Goal: Task Accomplishment & Management: Complete application form

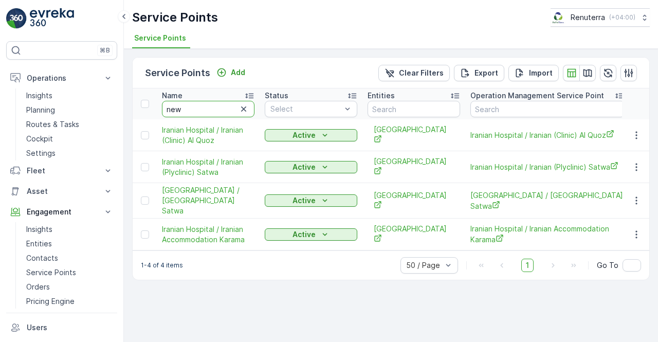
type input "new s"
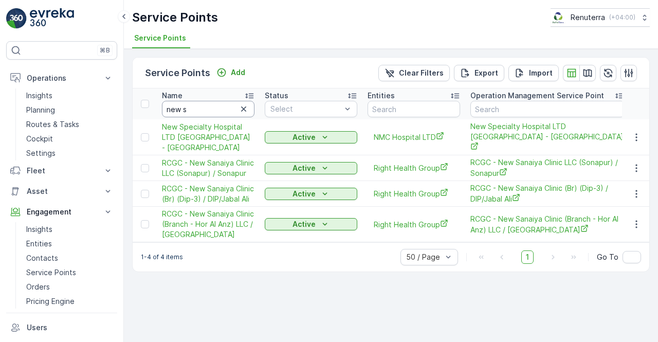
click at [198, 113] on input "new s" at bounding box center [208, 109] width 93 height 16
type input "n"
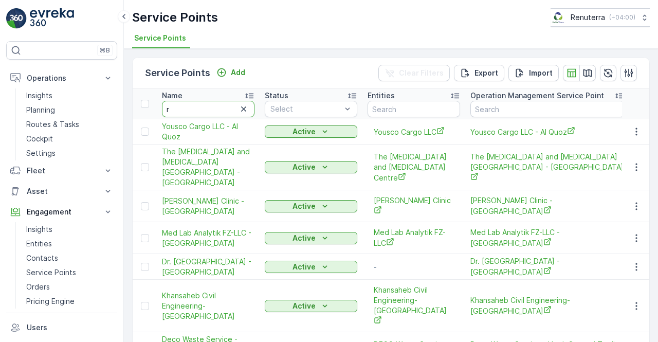
type input "rg"
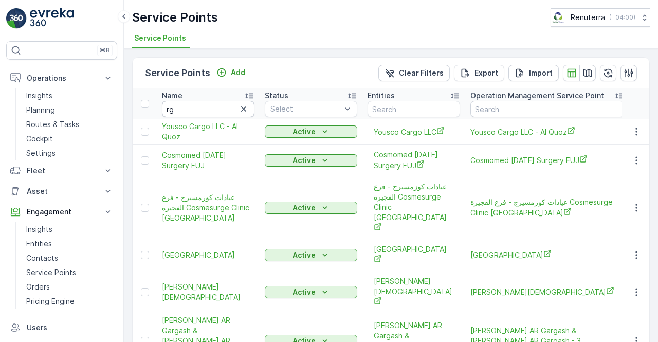
click at [187, 109] on input "rg" at bounding box center [208, 109] width 93 height 16
type input "rh"
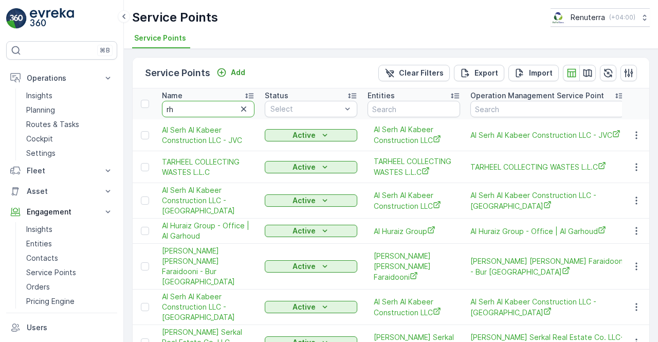
click at [188, 112] on input "rh" at bounding box center [208, 109] width 93 height 16
type input "r"
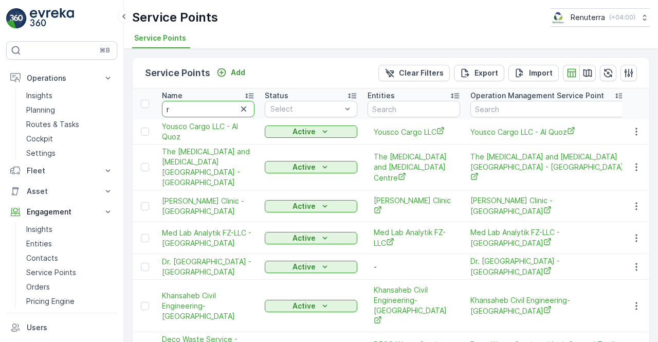
click at [182, 110] on input "r" at bounding box center [208, 109] width 93 height 16
type input "rggx"
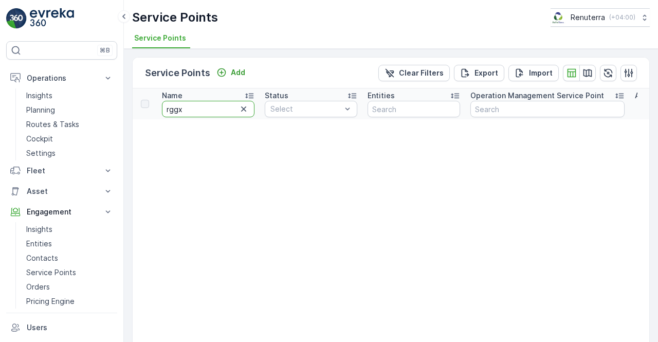
click at [182, 110] on input "rggx" at bounding box center [208, 109] width 93 height 16
type input "rgg"
click at [184, 107] on input "rgg" at bounding box center [208, 109] width 93 height 16
type input "r"
type input "rc"
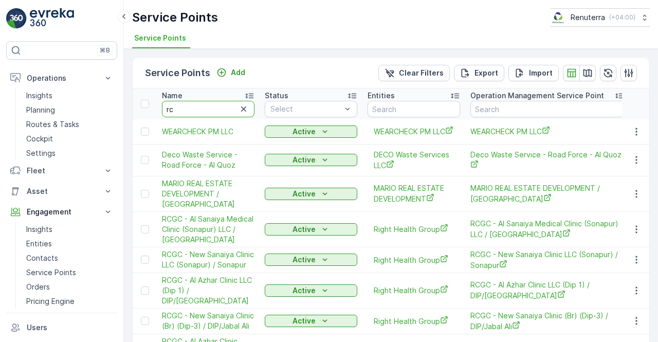
click at [198, 114] on input "rc" at bounding box center [208, 109] width 93 height 16
type input "rcgc"
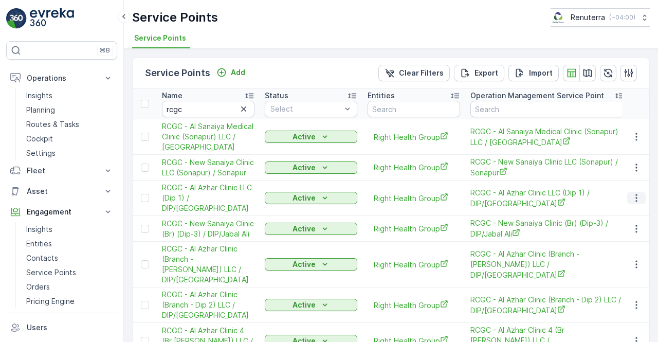
click at [636, 194] on icon "button" at bounding box center [636, 198] width 10 height 10
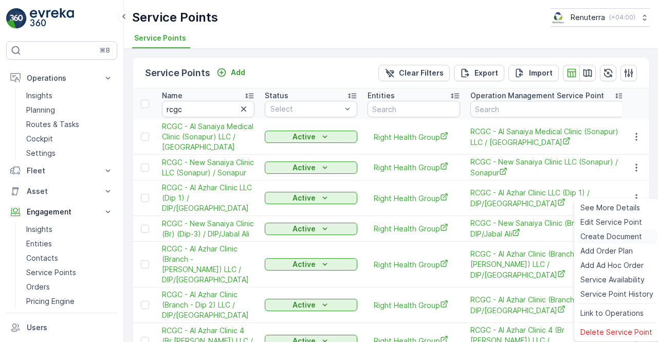
click at [593, 235] on span "Create Document" at bounding box center [611, 236] width 62 height 10
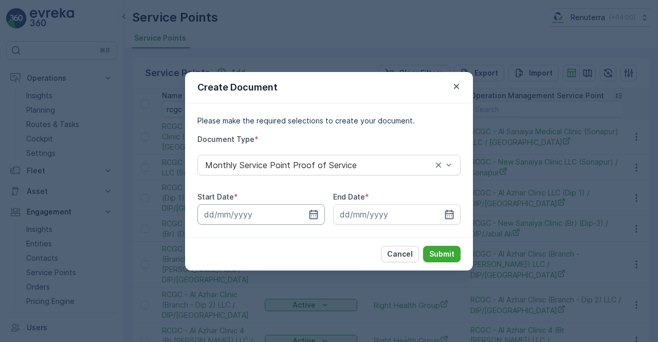
drag, startPoint x: 317, startPoint y: 215, endPoint x: 307, endPoint y: 209, distance: 11.1
click at [315, 216] on icon "button" at bounding box center [313, 214] width 10 height 10
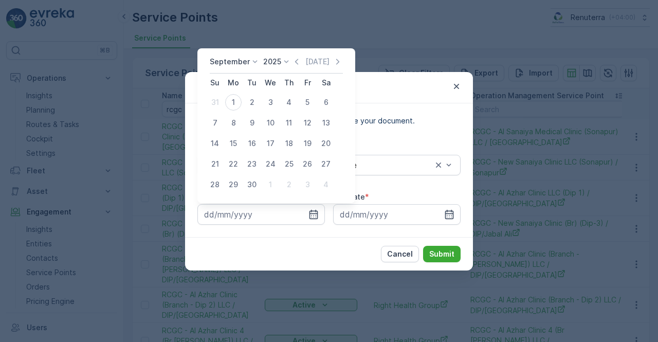
click at [297, 62] on icon "button" at bounding box center [297, 62] width 10 height 10
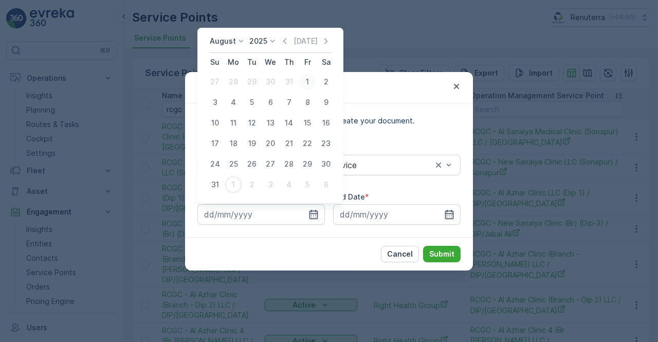
click at [308, 85] on div "1" at bounding box center [307, 82] width 16 height 16
type input "01.08.2025"
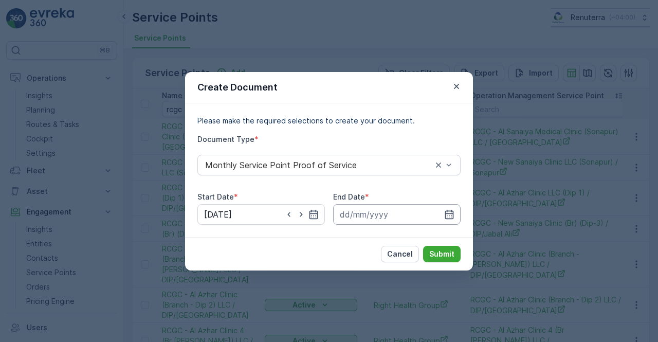
click at [459, 221] on input at bounding box center [397, 214] width 128 height 21
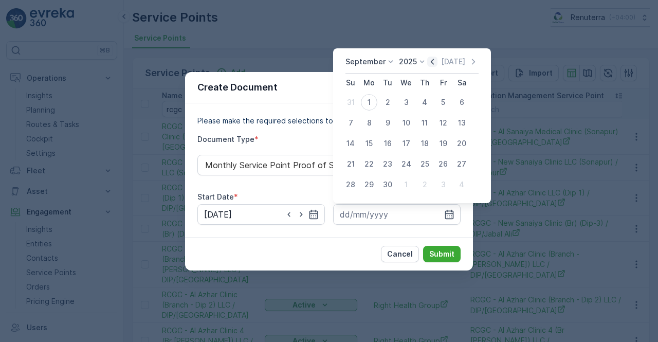
drag, startPoint x: 432, startPoint y: 62, endPoint x: 432, endPoint y: 68, distance: 6.2
click at [432, 62] on icon "button" at bounding box center [432, 62] width 10 height 10
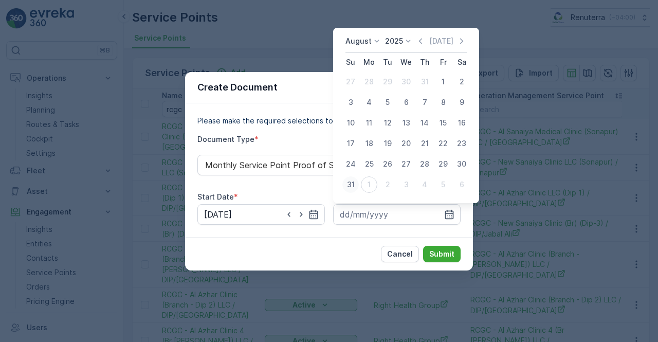
click at [349, 183] on div "31" at bounding box center [350, 184] width 16 height 16
type input "31.08.2025"
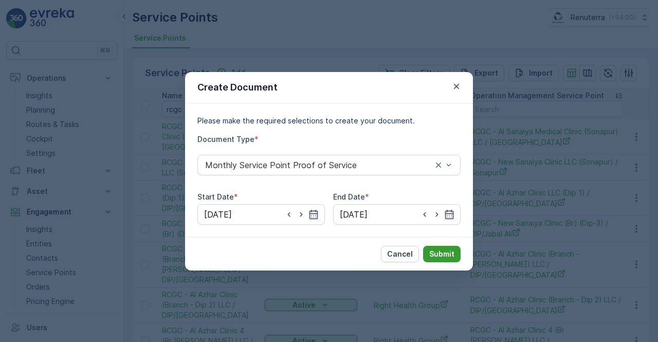
click at [440, 251] on p "Submit" at bounding box center [441, 254] width 25 height 10
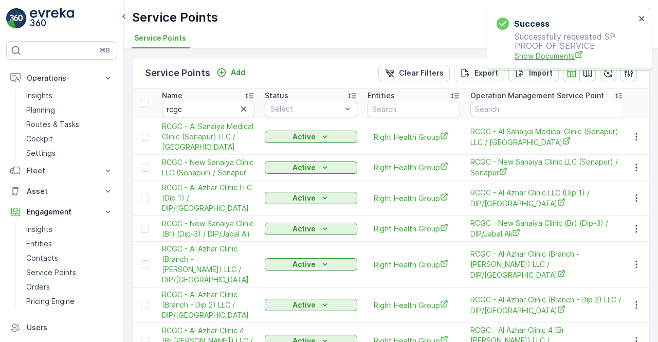
click at [524, 55] on span "Show Documents" at bounding box center [575, 55] width 121 height 11
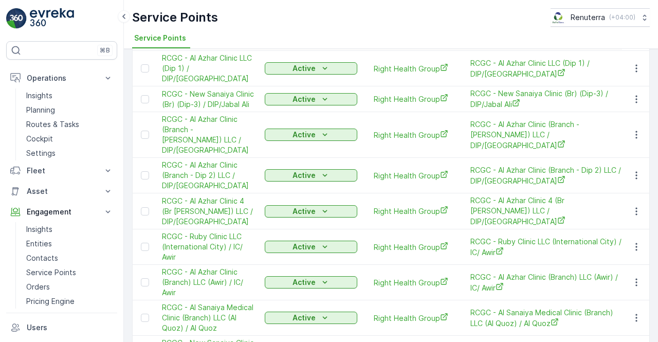
scroll to position [154, 0]
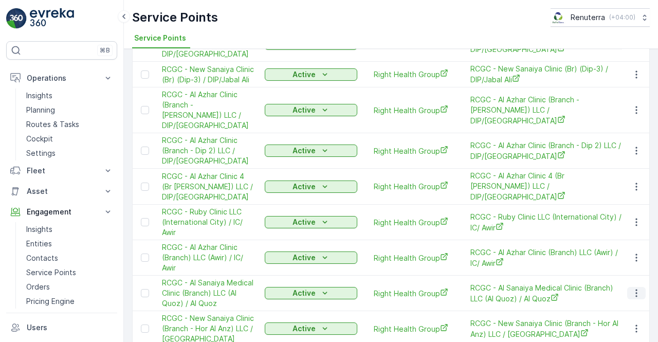
click at [629, 287] on button "button" at bounding box center [636, 293] width 19 height 12
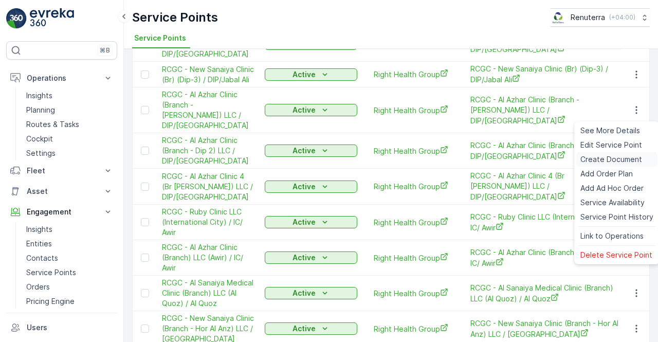
click at [598, 157] on span "Create Document" at bounding box center [611, 159] width 62 height 10
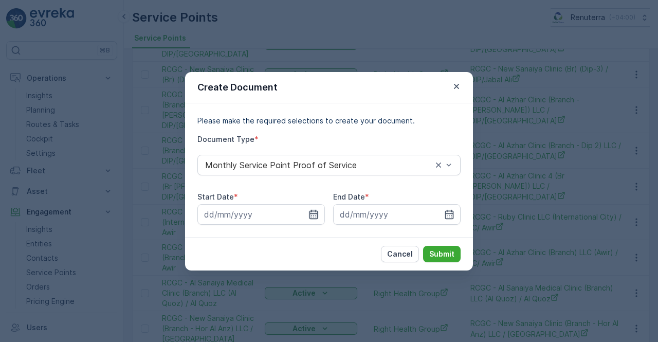
click at [312, 211] on icon "button" at bounding box center [313, 214] width 10 height 10
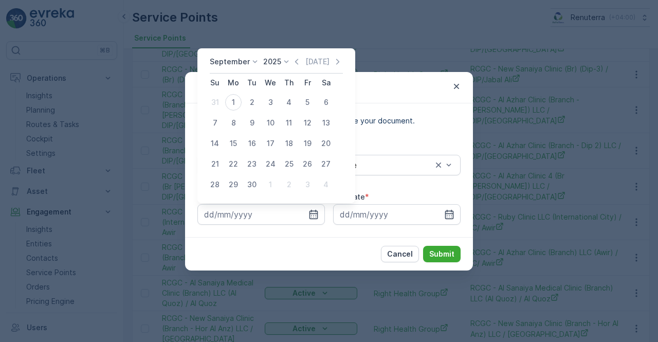
drag, startPoint x: 294, startPoint y: 60, endPoint x: 287, endPoint y: 70, distance: 12.6
click at [294, 62] on icon "button" at bounding box center [297, 62] width 10 height 10
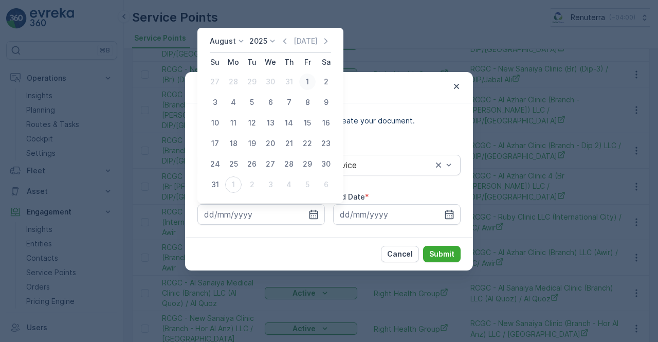
click at [306, 82] on div "1" at bounding box center [307, 82] width 16 height 16
type input "01.08.2025"
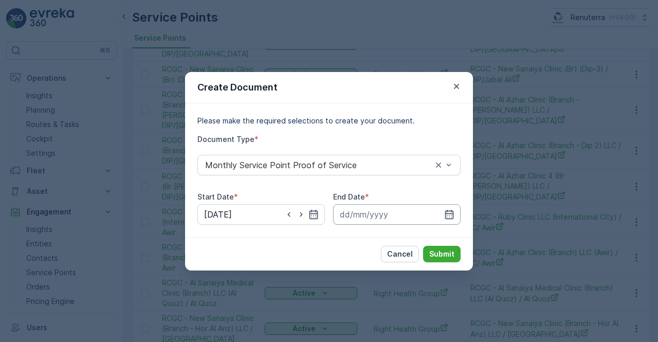
drag, startPoint x: 450, startPoint y: 215, endPoint x: 447, endPoint y: 206, distance: 9.8
click at [449, 215] on icon "button" at bounding box center [449, 214] width 10 height 10
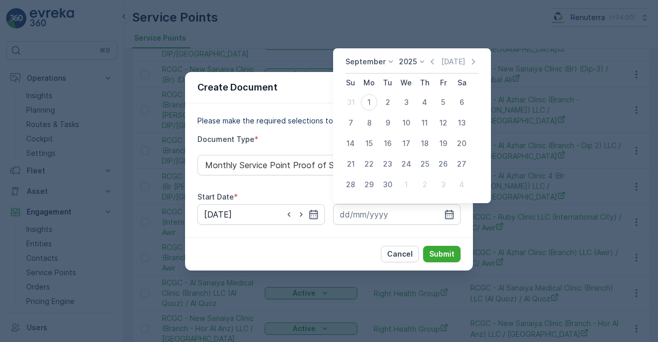
click at [430, 62] on icon "button" at bounding box center [432, 62] width 10 height 10
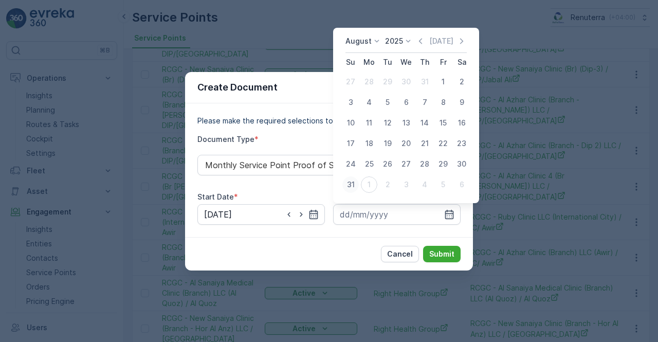
click at [355, 185] on div "31" at bounding box center [350, 184] width 16 height 16
type input "31.08.2025"
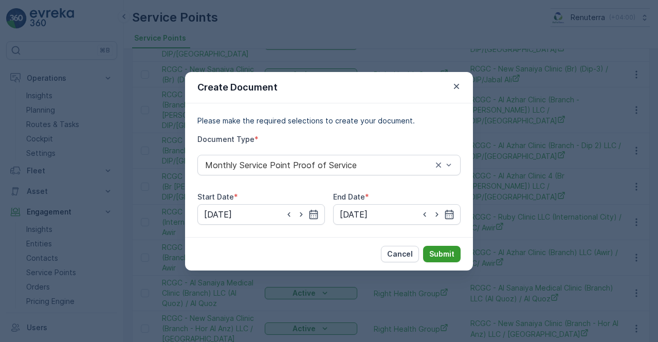
click at [453, 256] on p "Submit" at bounding box center [441, 254] width 25 height 10
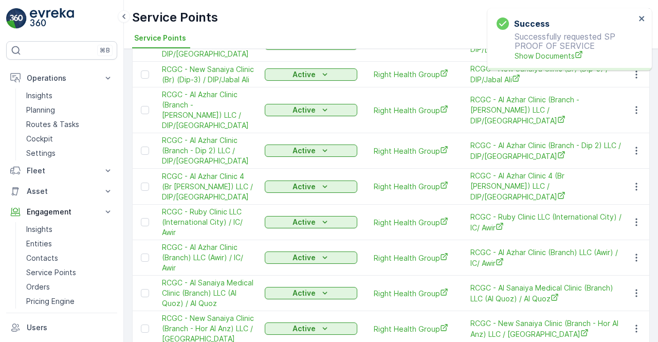
click at [534, 61] on div "Success Successfully requested SP PROOF OF SERVICE Show Documents" at bounding box center [566, 39] width 145 height 50
click at [528, 56] on span "Show Documents" at bounding box center [575, 55] width 121 height 11
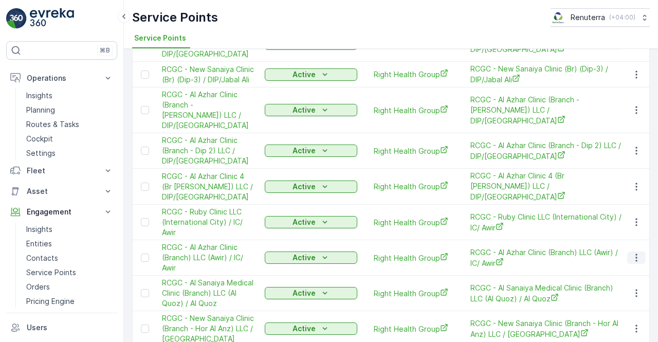
click at [633, 252] on icon "button" at bounding box center [636, 257] width 10 height 10
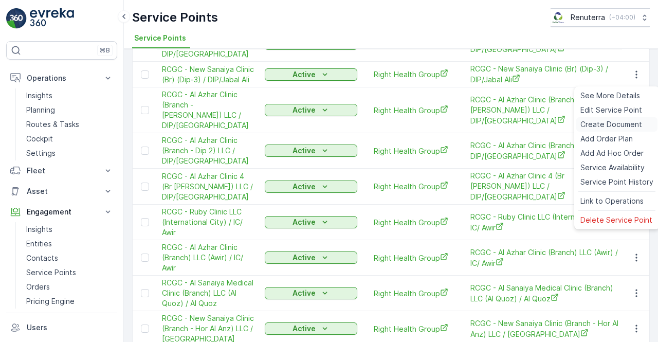
click at [597, 125] on span "Create Document" at bounding box center [611, 124] width 62 height 10
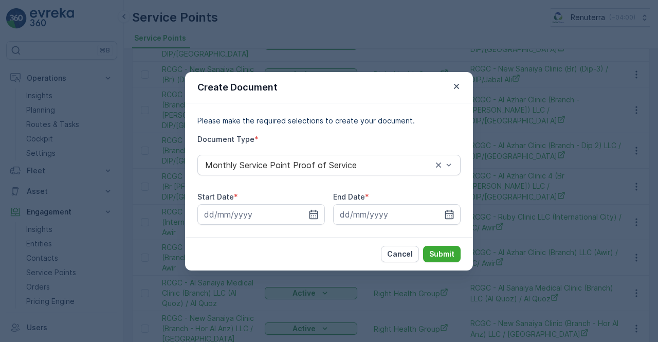
drag, startPoint x: 309, startPoint y: 213, endPoint x: 304, endPoint y: 235, distance: 22.2
click at [306, 219] on div at bounding box center [261, 214] width 128 height 21
click at [310, 215] on icon "button" at bounding box center [313, 214] width 10 height 10
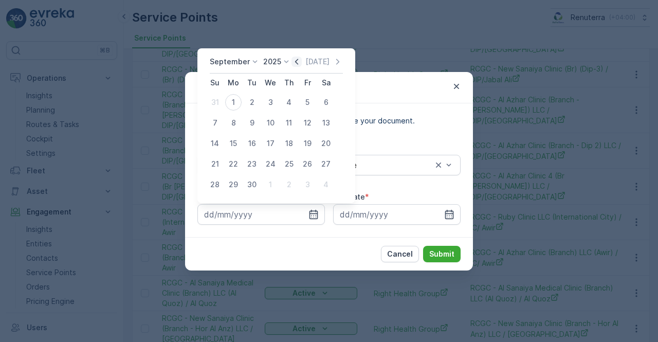
click at [292, 65] on icon "button" at bounding box center [297, 62] width 10 height 10
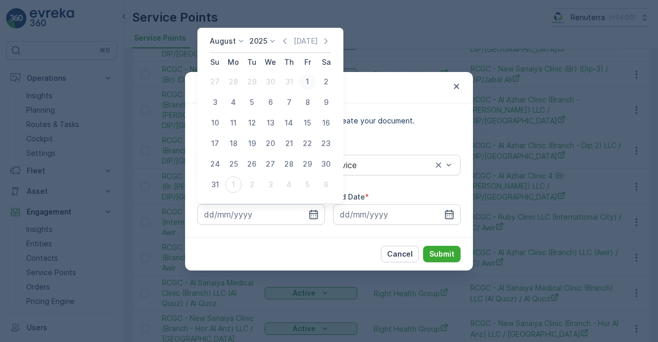
click at [306, 80] on div "1" at bounding box center [307, 82] width 16 height 16
type input "01.08.2025"
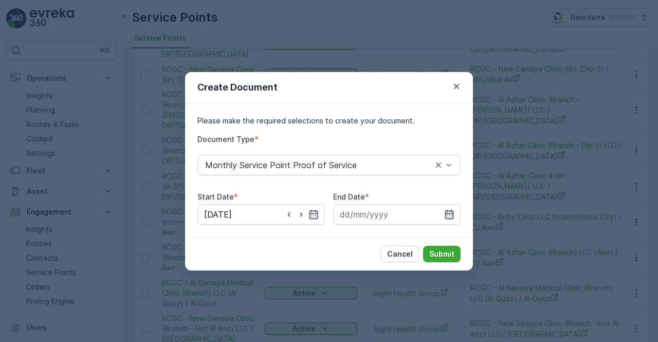
click at [450, 215] on icon "button" at bounding box center [449, 214] width 10 height 10
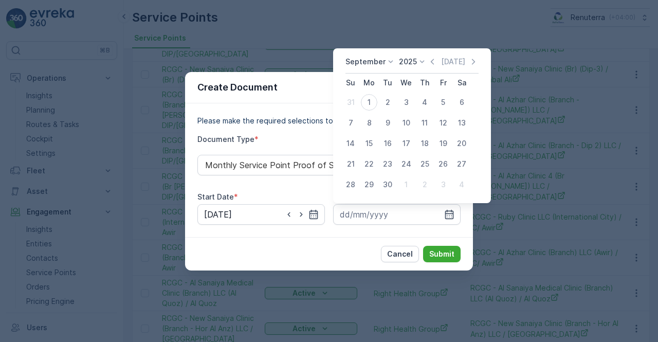
drag, startPoint x: 431, startPoint y: 61, endPoint x: 434, endPoint y: 67, distance: 6.4
click at [432, 64] on icon "button" at bounding box center [432, 62] width 10 height 10
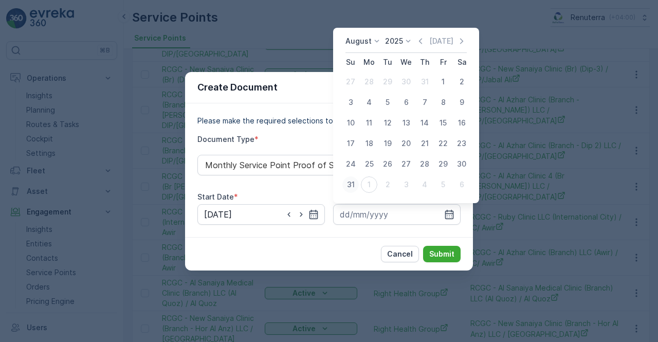
click at [351, 185] on div "31" at bounding box center [350, 184] width 16 height 16
type input "31.08.2025"
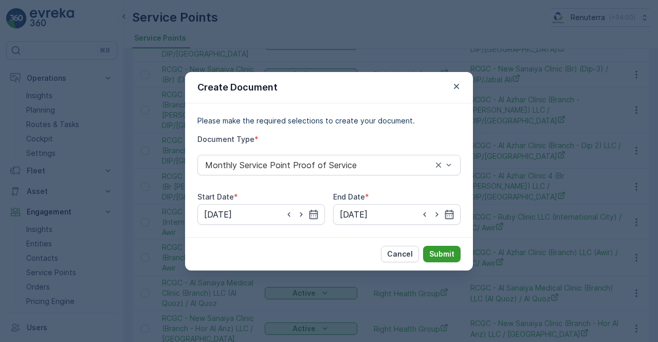
click at [443, 248] on button "Submit" at bounding box center [442, 254] width 38 height 16
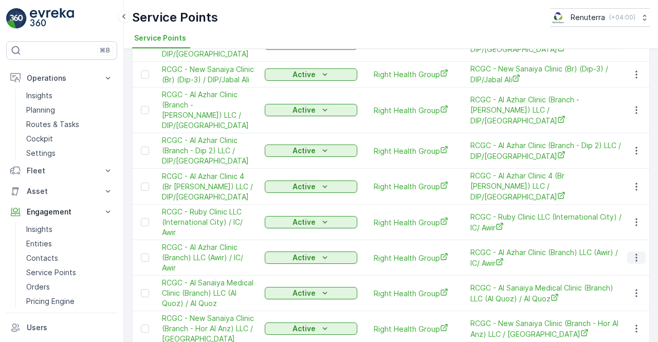
click at [628, 251] on button "button" at bounding box center [636, 257] width 19 height 12
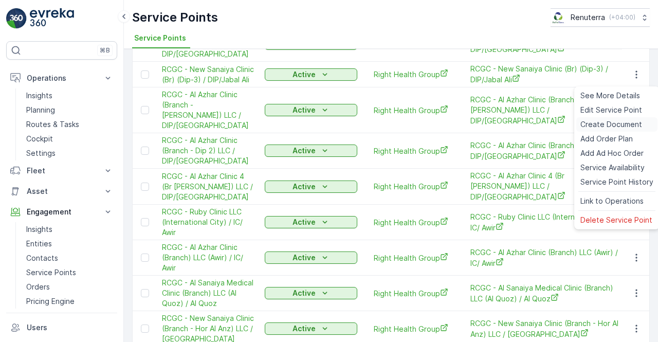
click at [589, 124] on span "Create Document" at bounding box center [611, 124] width 62 height 10
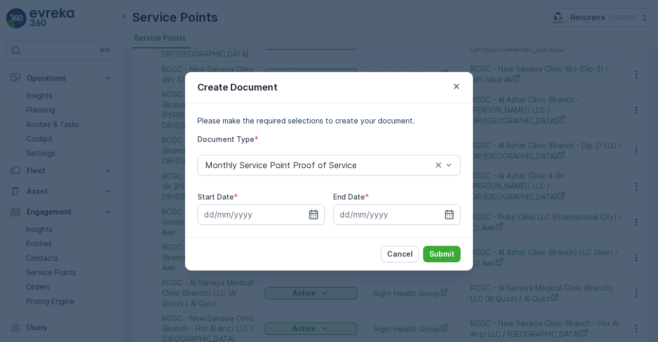
click at [312, 215] on icon "button" at bounding box center [313, 214] width 10 height 10
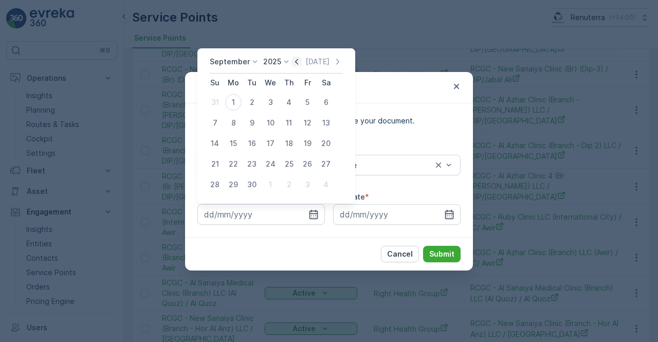
click at [297, 62] on icon "button" at bounding box center [297, 62] width 10 height 10
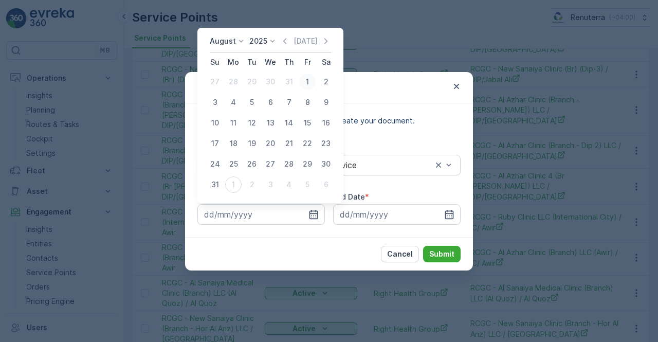
click at [310, 77] on div "1" at bounding box center [307, 82] width 16 height 16
type input "01.08.2025"
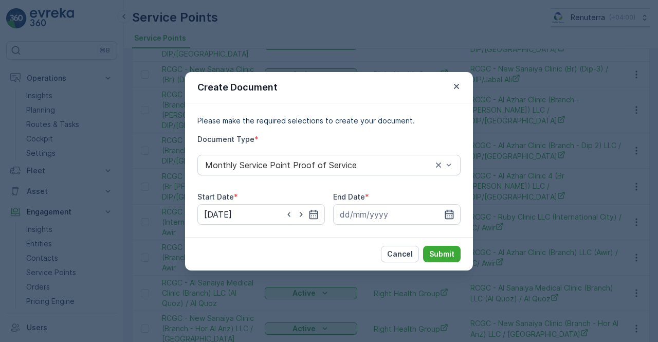
click at [452, 215] on icon "button" at bounding box center [449, 213] width 9 height 9
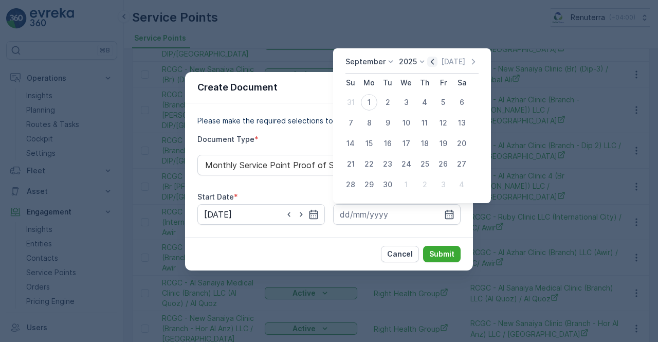
click at [431, 62] on icon "button" at bounding box center [432, 62] width 10 height 10
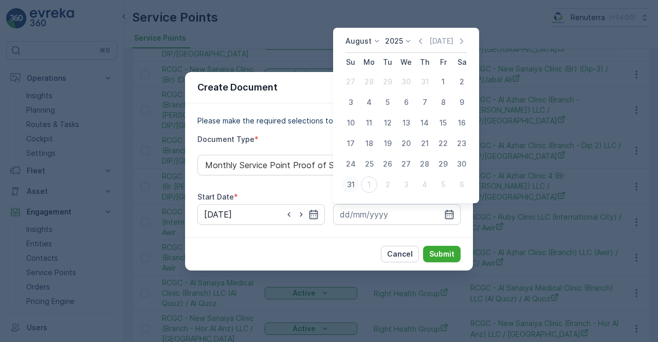
click at [349, 183] on div "31" at bounding box center [350, 184] width 16 height 16
type input "31.08.2025"
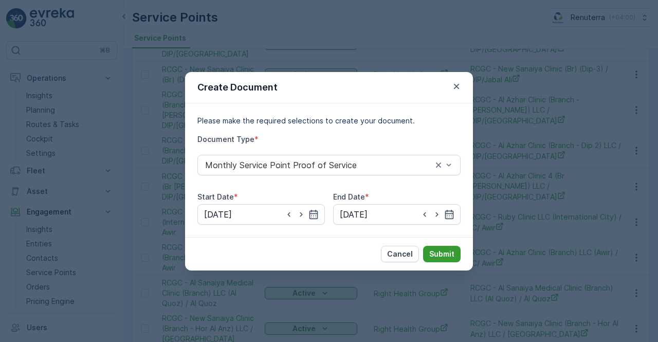
click at [445, 251] on p "Submit" at bounding box center [441, 254] width 25 height 10
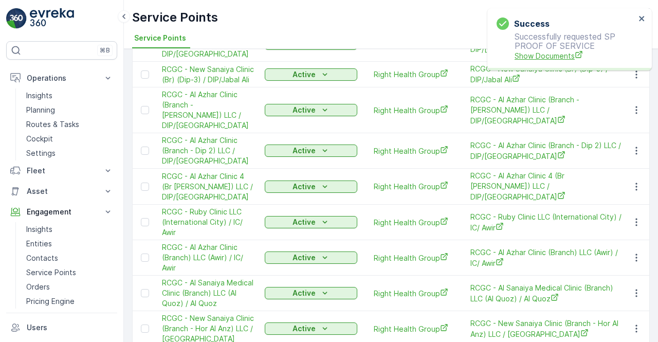
click at [543, 60] on span "Show Documents" at bounding box center [575, 55] width 121 height 11
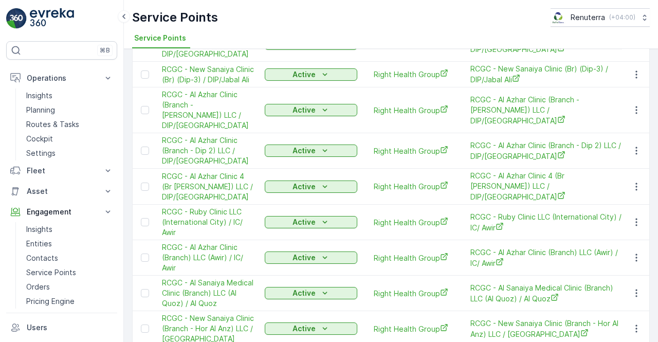
scroll to position [179, 0]
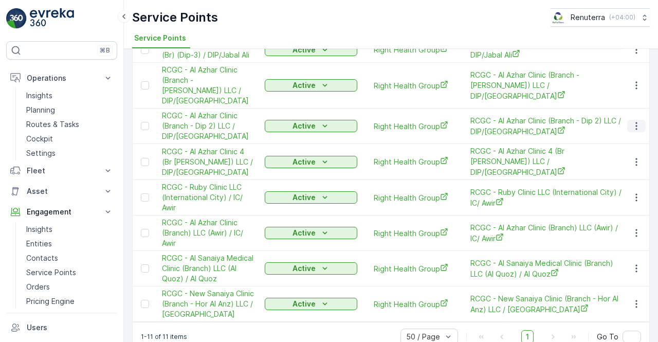
click at [632, 121] on icon "button" at bounding box center [636, 126] width 10 height 10
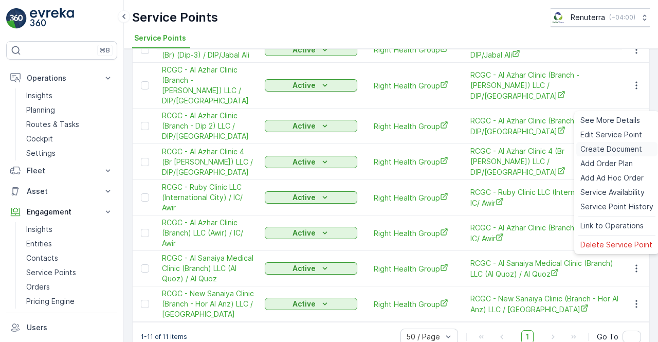
click at [594, 149] on span "Create Document" at bounding box center [611, 149] width 62 height 10
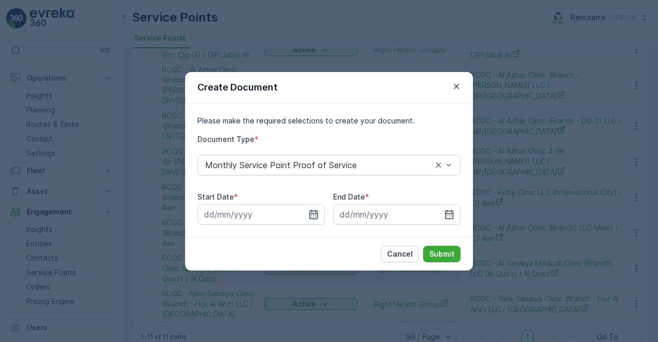
click at [318, 219] on div at bounding box center [261, 214] width 128 height 21
click at [315, 214] on icon "button" at bounding box center [313, 214] width 10 height 10
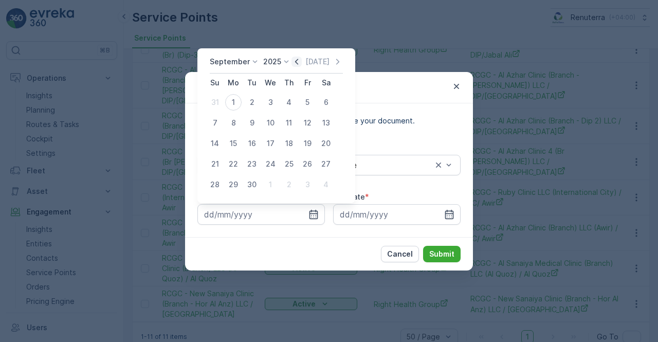
click at [292, 58] on icon "button" at bounding box center [297, 62] width 10 height 10
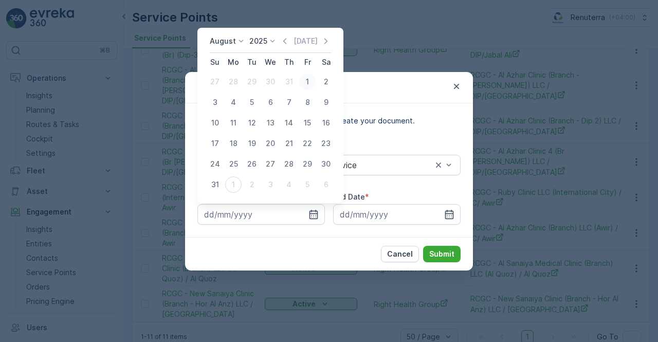
click at [306, 83] on div "1" at bounding box center [307, 82] width 16 height 16
type input "01.08.2025"
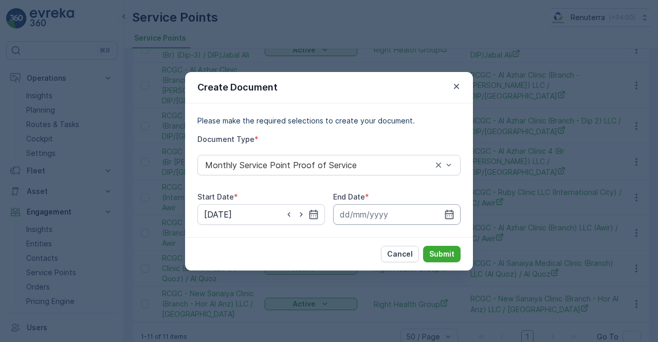
click at [451, 208] on input at bounding box center [397, 214] width 128 height 21
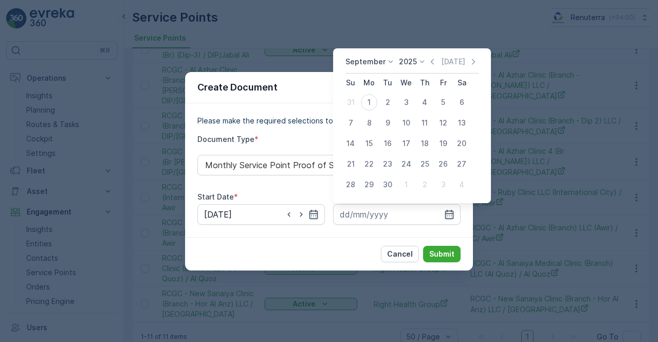
drag, startPoint x: 434, startPoint y: 61, endPoint x: 430, endPoint y: 69, distance: 9.0
click at [433, 65] on icon "button" at bounding box center [432, 62] width 10 height 10
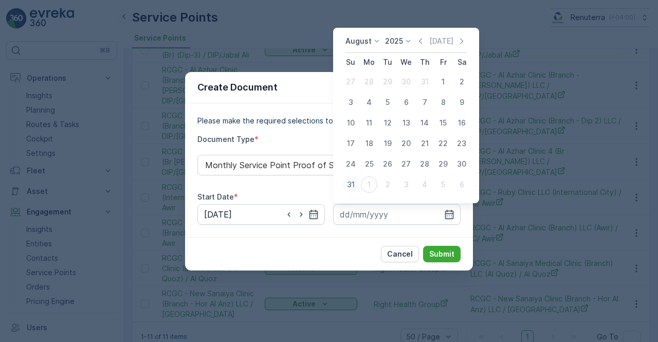
click at [355, 185] on div "31" at bounding box center [350, 184] width 16 height 16
type input "31.08.2025"
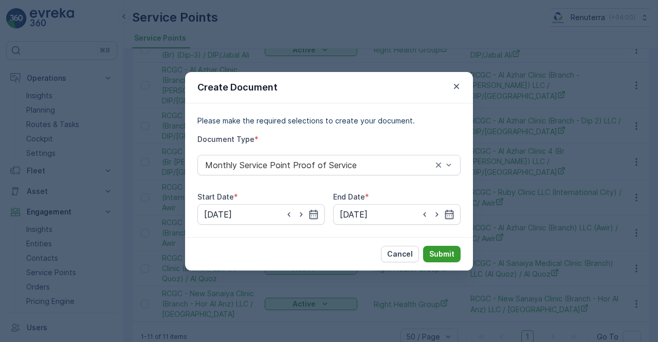
click at [436, 249] on p "Submit" at bounding box center [441, 254] width 25 height 10
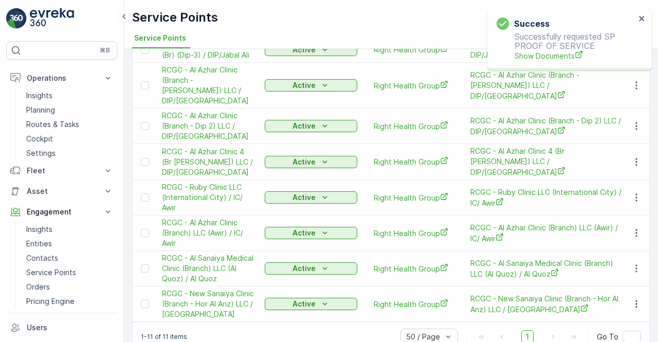
click at [489, 49] on div "Success Successfully requested SP PROOF OF SERVICE Show Documents" at bounding box center [569, 39] width 165 height 62
click at [521, 51] on span "Show Documents" at bounding box center [575, 55] width 121 height 11
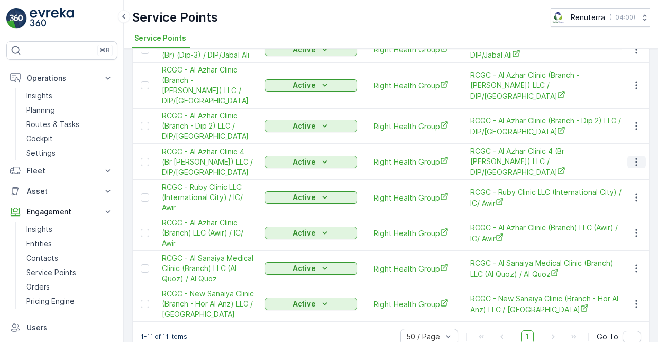
click at [640, 156] on button "button" at bounding box center [636, 162] width 19 height 12
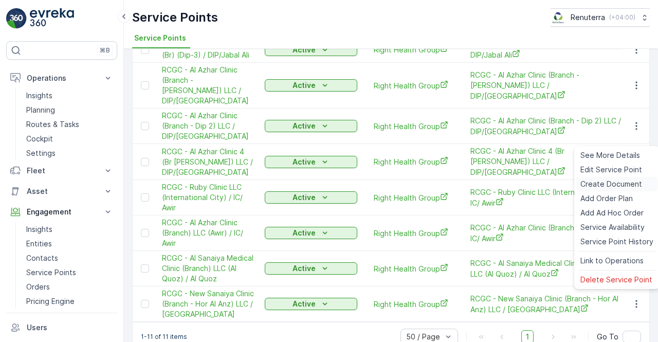
click at [610, 181] on span "Create Document" at bounding box center [611, 184] width 62 height 10
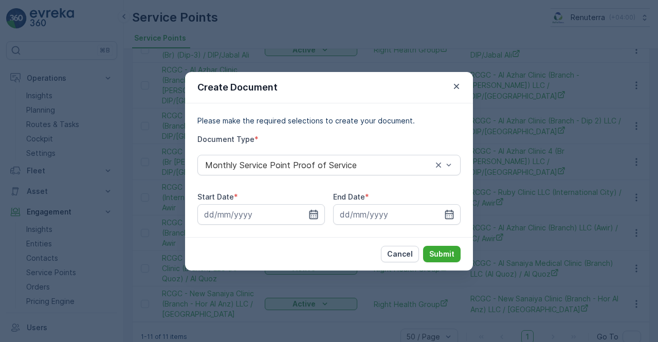
click at [312, 217] on icon "button" at bounding box center [313, 214] width 10 height 10
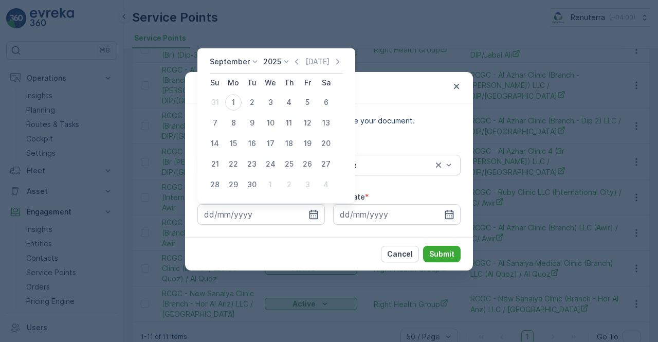
click at [298, 62] on icon "button" at bounding box center [297, 62] width 10 height 10
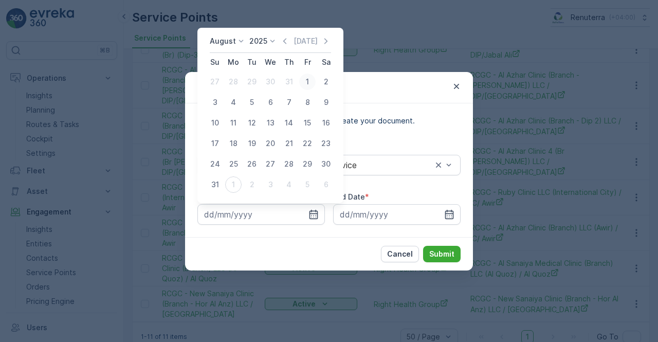
click at [307, 84] on div "1" at bounding box center [307, 82] width 16 height 16
type input "01.08.2025"
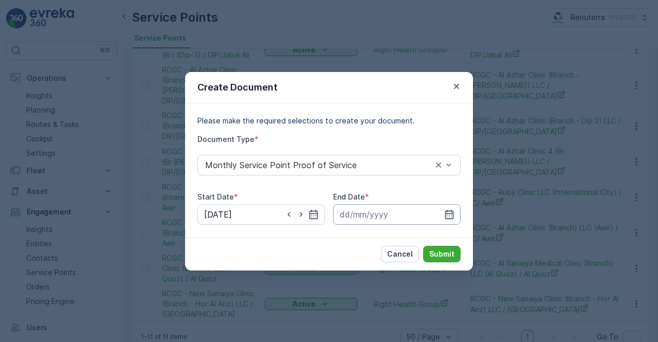
click at [455, 216] on input at bounding box center [397, 214] width 128 height 21
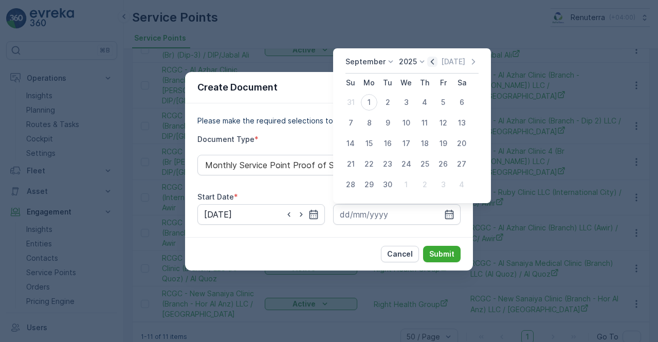
click at [431, 65] on icon "button" at bounding box center [432, 62] width 10 height 10
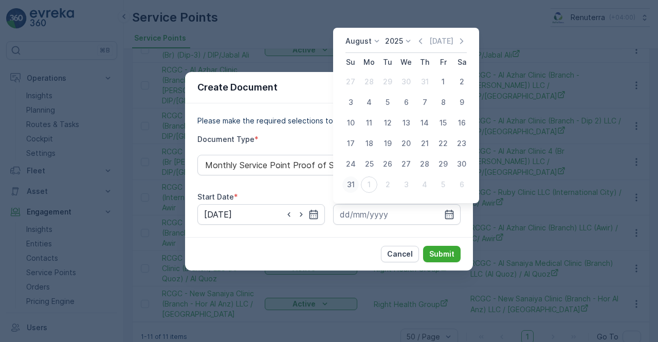
click at [349, 181] on div "31" at bounding box center [350, 184] width 16 height 16
type input "31.08.2025"
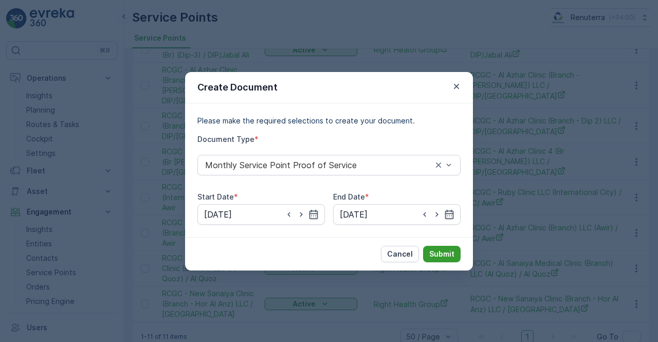
click at [439, 251] on p "Submit" at bounding box center [441, 254] width 25 height 10
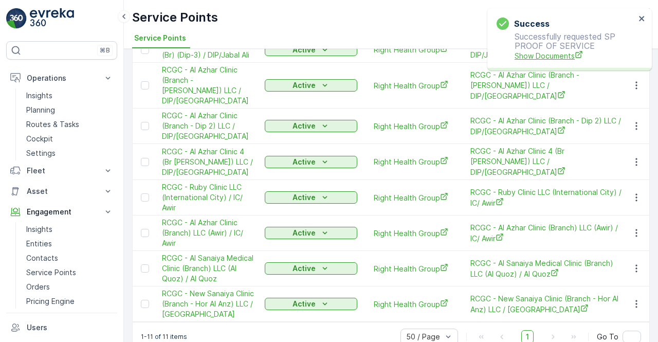
click at [559, 51] on span "Show Documents" at bounding box center [575, 55] width 121 height 11
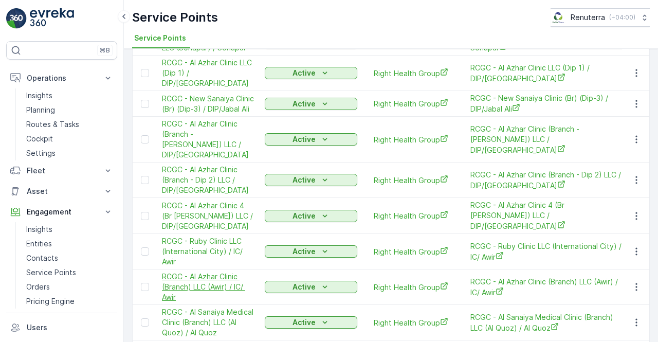
scroll to position [103, 0]
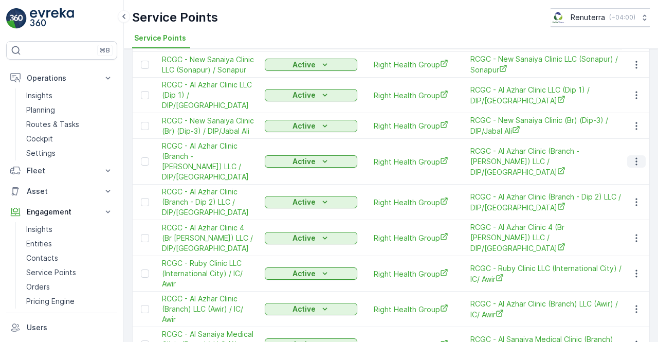
click at [639, 156] on icon "button" at bounding box center [636, 161] width 10 height 10
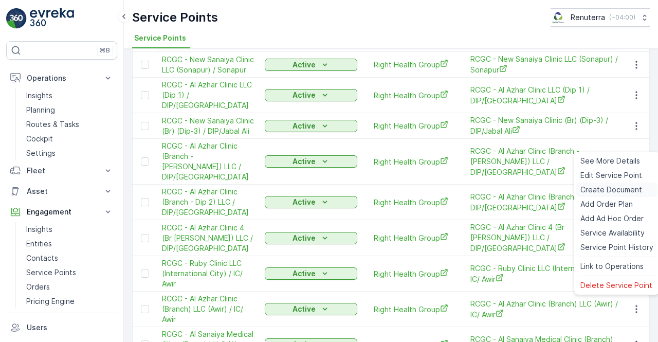
click at [611, 193] on span "Create Document" at bounding box center [611, 190] width 62 height 10
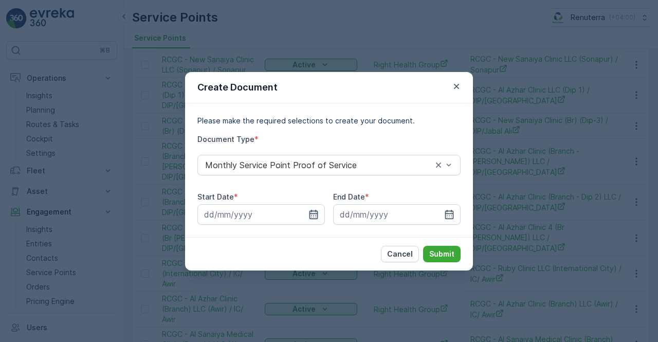
click at [316, 216] on icon "button" at bounding box center [313, 214] width 10 height 10
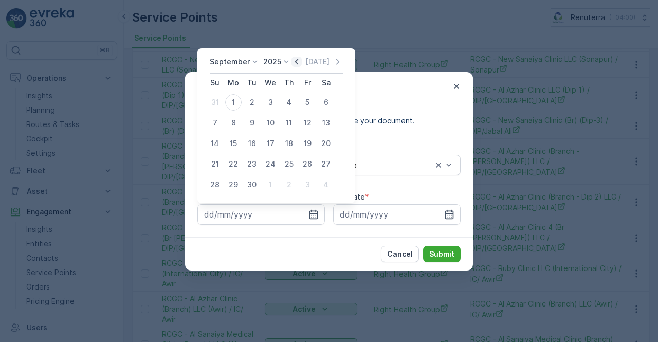
click at [298, 59] on icon "button" at bounding box center [297, 62] width 10 height 10
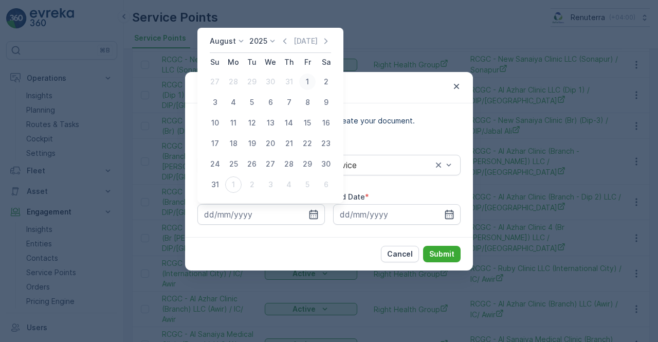
click at [301, 83] on div "1" at bounding box center [307, 82] width 16 height 16
type input "01.08.2025"
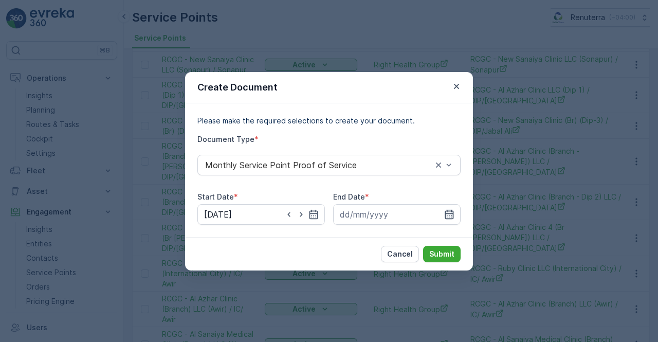
drag, startPoint x: 449, startPoint y: 222, endPoint x: 448, endPoint y: 216, distance: 5.2
click at [448, 219] on div at bounding box center [397, 214] width 128 height 21
click at [451, 214] on icon "button" at bounding box center [449, 213] width 9 height 9
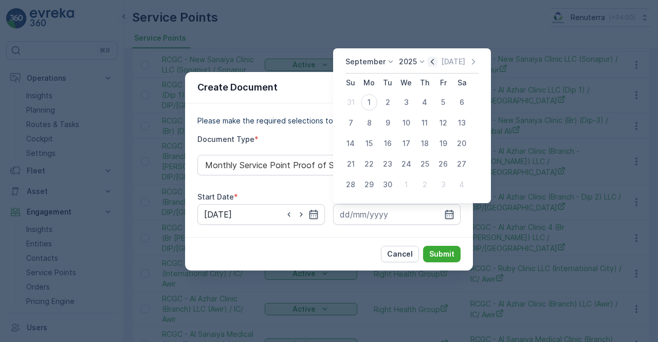
click at [432, 64] on icon "button" at bounding box center [432, 62] width 3 height 6
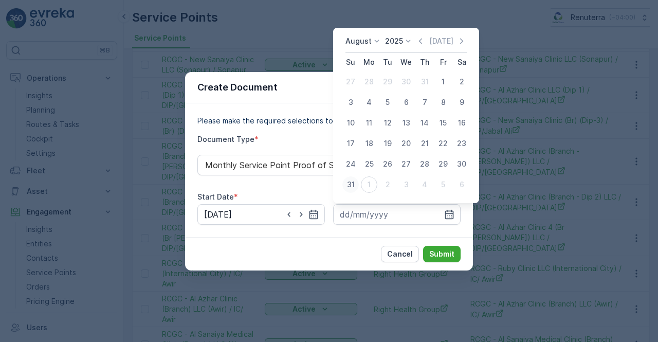
click at [354, 184] on div "31" at bounding box center [350, 184] width 16 height 16
type input "31.08.2025"
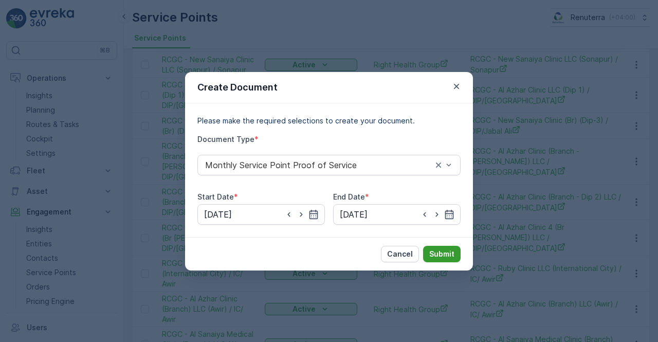
click at [428, 250] on button "Submit" at bounding box center [442, 254] width 38 height 16
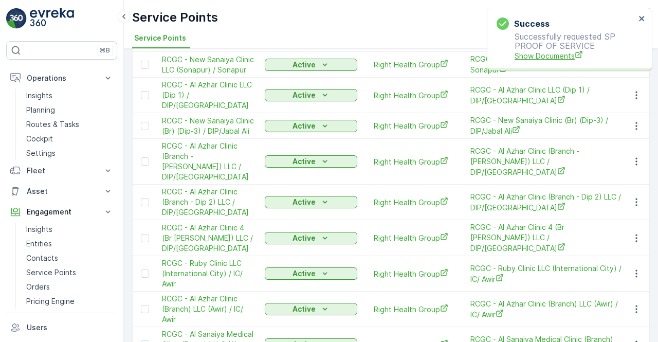
click at [542, 55] on span "Show Documents" at bounding box center [575, 55] width 121 height 11
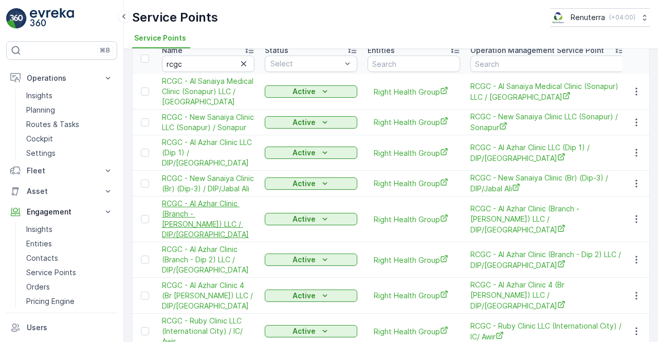
scroll to position [0, 0]
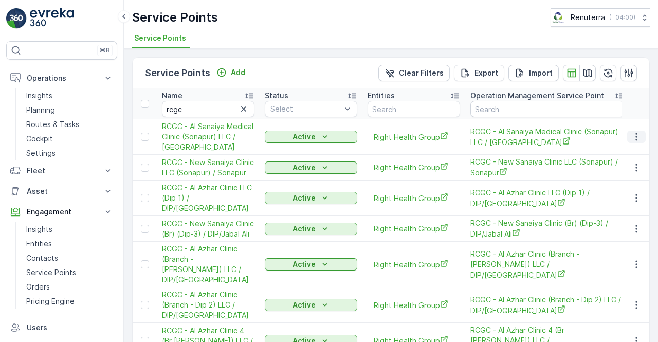
click at [628, 134] on button "button" at bounding box center [636, 137] width 19 height 12
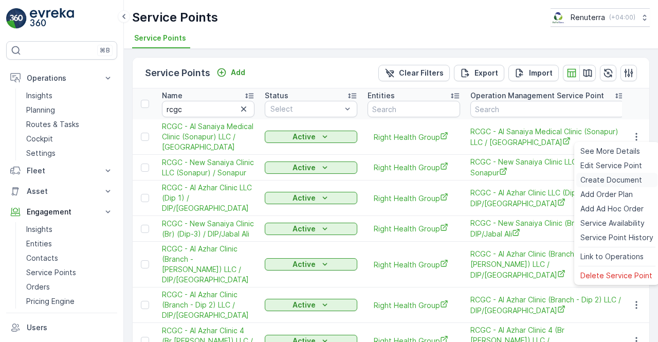
click at [618, 183] on span "Create Document" at bounding box center [611, 180] width 62 height 10
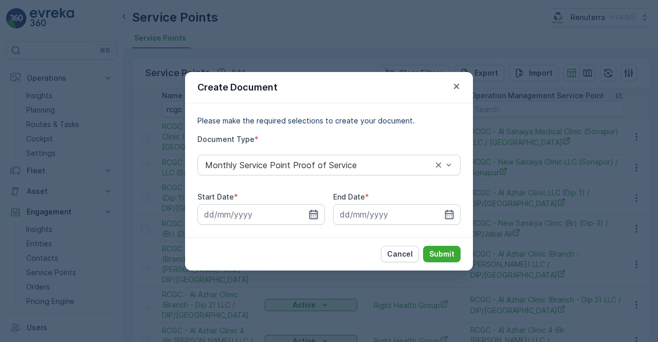
click at [314, 215] on icon "button" at bounding box center [314, 213] width 9 height 9
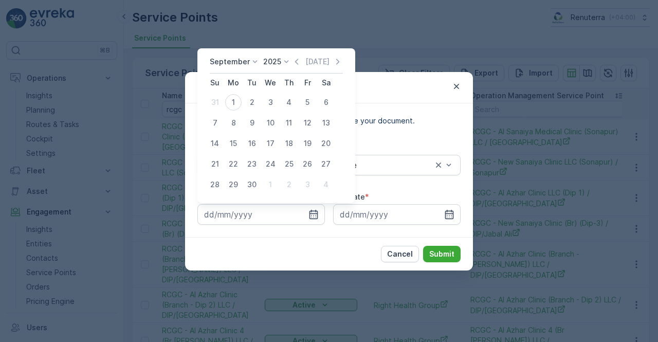
drag, startPoint x: 292, startPoint y: 63, endPoint x: 281, endPoint y: 70, distance: 13.1
click at [292, 63] on icon "button" at bounding box center [297, 62] width 10 height 10
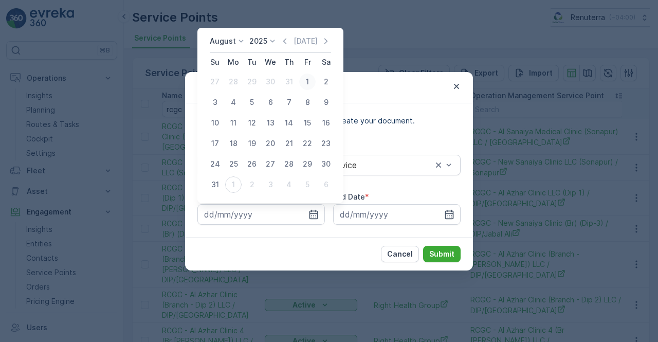
click at [306, 82] on div "1" at bounding box center [307, 82] width 16 height 16
type input "01.08.2025"
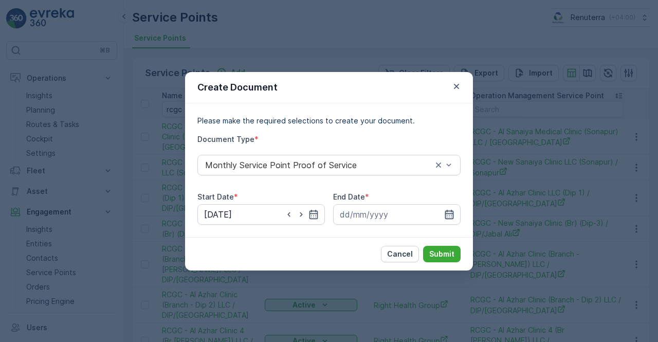
click at [450, 210] on icon "button" at bounding box center [449, 214] width 10 height 10
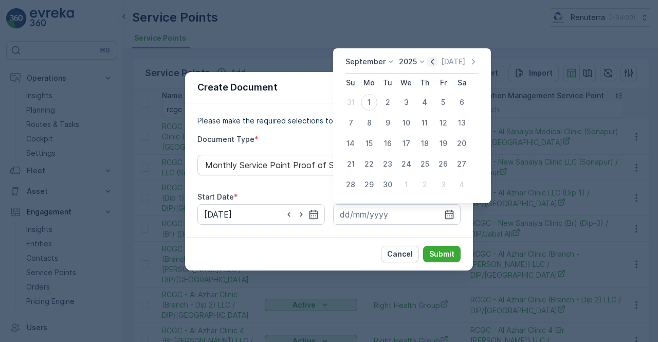
click at [433, 59] on icon "button" at bounding box center [432, 62] width 10 height 10
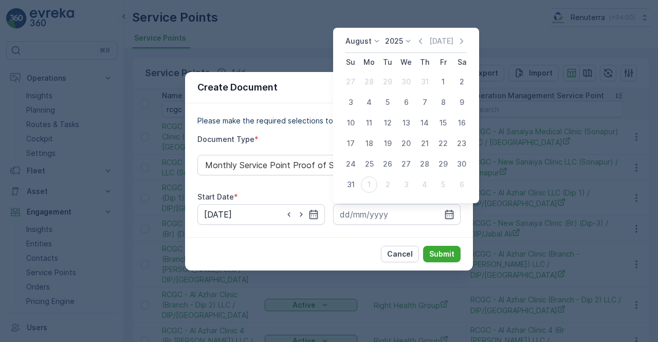
drag, startPoint x: 354, startPoint y: 186, endPoint x: 393, endPoint y: 226, distance: 55.6
click at [353, 187] on div "31" at bounding box center [350, 184] width 16 height 16
type input "31.08.2025"
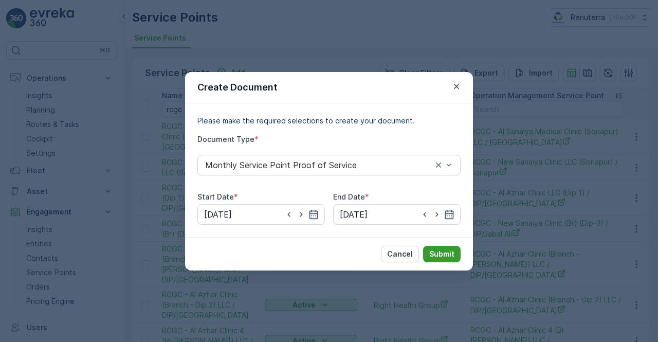
click at [444, 249] on p "Submit" at bounding box center [441, 254] width 25 height 10
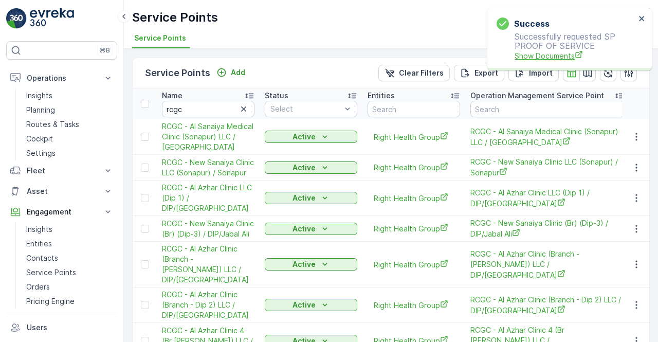
click at [550, 55] on span "Show Documents" at bounding box center [575, 55] width 121 height 11
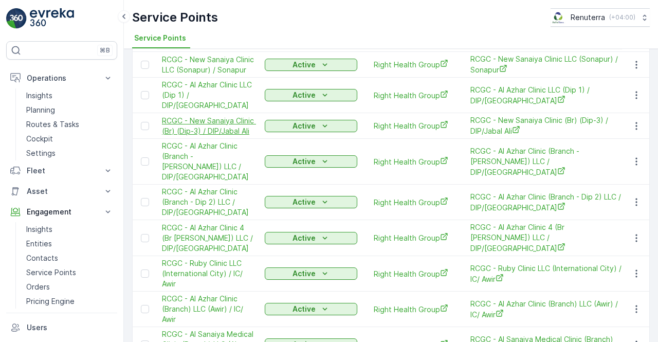
scroll to position [154, 0]
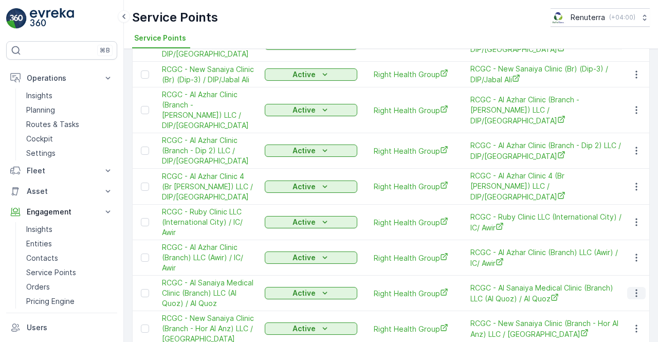
click at [633, 288] on icon "button" at bounding box center [636, 293] width 10 height 10
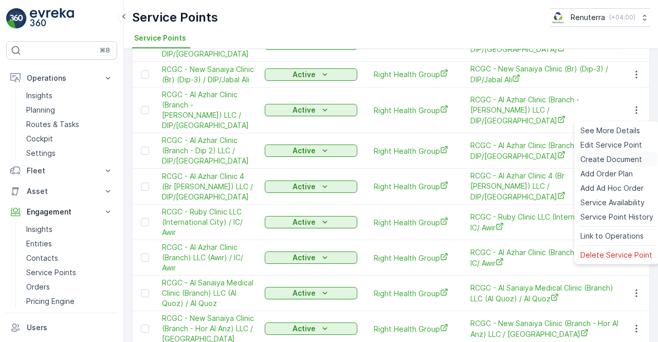
click at [595, 157] on span "Create Document" at bounding box center [611, 159] width 62 height 10
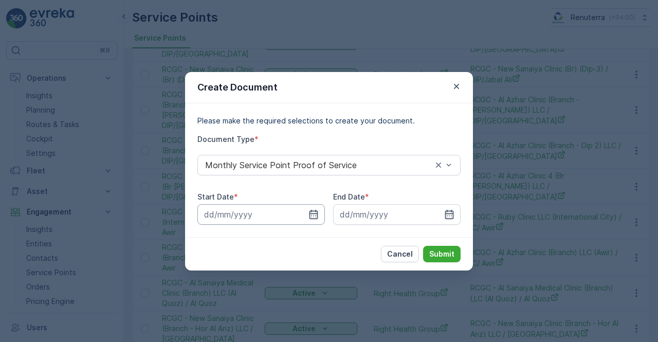
click at [319, 213] on input at bounding box center [261, 214] width 128 height 21
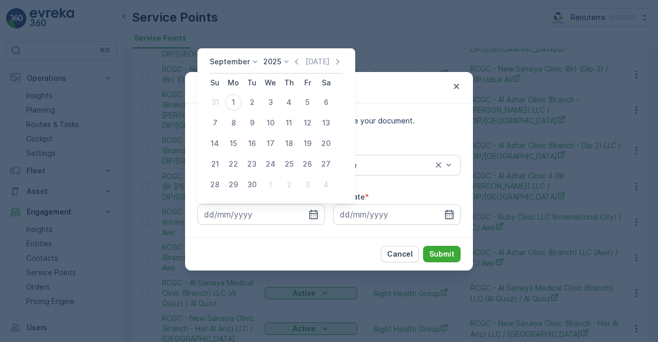
drag, startPoint x: 294, startPoint y: 59, endPoint x: 295, endPoint y: 69, distance: 10.3
click at [294, 59] on icon "button" at bounding box center [297, 62] width 10 height 10
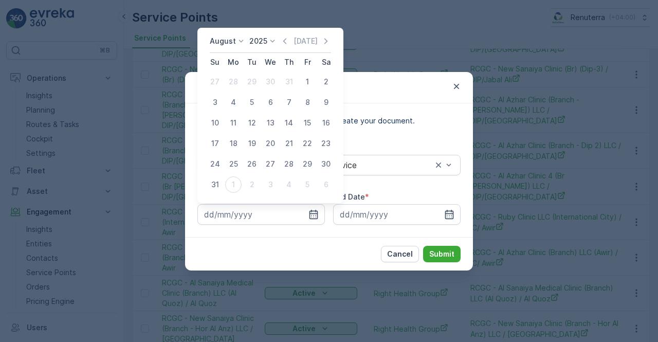
click at [306, 86] on div "1" at bounding box center [307, 82] width 16 height 16
type input "01.08.2025"
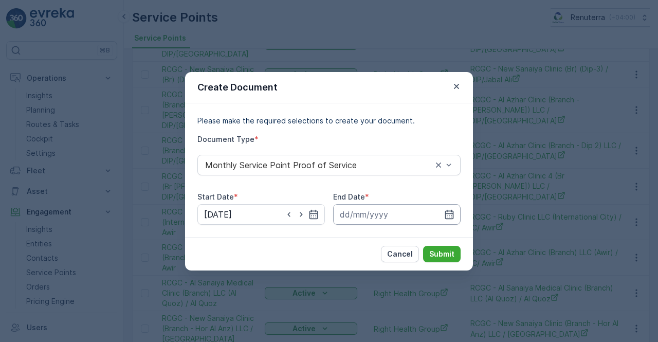
click at [455, 219] on input at bounding box center [397, 214] width 128 height 21
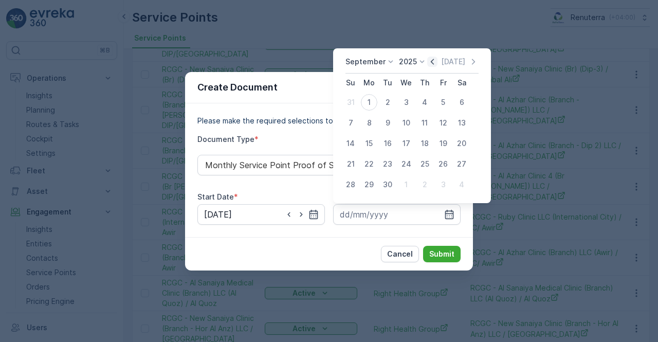
click at [432, 63] on icon "button" at bounding box center [432, 62] width 10 height 10
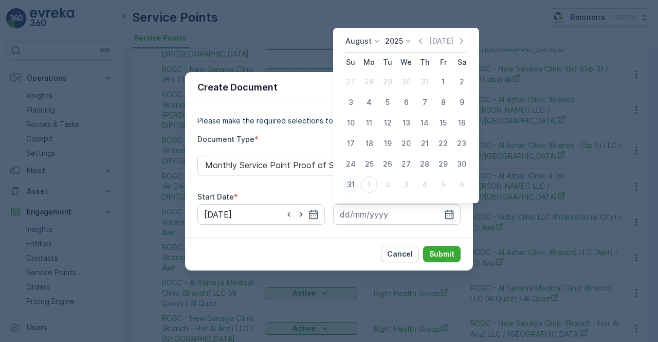
click at [351, 188] on div "31" at bounding box center [350, 184] width 16 height 16
type input "31.08.2025"
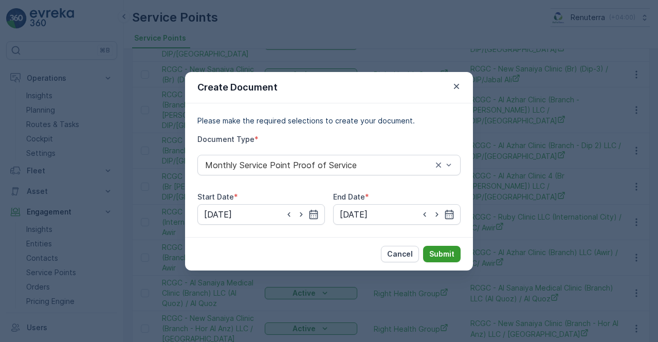
click at [440, 248] on button "Submit" at bounding box center [442, 254] width 38 height 16
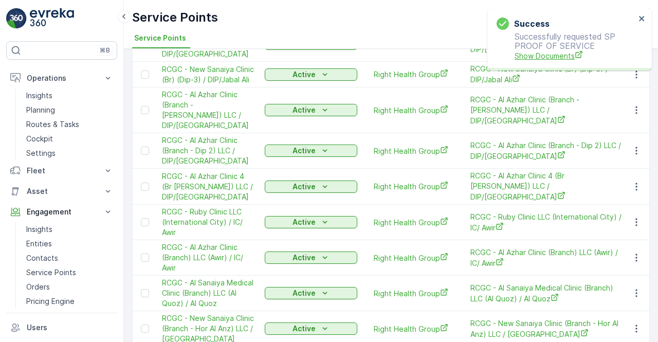
click at [544, 54] on span "Show Documents" at bounding box center [575, 55] width 121 height 11
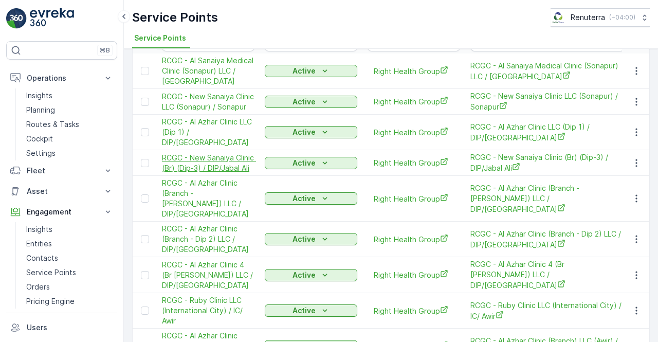
scroll to position [51, 0]
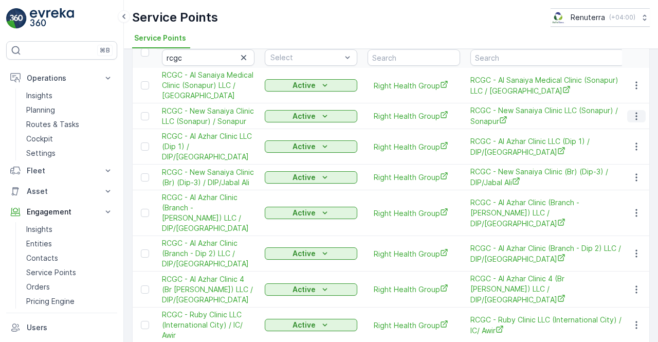
click at [633, 121] on button "button" at bounding box center [636, 116] width 19 height 12
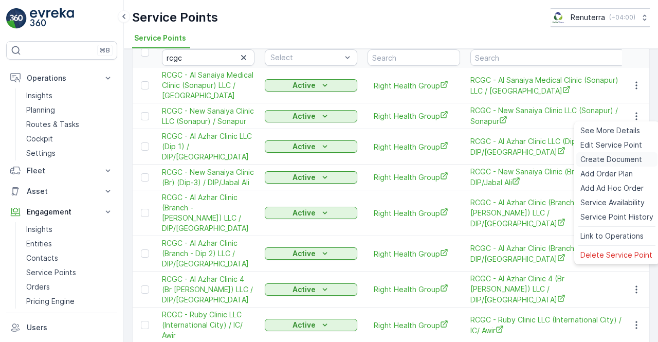
click at [596, 161] on span "Create Document" at bounding box center [611, 159] width 62 height 10
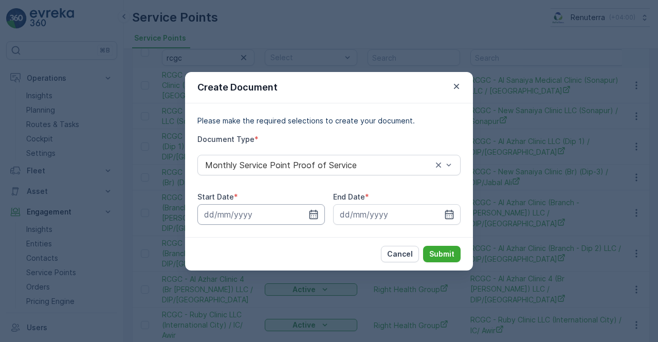
click at [312, 221] on input at bounding box center [261, 214] width 128 height 21
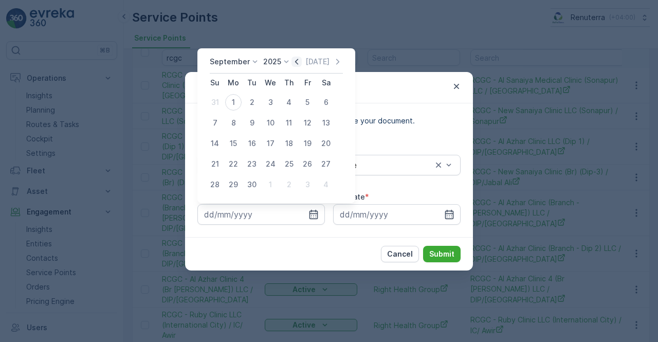
click at [294, 63] on icon "button" at bounding box center [297, 62] width 10 height 10
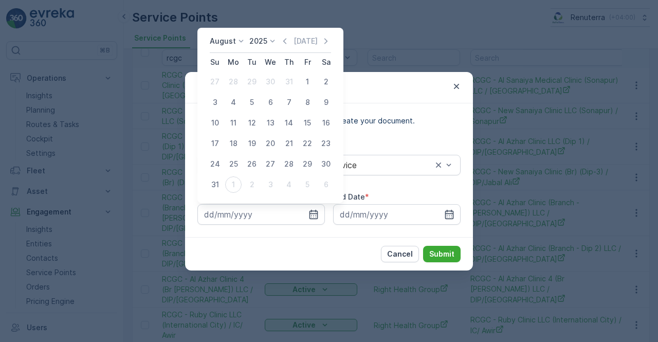
drag, startPoint x: 303, startPoint y: 82, endPoint x: 334, endPoint y: 115, distance: 45.5
click at [305, 82] on div "1" at bounding box center [307, 82] width 16 height 16
type input "01.08.2025"
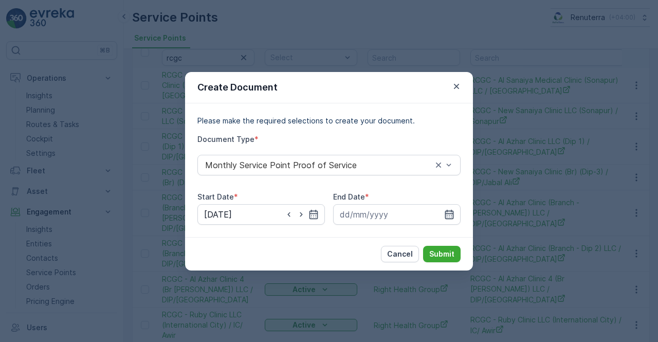
click at [447, 215] on icon "button" at bounding box center [449, 214] width 10 height 10
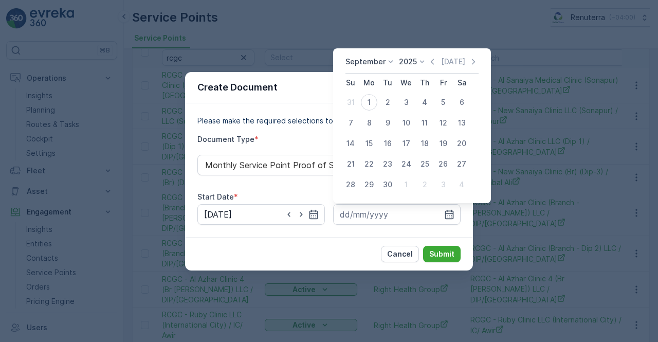
click at [430, 56] on div "September 2025 Today Su Mo Tu We Th Fr Sa 31 1 2 3 4 5 6 7 8 9 10 11 12 13 14 1…" at bounding box center [412, 125] width 158 height 155
click at [428, 62] on icon "button" at bounding box center [432, 62] width 10 height 10
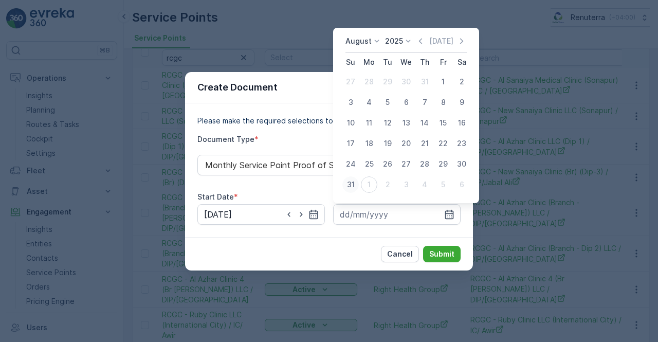
click at [352, 185] on div "31" at bounding box center [350, 184] width 16 height 16
type input "31.08.2025"
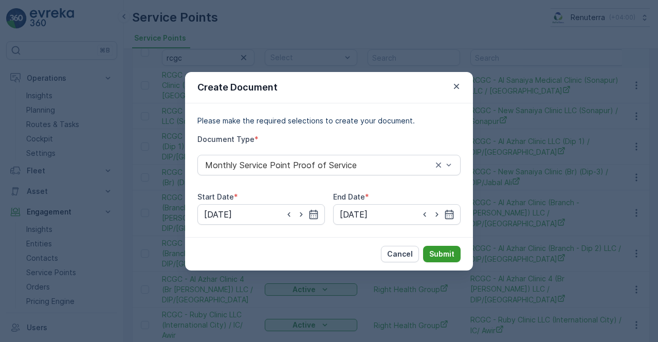
click at [438, 255] on p "Submit" at bounding box center [441, 254] width 25 height 10
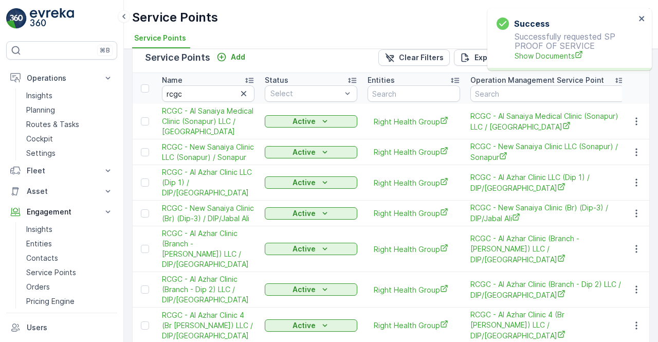
scroll to position [0, 0]
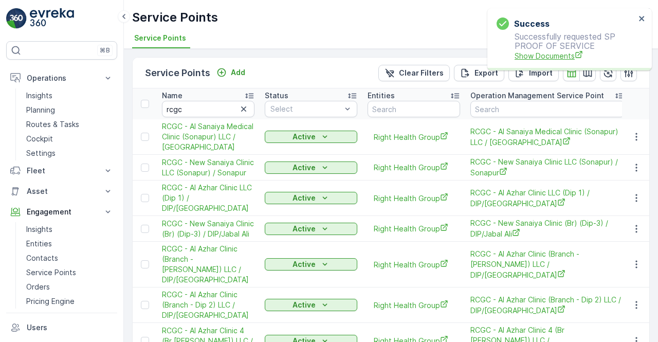
click at [560, 55] on span "Show Documents" at bounding box center [575, 55] width 121 height 11
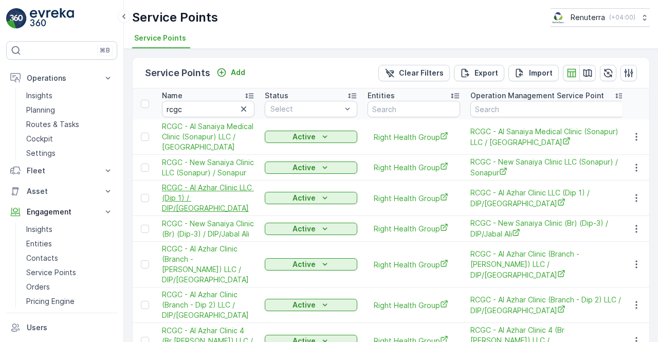
scroll to position [51, 0]
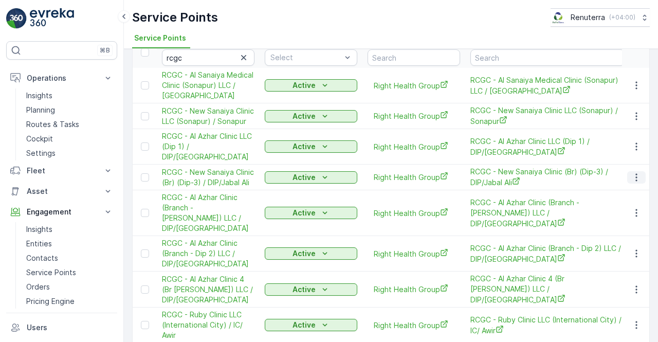
click at [631, 172] on icon "button" at bounding box center [636, 177] width 10 height 10
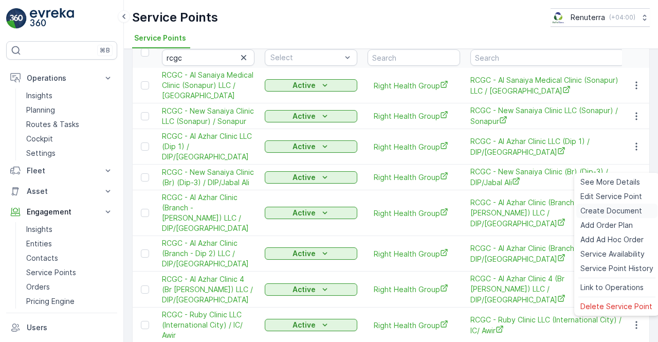
drag, startPoint x: 604, startPoint y: 210, endPoint x: 598, endPoint y: 210, distance: 5.2
click at [598, 210] on span "Create Document" at bounding box center [611, 211] width 62 height 10
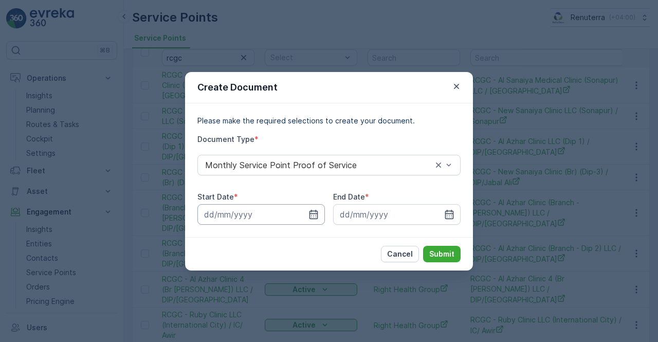
click at [315, 211] on icon "button" at bounding box center [314, 213] width 9 height 9
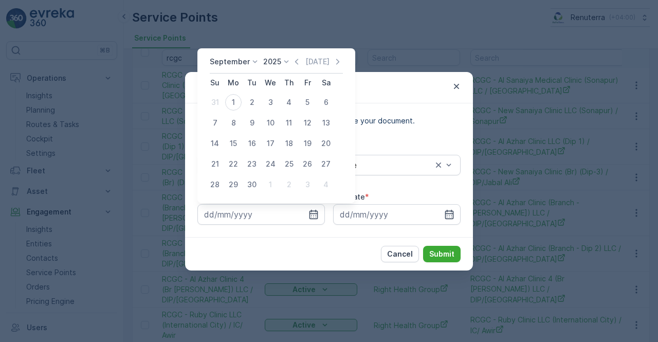
click at [296, 61] on icon "button" at bounding box center [297, 62] width 10 height 10
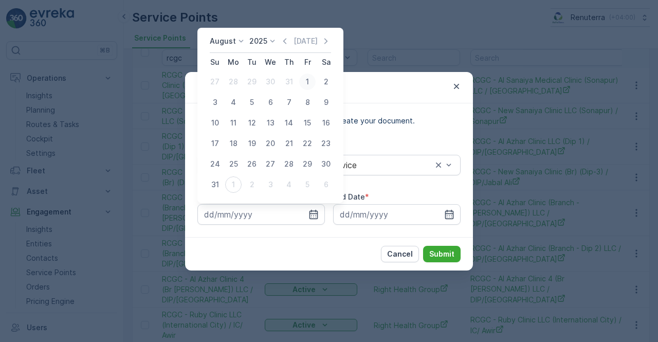
click at [303, 85] on div "1" at bounding box center [307, 82] width 16 height 16
type input "01.08.2025"
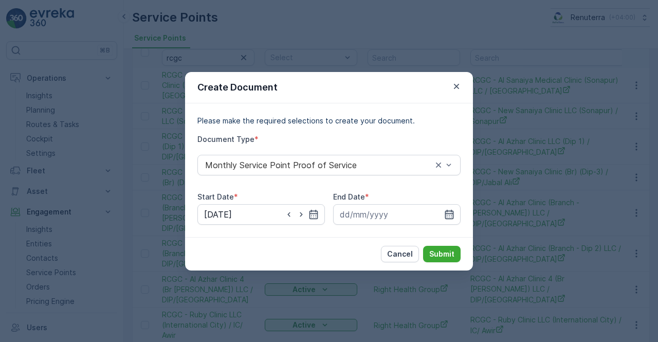
click at [453, 216] on icon "button" at bounding box center [449, 213] width 9 height 9
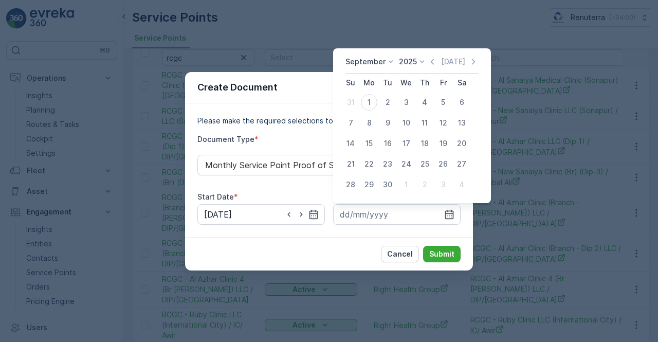
click at [431, 61] on icon "button" at bounding box center [432, 62] width 10 height 10
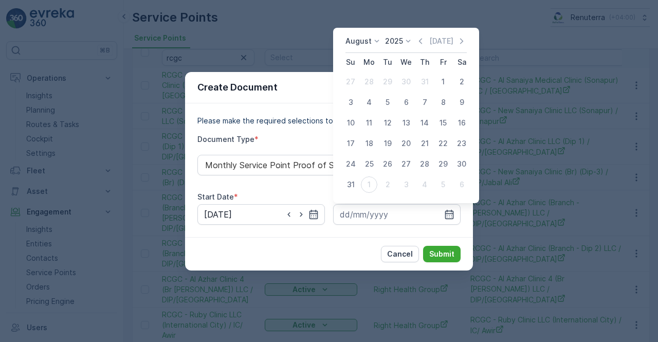
click at [354, 185] on div "31" at bounding box center [350, 184] width 16 height 16
type input "31.08.2025"
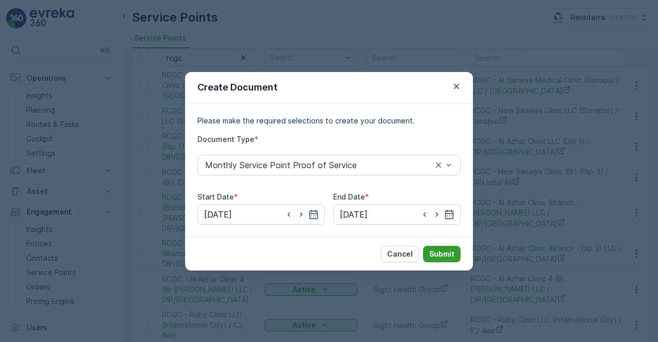
click at [449, 257] on p "Submit" at bounding box center [441, 254] width 25 height 10
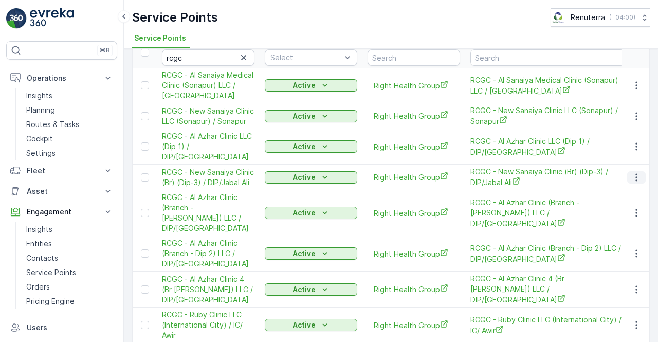
click at [629, 171] on button "button" at bounding box center [636, 177] width 19 height 12
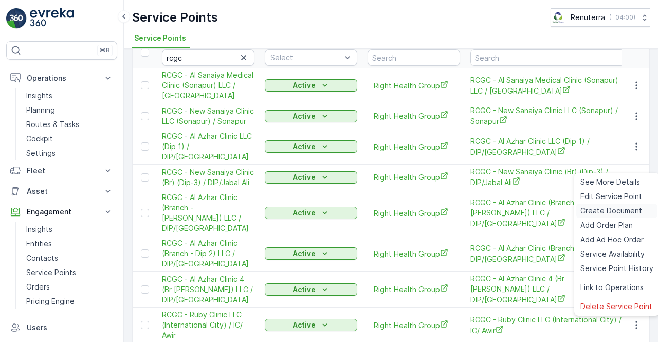
click at [607, 209] on span "Create Document" at bounding box center [611, 211] width 62 height 10
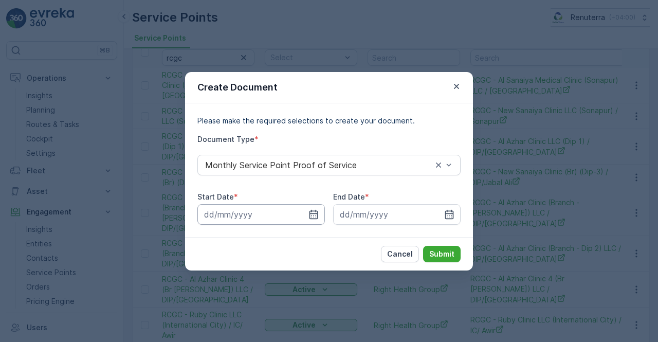
drag, startPoint x: 316, startPoint y: 215, endPoint x: 305, endPoint y: 205, distance: 14.9
click at [316, 214] on icon "button" at bounding box center [314, 213] width 9 height 9
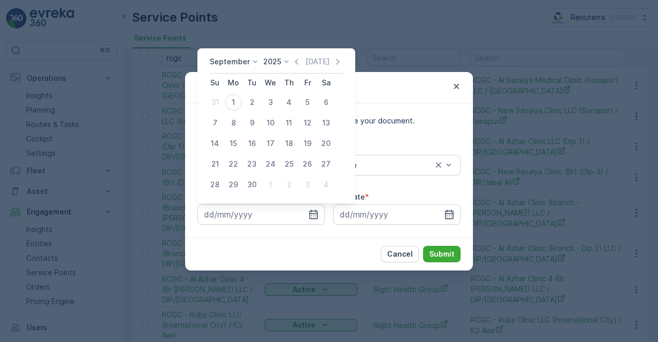
click at [289, 60] on icon at bounding box center [286, 62] width 10 height 10
click at [292, 60] on icon "button" at bounding box center [297, 62] width 10 height 10
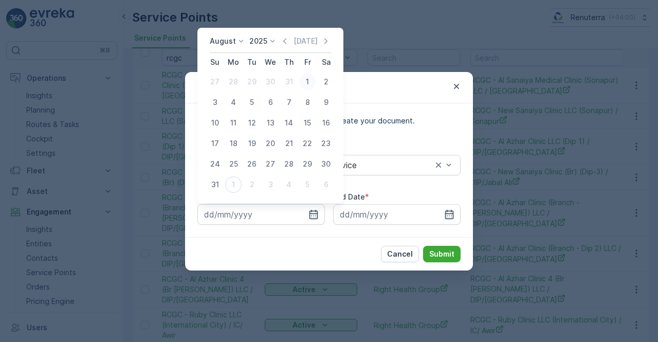
click at [305, 82] on div "1" at bounding box center [307, 82] width 16 height 16
type input "01.08.2025"
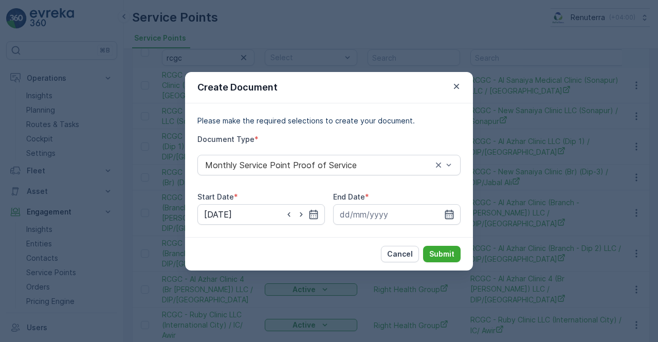
click at [446, 218] on icon "button" at bounding box center [449, 213] width 9 height 9
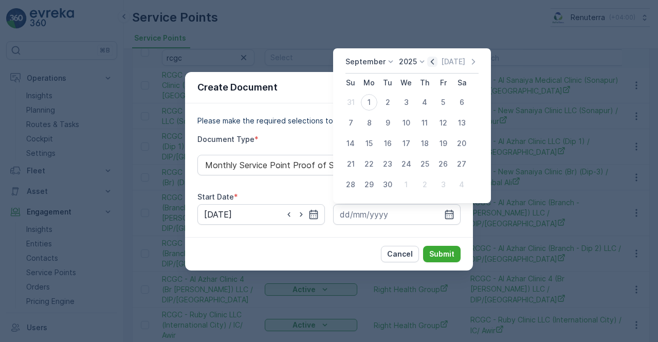
click at [433, 64] on icon "button" at bounding box center [432, 62] width 10 height 10
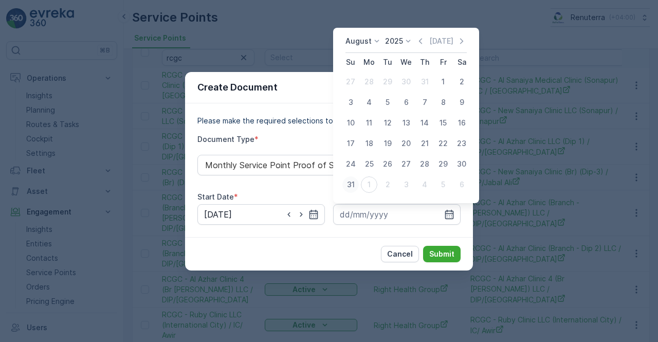
click at [351, 184] on div "31" at bounding box center [350, 184] width 16 height 16
type input "31.08.2025"
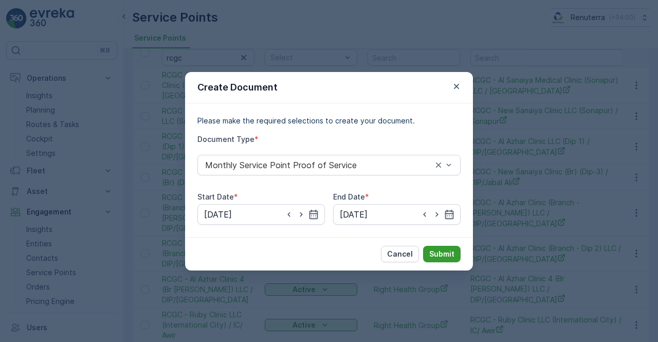
click at [445, 260] on button "Submit" at bounding box center [442, 254] width 38 height 16
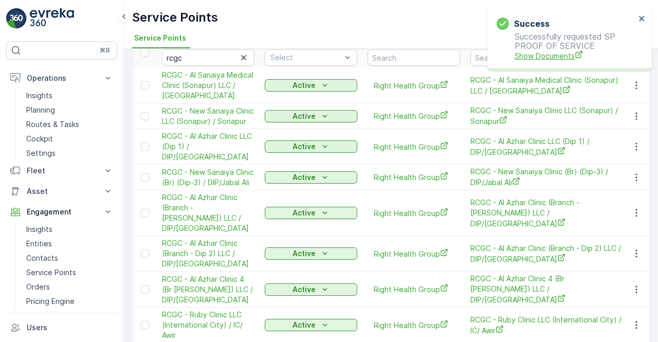
click at [550, 51] on span "Show Documents" at bounding box center [575, 55] width 121 height 11
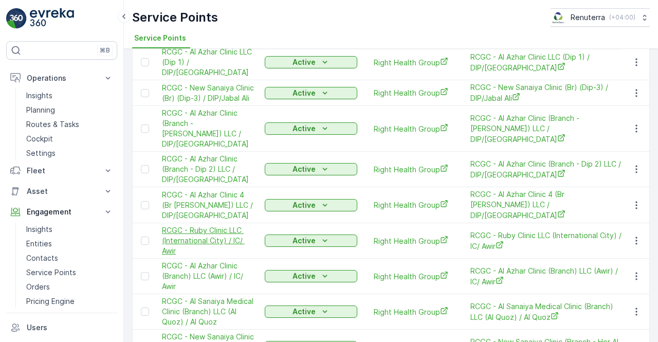
scroll to position [179, 0]
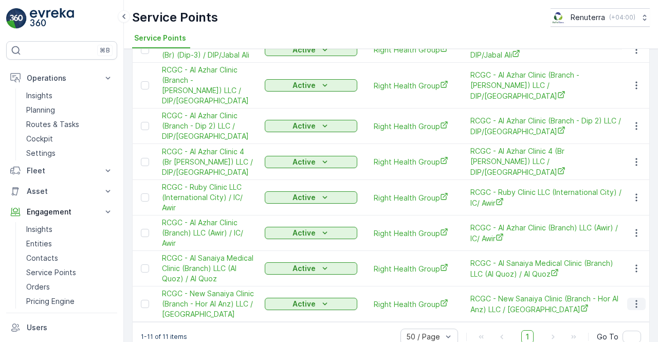
click at [631, 299] on icon "button" at bounding box center [636, 304] width 10 height 10
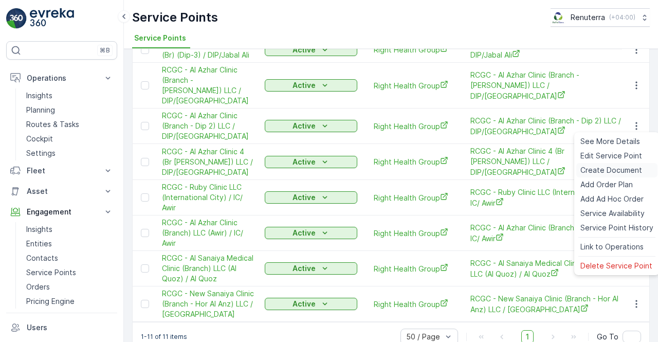
click at [590, 170] on span "Create Document" at bounding box center [611, 170] width 62 height 10
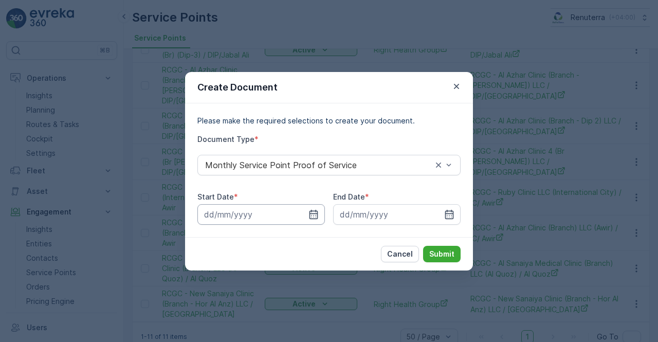
drag, startPoint x: 317, startPoint y: 214, endPoint x: 315, endPoint y: 220, distance: 6.5
click at [315, 216] on icon "button" at bounding box center [313, 214] width 10 height 10
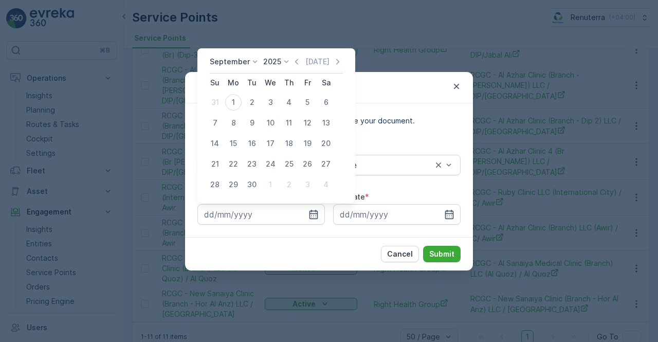
drag, startPoint x: 294, startPoint y: 61, endPoint x: 280, endPoint y: 70, distance: 17.0
click at [292, 63] on icon "button" at bounding box center [297, 62] width 10 height 10
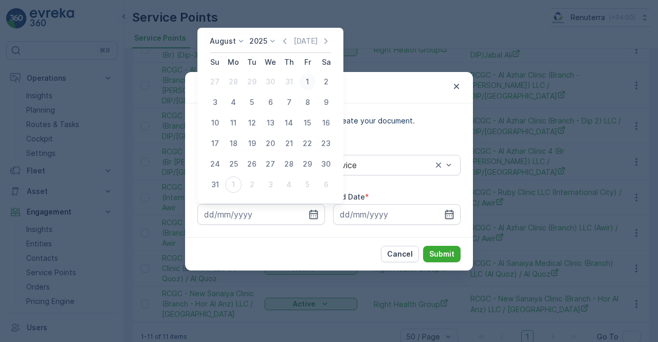
click at [310, 83] on div "1" at bounding box center [307, 82] width 16 height 16
type input "01.08.2025"
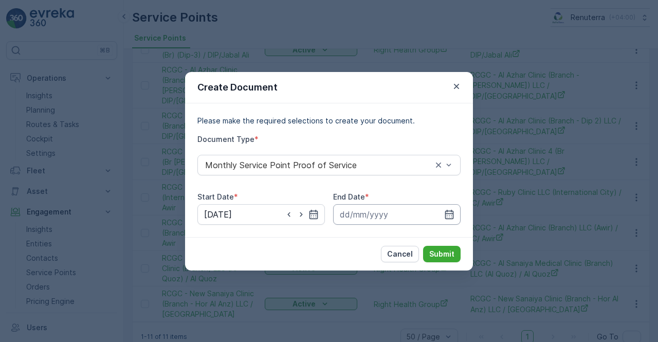
drag, startPoint x: 456, startPoint y: 215, endPoint x: 453, endPoint y: 205, distance: 11.0
click at [456, 214] on input at bounding box center [397, 214] width 128 height 21
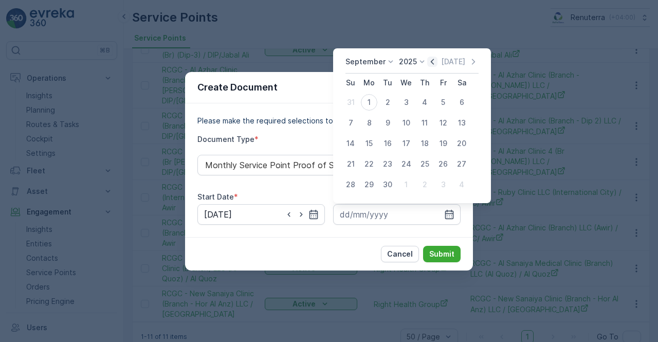
drag, startPoint x: 433, startPoint y: 63, endPoint x: 432, endPoint y: 68, distance: 5.7
click at [432, 66] on icon "button" at bounding box center [432, 62] width 10 height 10
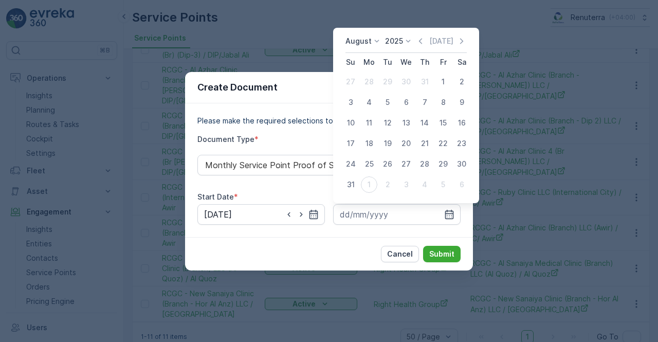
click at [353, 185] on div "31" at bounding box center [350, 184] width 16 height 16
type input "31.08.2025"
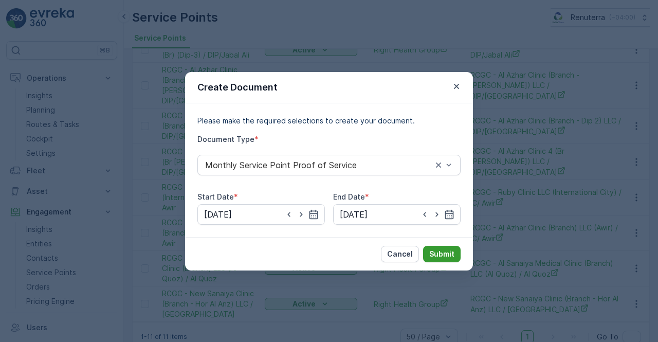
click at [445, 253] on p "Submit" at bounding box center [441, 254] width 25 height 10
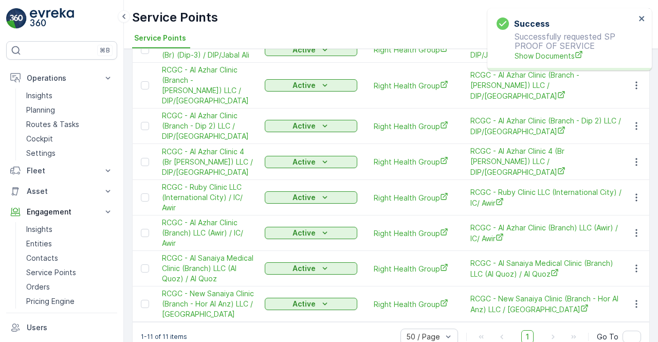
click at [520, 66] on div "Success Successfully requested SP PROOF OF SERVICE Show Documents" at bounding box center [569, 39] width 165 height 62
click at [522, 62] on div "Success Successfully requested SP PROOF OF SERVICE Show Documents" at bounding box center [566, 39] width 145 height 50
click at [524, 57] on span "Show Documents" at bounding box center [575, 55] width 121 height 11
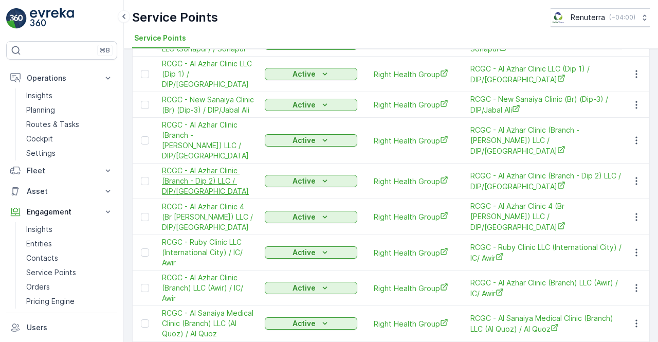
scroll to position [154, 0]
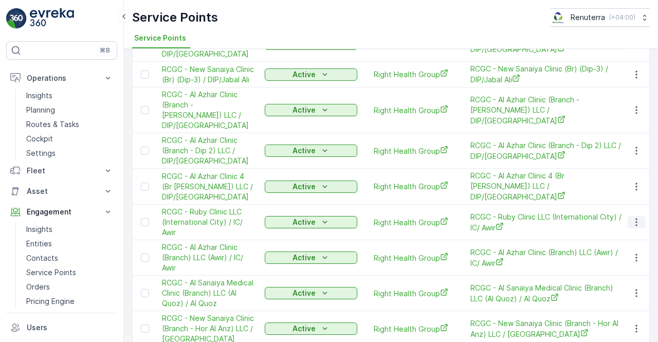
click at [637, 217] on icon "button" at bounding box center [636, 222] width 10 height 10
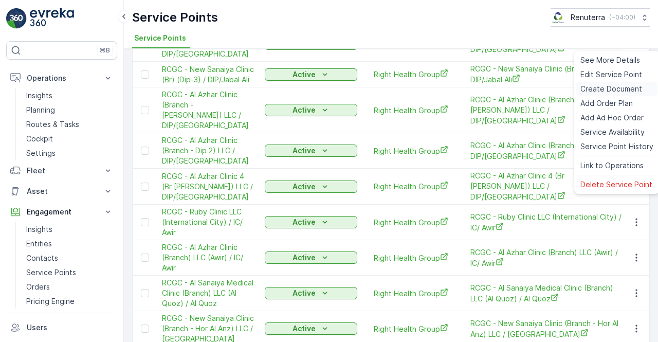
click at [603, 92] on span "Create Document" at bounding box center [611, 89] width 62 height 10
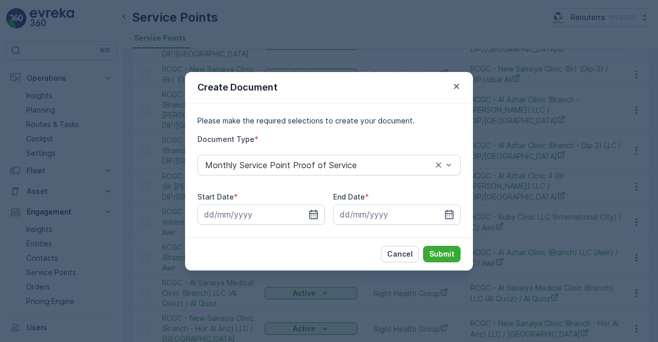
click at [316, 214] on icon "button" at bounding box center [313, 214] width 10 height 10
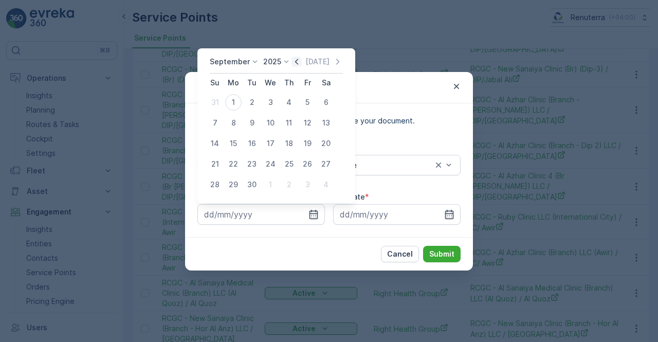
click at [295, 66] on icon "button" at bounding box center [297, 62] width 10 height 10
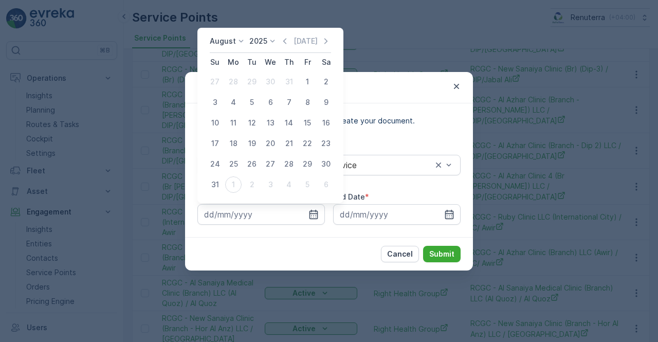
drag, startPoint x: 305, startPoint y: 84, endPoint x: 317, endPoint y: 103, distance: 22.1
click at [306, 84] on div "1" at bounding box center [307, 82] width 16 height 16
type input "01.08.2025"
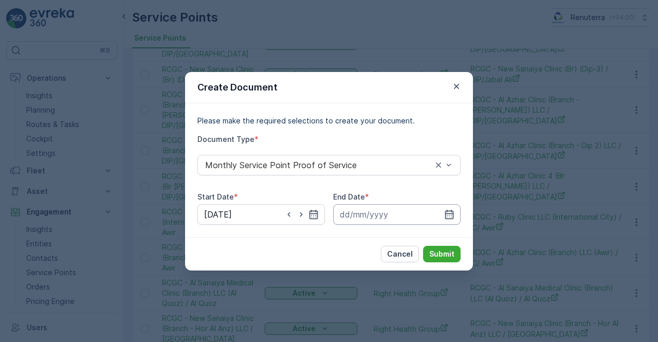
drag, startPoint x: 453, startPoint y: 212, endPoint x: 451, endPoint y: 205, distance: 7.4
click at [452, 209] on icon "button" at bounding box center [449, 214] width 10 height 10
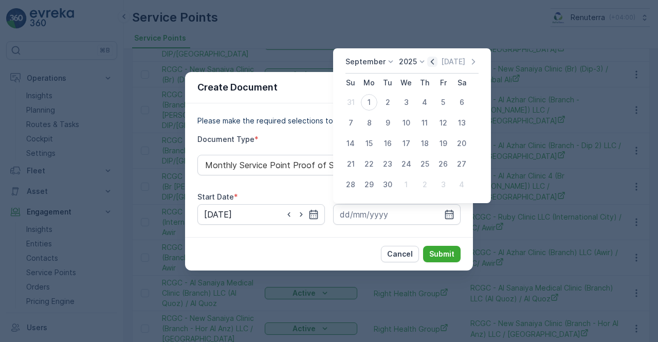
click at [432, 66] on icon "button" at bounding box center [432, 62] width 10 height 10
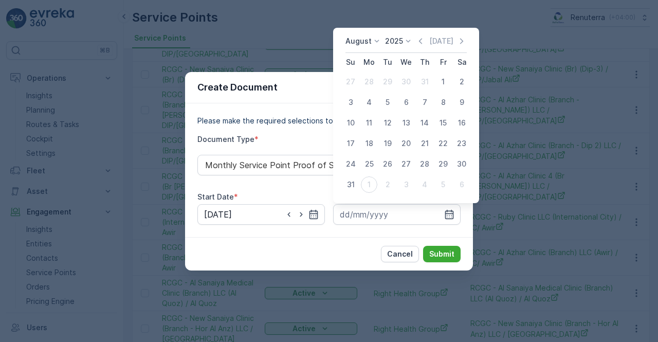
click at [351, 180] on div "31" at bounding box center [350, 184] width 16 height 16
type input "31.08.2025"
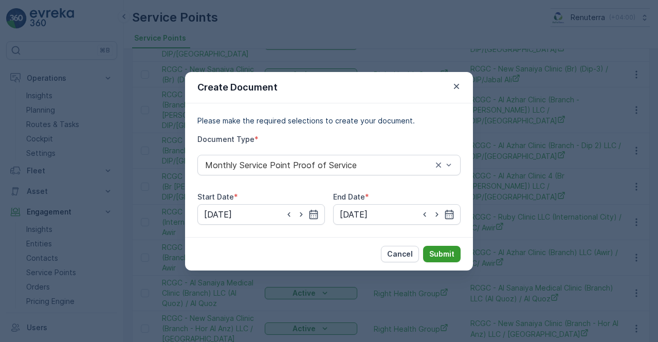
click at [436, 251] on p "Submit" at bounding box center [441, 254] width 25 height 10
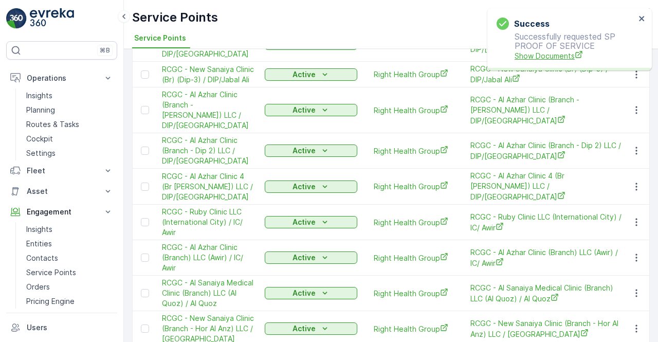
click at [559, 55] on span "Show Documents" at bounding box center [575, 55] width 121 height 11
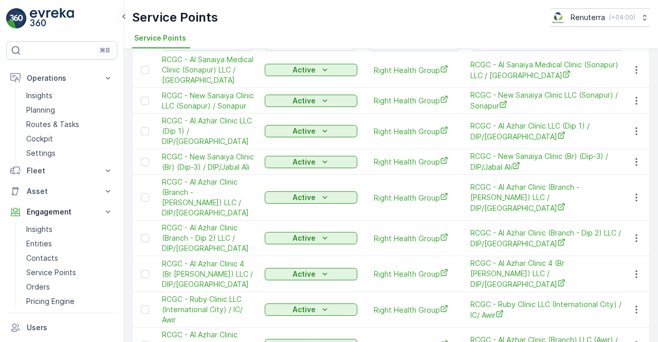
scroll to position [0, 0]
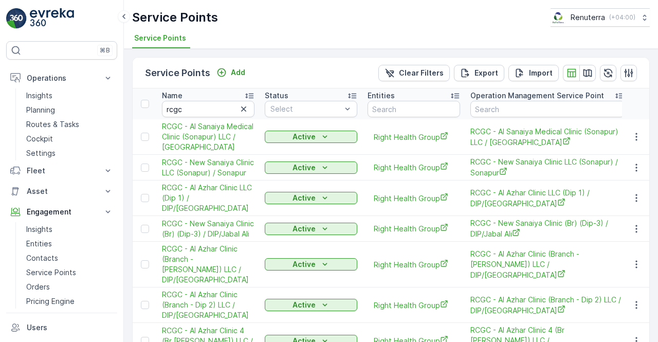
click at [207, 107] on input "rcgc" at bounding box center [208, 109] width 93 height 16
type input "r"
type input "karam"
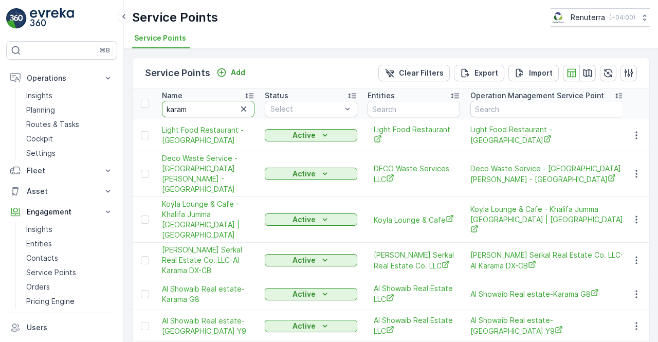
click at [207, 113] on input "karam" at bounding box center [208, 109] width 93 height 16
type input "karama"
drag, startPoint x: 192, startPoint y: 104, endPoint x: 198, endPoint y: 106, distance: 6.2
click at [193, 104] on input "karama" at bounding box center [208, 109] width 93 height 16
type input "kmc"
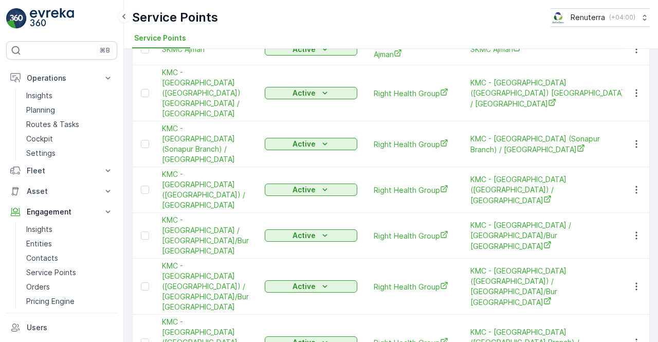
scroll to position [136, 0]
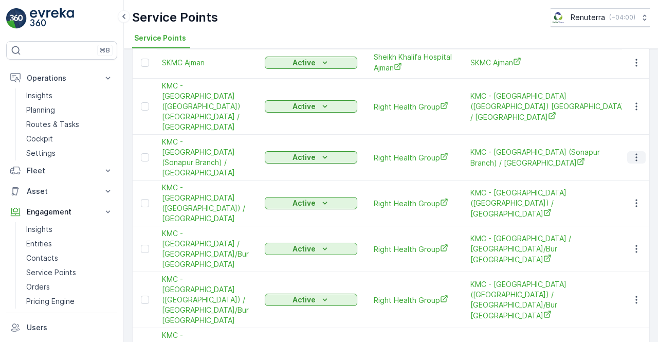
click at [634, 152] on icon "button" at bounding box center [636, 157] width 10 height 10
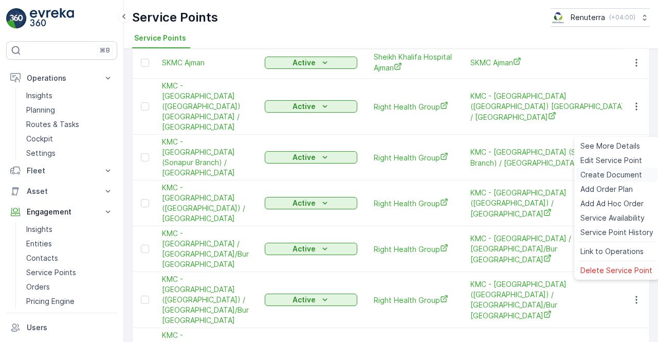
click at [609, 175] on span "Create Document" at bounding box center [611, 175] width 62 height 10
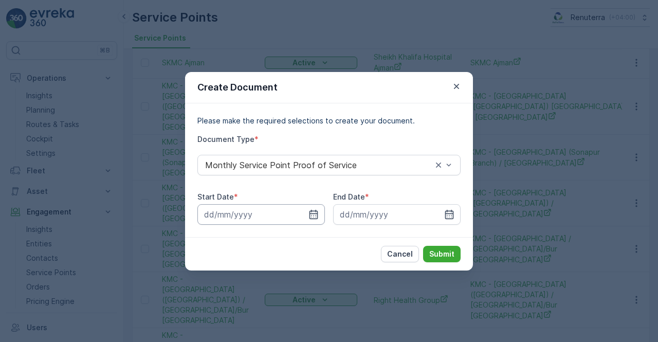
drag, startPoint x: 315, startPoint y: 218, endPoint x: 319, endPoint y: 210, distance: 9.2
click at [314, 216] on icon "button" at bounding box center [313, 214] width 10 height 10
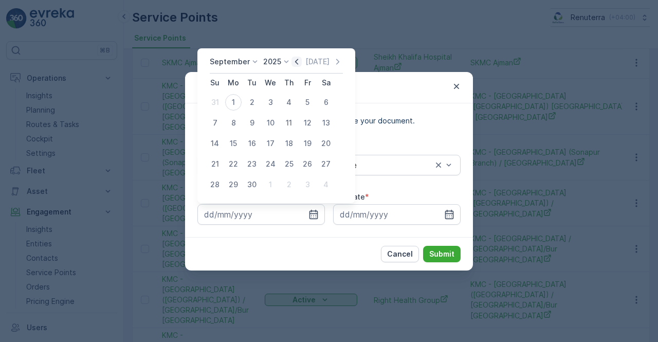
click at [295, 60] on icon "button" at bounding box center [297, 62] width 10 height 10
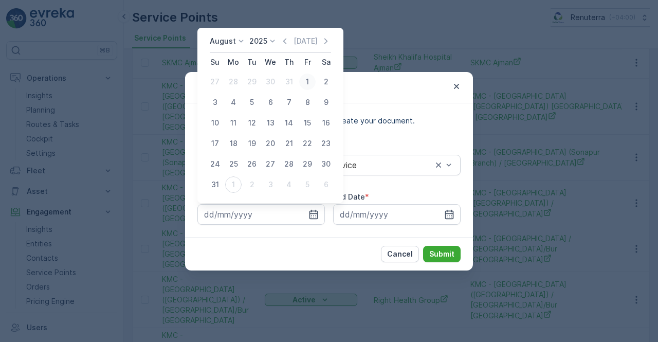
click at [302, 82] on div "1" at bounding box center [307, 82] width 16 height 16
type input "01.08.2025"
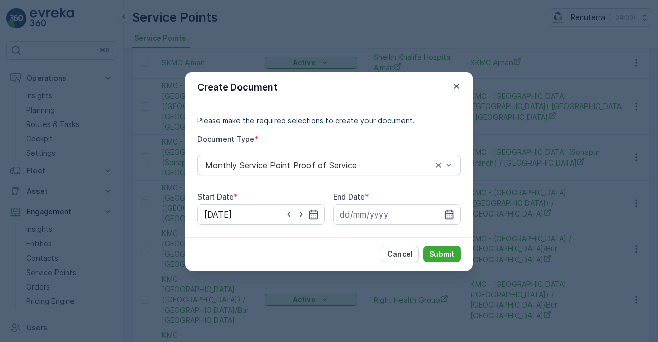
drag, startPoint x: 451, startPoint y: 220, endPoint x: 445, endPoint y: 214, distance: 8.0
click at [450, 219] on div at bounding box center [397, 214] width 128 height 21
click at [450, 207] on input at bounding box center [397, 214] width 128 height 21
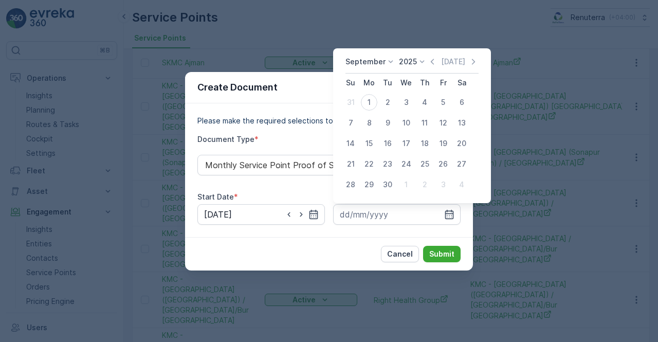
click at [429, 65] on icon "button" at bounding box center [432, 62] width 10 height 10
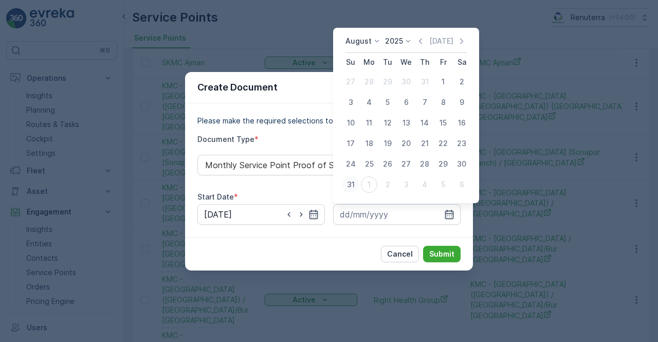
click at [354, 181] on div "31" at bounding box center [350, 184] width 16 height 16
type input "31.08.2025"
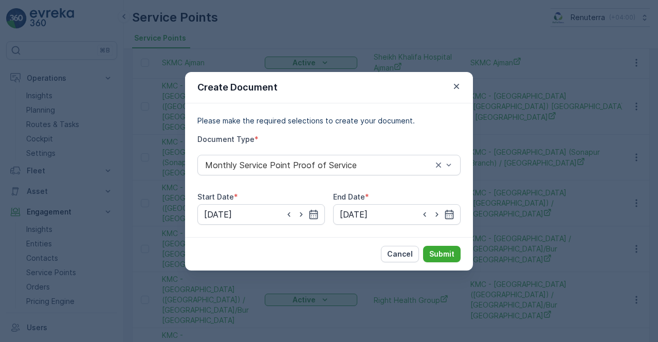
click at [449, 263] on div "Cancel Submit" at bounding box center [329, 253] width 288 height 33
click at [440, 253] on p "Submit" at bounding box center [441, 254] width 25 height 10
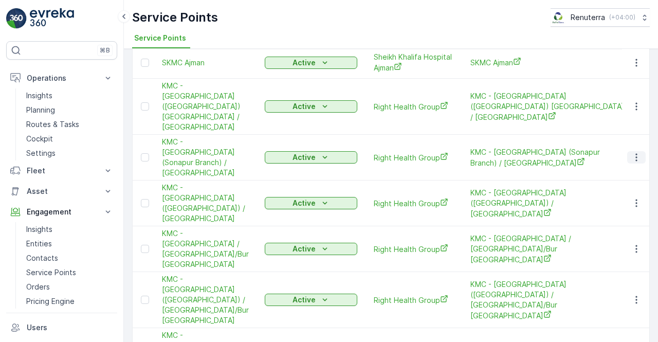
click at [631, 152] on icon "button" at bounding box center [636, 157] width 10 height 10
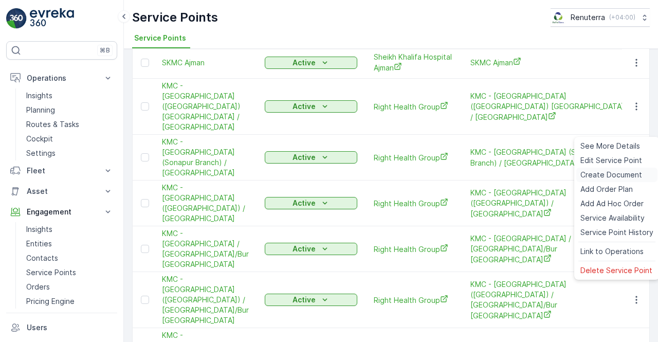
click at [601, 172] on span "Create Document" at bounding box center [611, 175] width 62 height 10
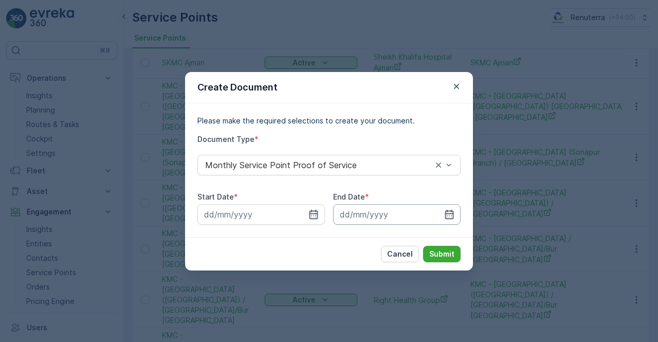
drag, startPoint x: 321, startPoint y: 213, endPoint x: 333, endPoint y: 220, distance: 14.3
click at [319, 212] on input at bounding box center [261, 214] width 128 height 21
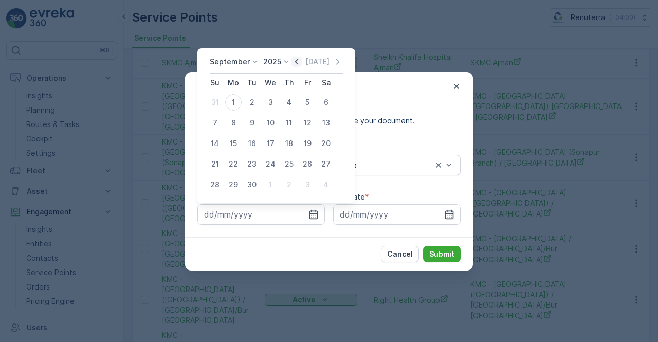
click at [298, 64] on icon "button" at bounding box center [297, 62] width 10 height 10
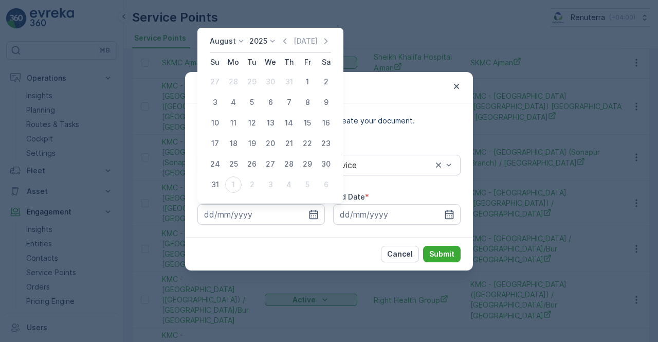
drag, startPoint x: 305, startPoint y: 83, endPoint x: 324, endPoint y: 104, distance: 28.1
click at [307, 83] on div "1" at bounding box center [307, 82] width 16 height 16
type input "01.08.2025"
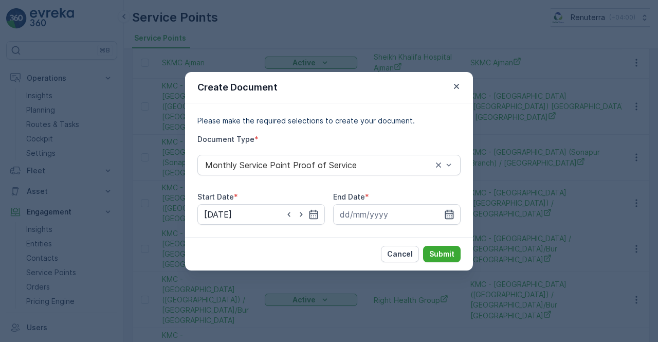
drag, startPoint x: 451, startPoint y: 217, endPoint x: 444, endPoint y: 203, distance: 15.9
click at [448, 211] on icon "button" at bounding box center [449, 214] width 10 height 10
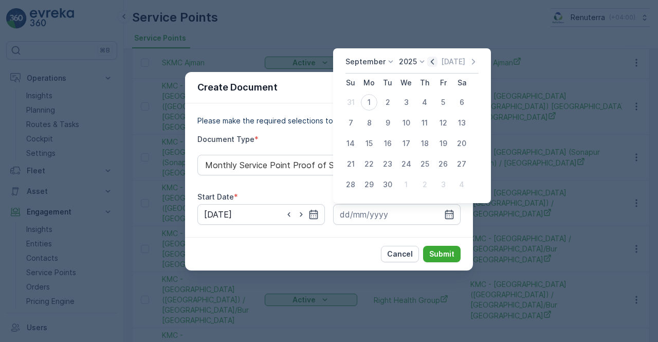
click at [432, 64] on icon "button" at bounding box center [432, 62] width 10 height 10
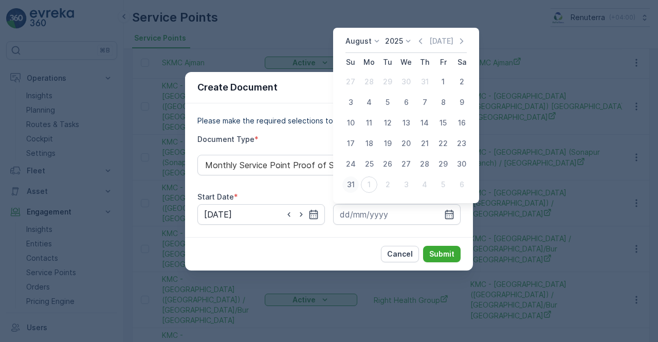
click at [353, 183] on div "31" at bounding box center [350, 184] width 16 height 16
type input "31.08.2025"
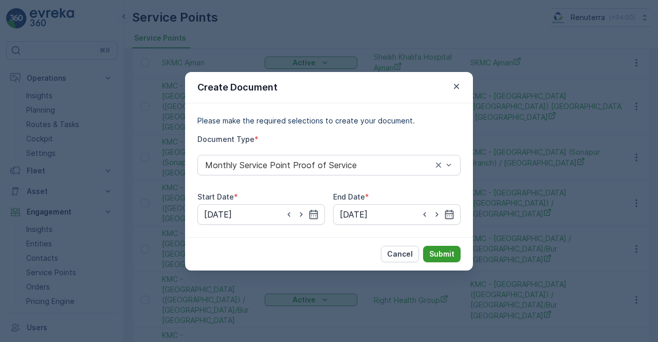
click at [454, 255] on p "Submit" at bounding box center [441, 254] width 25 height 10
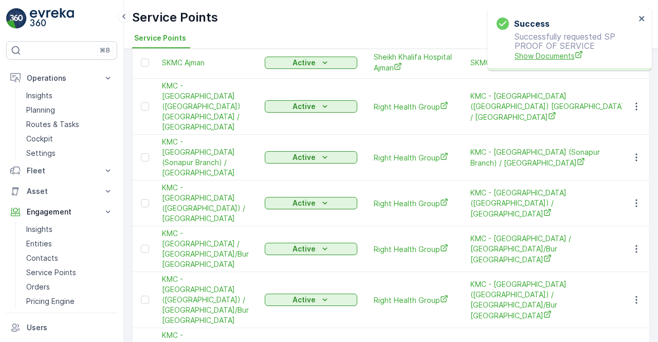
click at [590, 53] on span "Show Documents" at bounding box center [575, 55] width 121 height 11
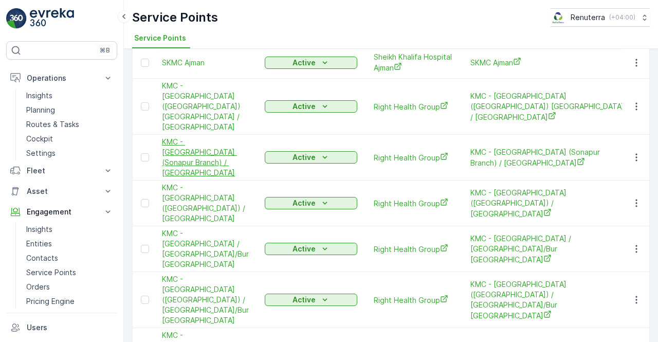
scroll to position [188, 0]
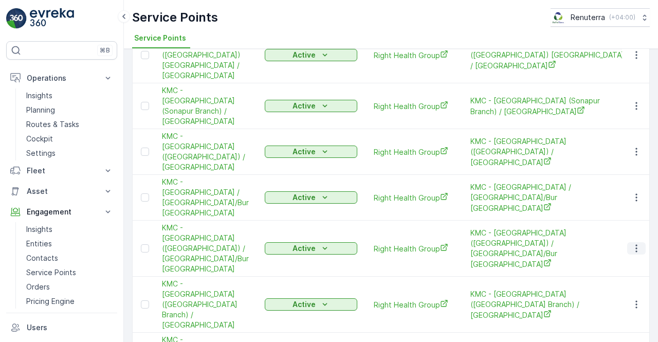
click at [634, 243] on icon "button" at bounding box center [636, 248] width 10 height 10
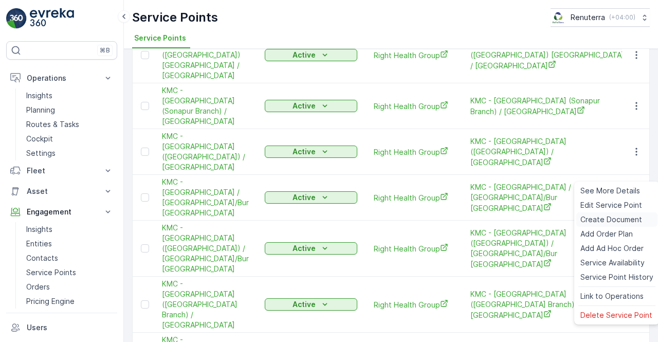
click at [601, 221] on span "Create Document" at bounding box center [611, 219] width 62 height 10
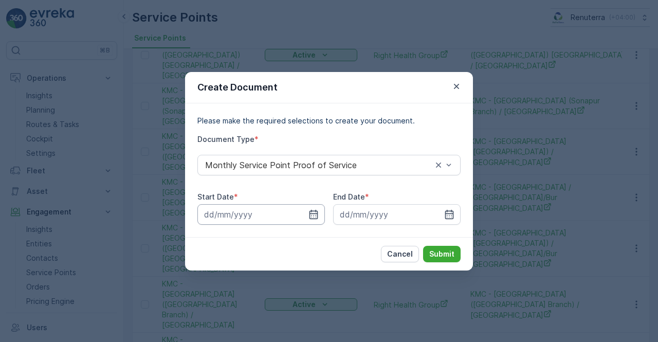
drag, startPoint x: 314, startPoint y: 212, endPoint x: 309, endPoint y: 205, distance: 8.6
click at [313, 210] on icon "button" at bounding box center [313, 214] width 10 height 10
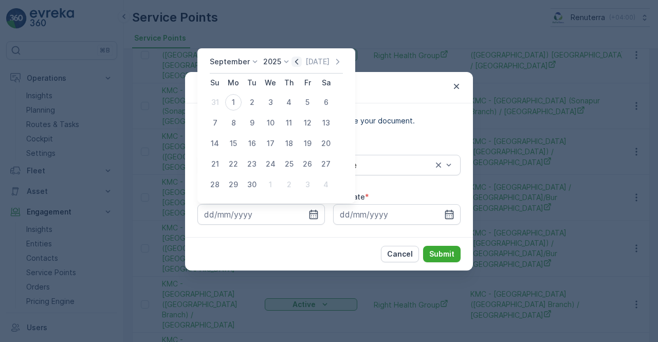
click at [296, 62] on icon "button" at bounding box center [297, 62] width 10 height 10
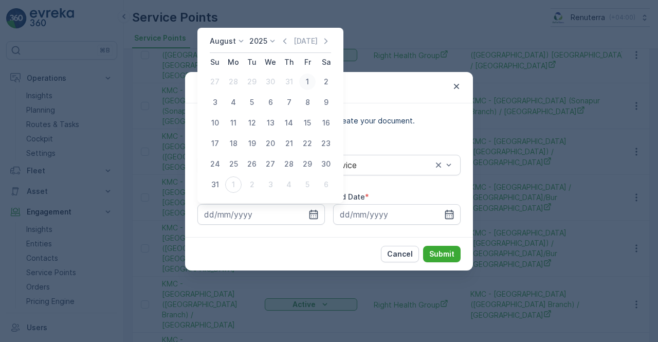
click at [308, 83] on div "1" at bounding box center [307, 82] width 16 height 16
type input "01.08.2025"
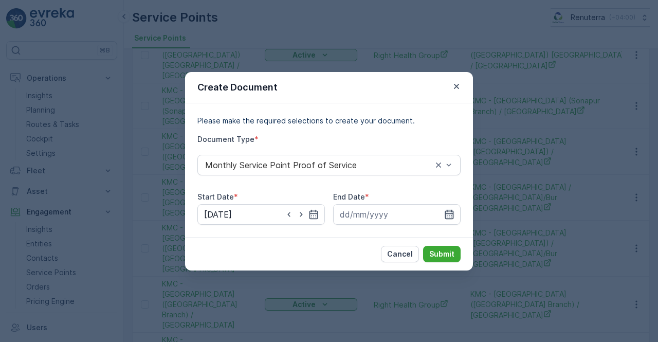
click at [448, 213] on icon "button" at bounding box center [449, 213] width 9 height 9
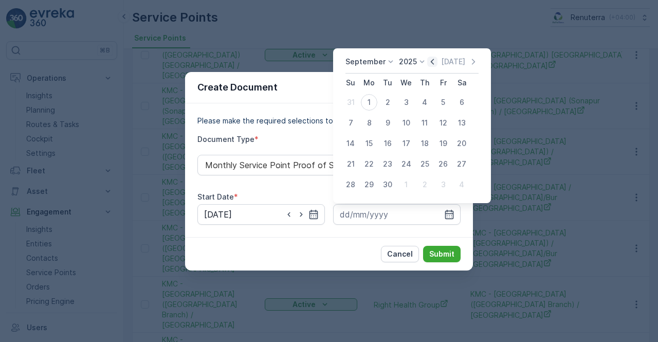
click at [431, 61] on icon "button" at bounding box center [432, 62] width 3 height 6
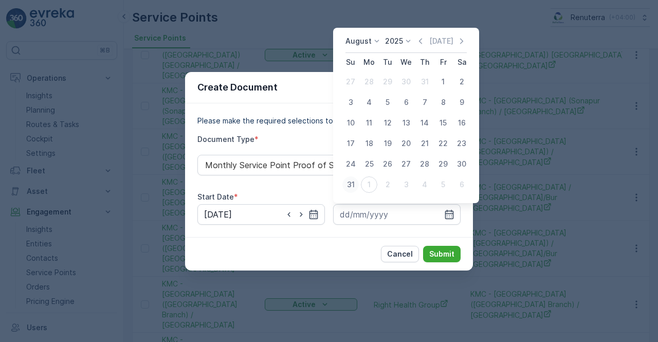
drag, startPoint x: 352, startPoint y: 185, endPoint x: 421, endPoint y: 239, distance: 87.4
click at [353, 185] on div "31" at bounding box center [350, 184] width 16 height 16
type input "31.08.2025"
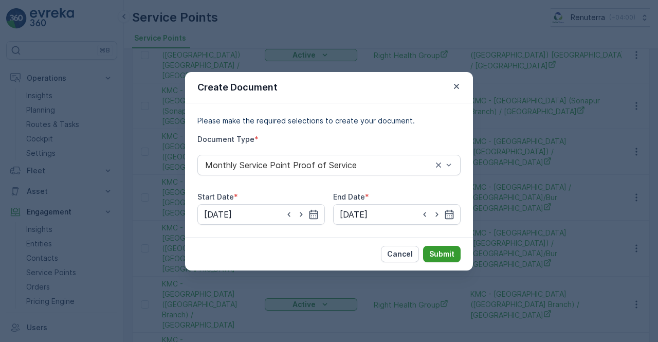
click at [452, 255] on p "Submit" at bounding box center [441, 254] width 25 height 10
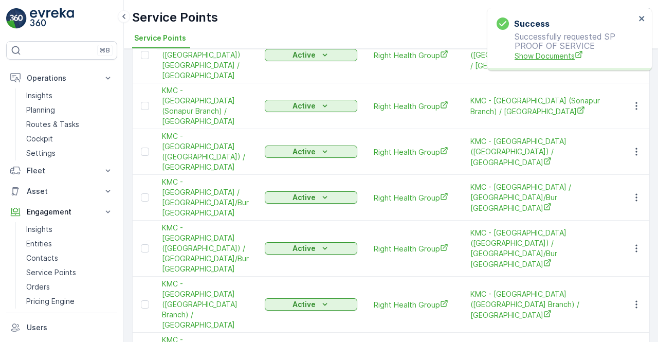
click at [548, 59] on span "Show Documents" at bounding box center [575, 55] width 121 height 11
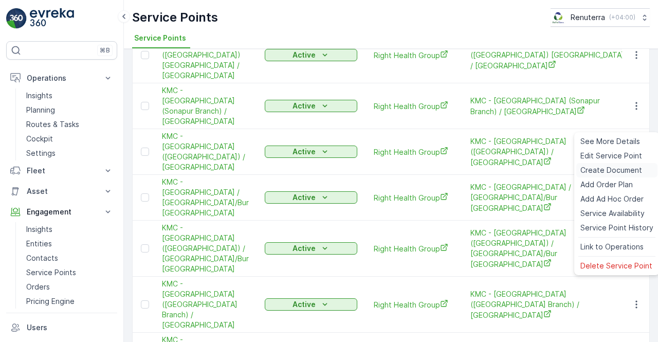
click at [589, 167] on span "Create Document" at bounding box center [611, 170] width 62 height 10
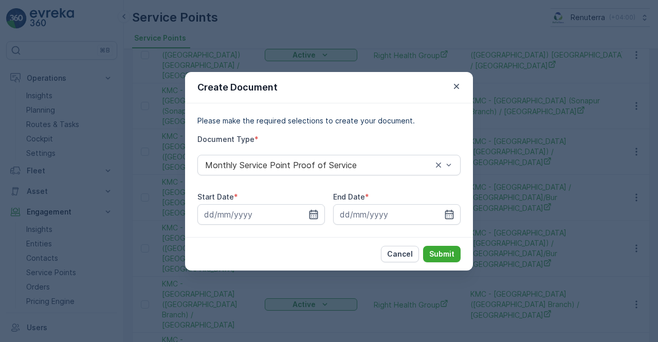
click at [318, 215] on icon "button" at bounding box center [313, 214] width 10 height 10
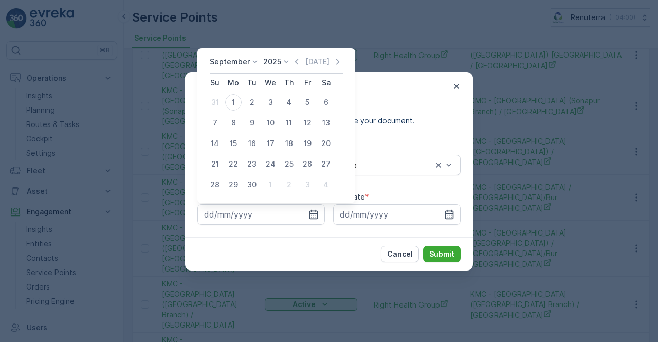
click at [296, 53] on div "September 2025 Today Su Mo Tu We Th Fr Sa 31 1 2 3 4 5 6 7 8 9 10 11 12 13 14 1…" at bounding box center [276, 125] width 158 height 155
click at [295, 62] on icon "button" at bounding box center [297, 62] width 10 height 10
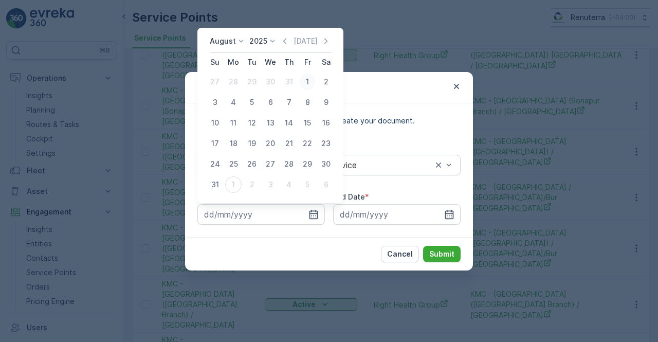
click at [303, 84] on div "1" at bounding box center [307, 82] width 16 height 16
type input "01.08.2025"
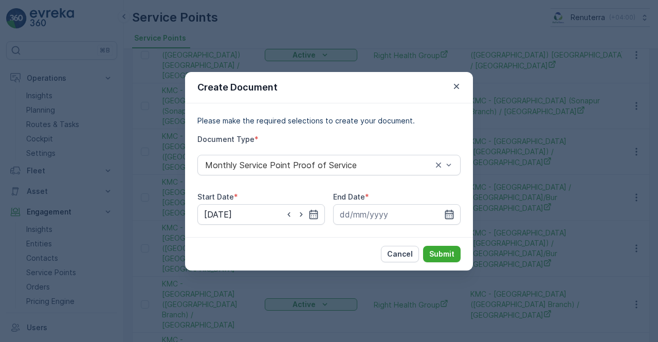
click at [449, 212] on icon "button" at bounding box center [449, 214] width 10 height 10
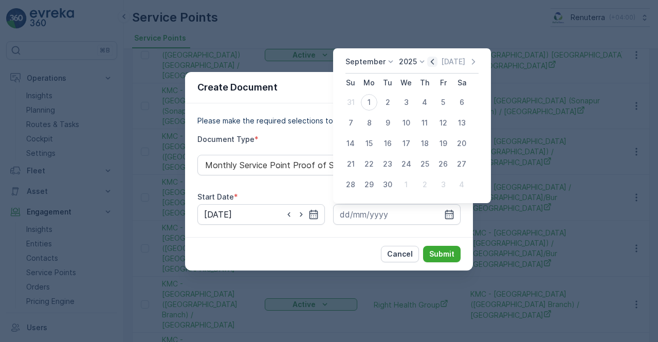
click at [434, 66] on icon "button" at bounding box center [432, 62] width 10 height 10
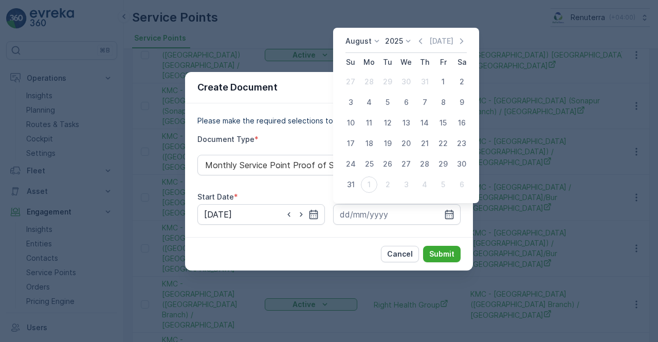
drag, startPoint x: 348, startPoint y: 184, endPoint x: 386, endPoint y: 203, distance: 43.2
click at [348, 184] on div "31" at bounding box center [350, 184] width 16 height 16
type input "31.08.2025"
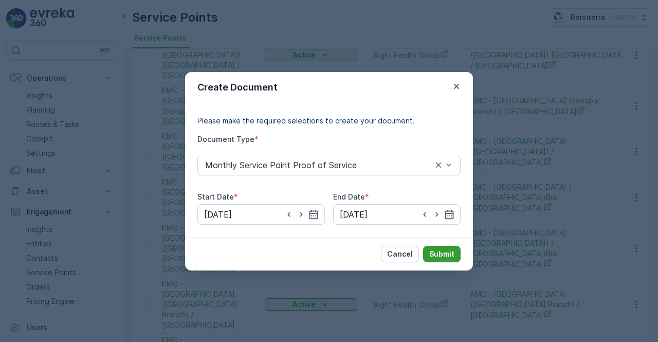
drag, startPoint x: 442, startPoint y: 261, endPoint x: 438, endPoint y: 252, distance: 9.9
click at [438, 252] on button "Submit" at bounding box center [442, 254] width 38 height 16
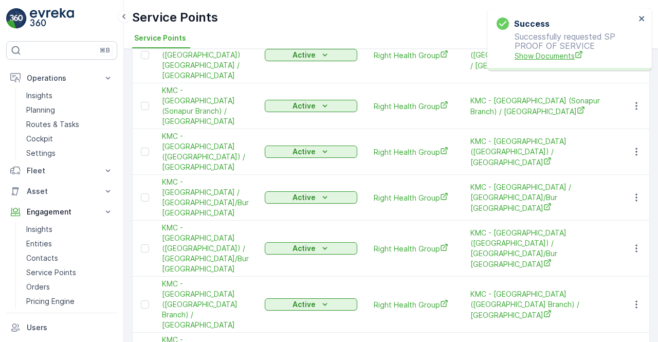
click at [548, 51] on span "Show Documents" at bounding box center [575, 55] width 121 height 11
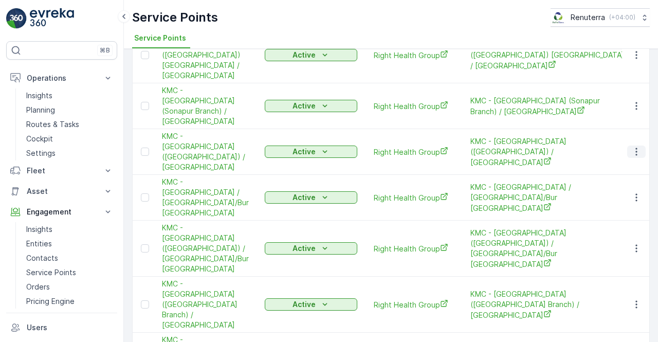
click at [639, 147] on icon "button" at bounding box center [636, 152] width 10 height 10
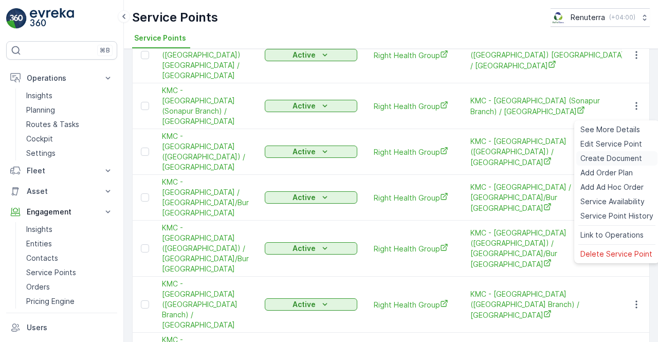
click at [608, 160] on span "Create Document" at bounding box center [611, 158] width 62 height 10
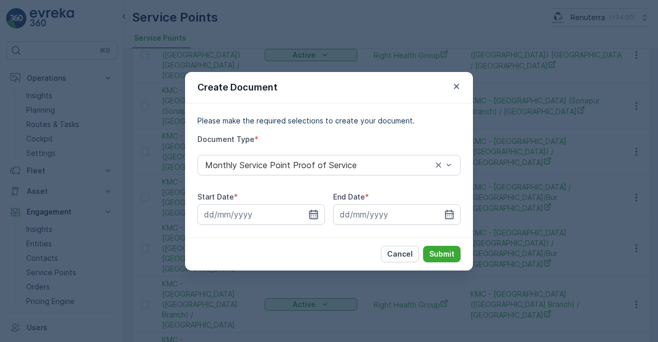
click at [314, 213] on icon "button" at bounding box center [314, 213] width 9 height 9
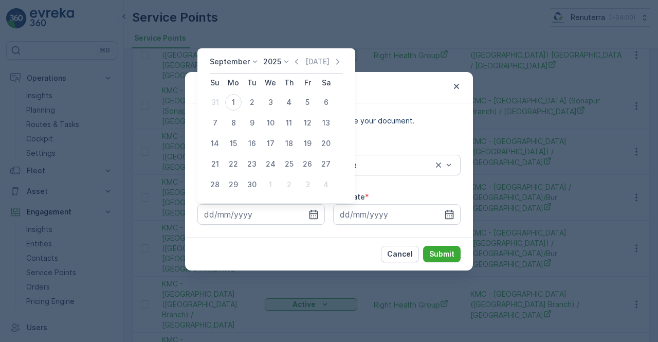
drag, startPoint x: 298, startPoint y: 63, endPoint x: 292, endPoint y: 65, distance: 6.4
click at [295, 64] on icon "button" at bounding box center [297, 62] width 10 height 10
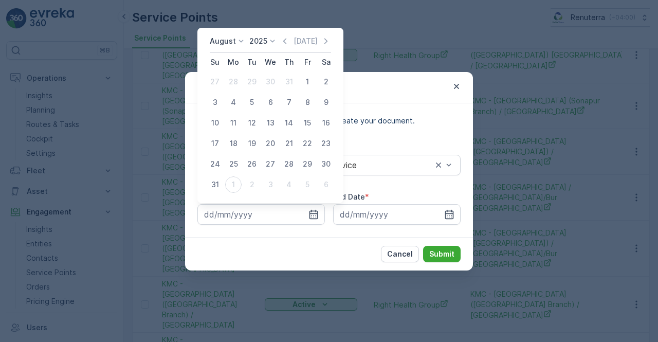
click at [314, 80] on div "1" at bounding box center [307, 82] width 16 height 16
type input "01.08.2025"
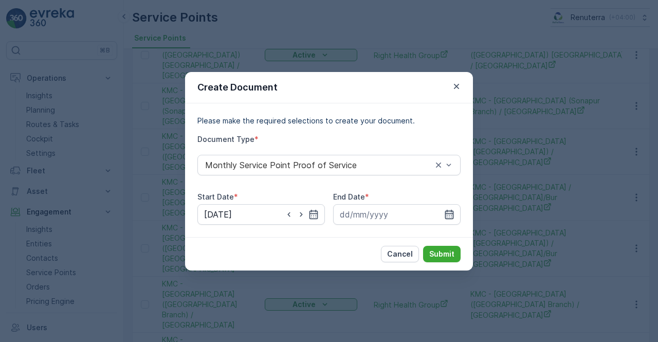
click at [446, 215] on icon "button" at bounding box center [449, 214] width 10 height 10
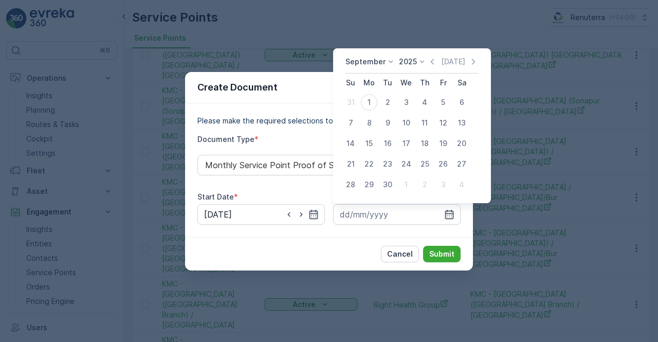
click at [430, 62] on icon "button" at bounding box center [432, 62] width 10 height 10
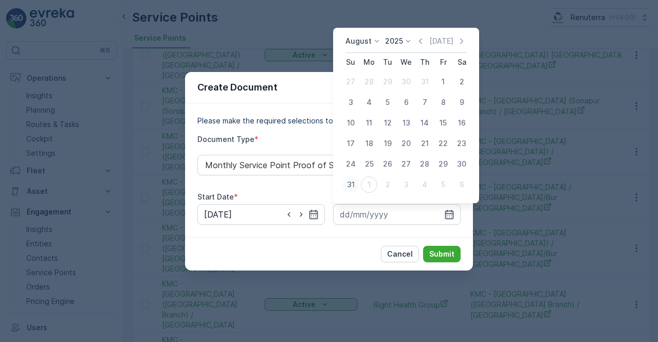
click at [344, 186] on div "31" at bounding box center [350, 184] width 16 height 16
type input "31.08.2025"
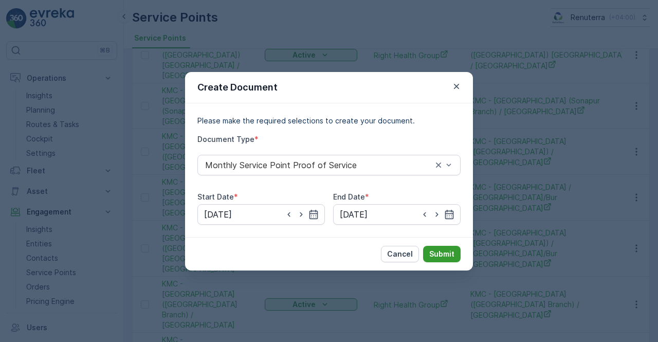
click at [441, 250] on p "Submit" at bounding box center [441, 254] width 25 height 10
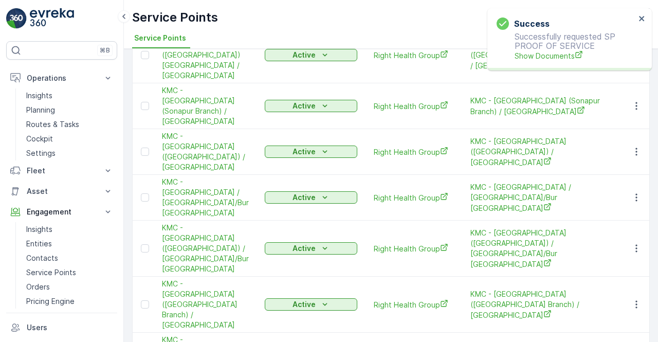
click at [514, 56] on p "Successfully requested SP PROOF OF SERVICE Show Documents" at bounding box center [566, 46] width 139 height 29
click at [518, 56] on span "Show Documents" at bounding box center [575, 55] width 121 height 11
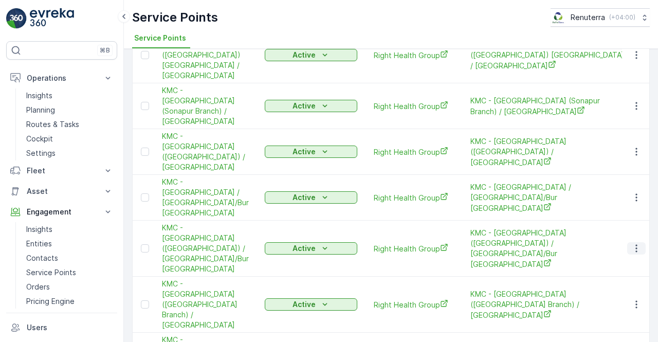
click at [633, 243] on icon "button" at bounding box center [636, 248] width 10 height 10
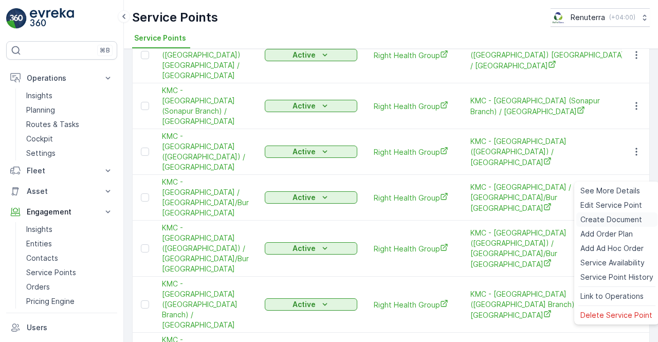
click at [597, 223] on span "Create Document" at bounding box center [611, 219] width 62 height 10
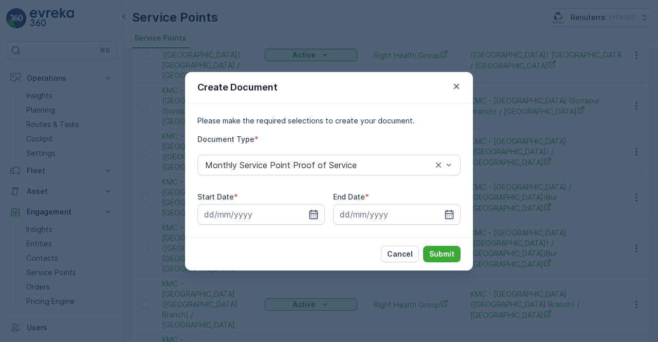
click at [312, 210] on icon "button" at bounding box center [314, 213] width 9 height 9
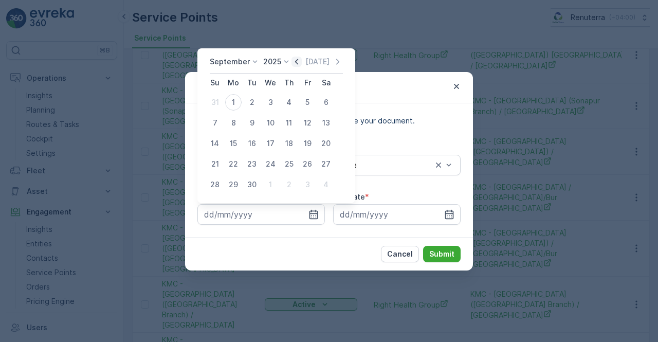
click at [296, 66] on icon "button" at bounding box center [297, 62] width 10 height 10
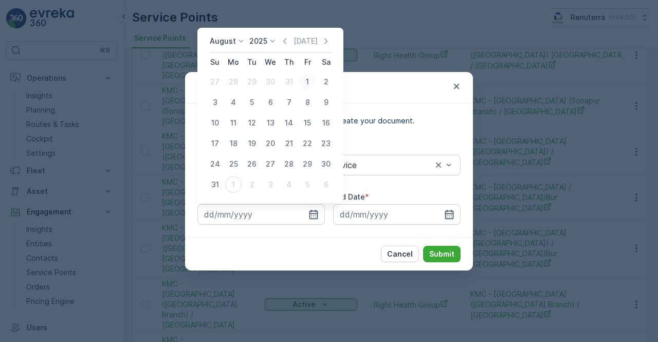
click at [305, 76] on div "1" at bounding box center [307, 82] width 16 height 16
type input "01.08.2025"
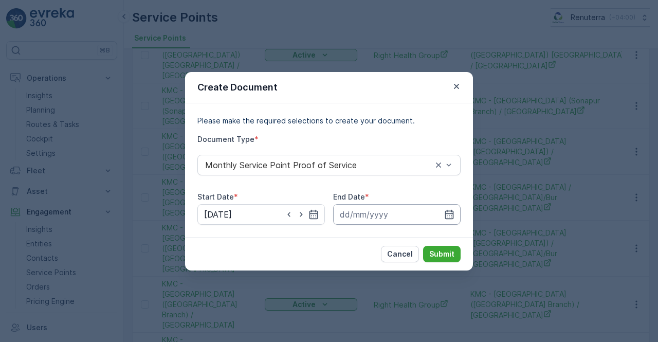
drag, startPoint x: 444, startPoint y: 217, endPoint x: 444, endPoint y: 205, distance: 12.9
click at [444, 217] on icon "button" at bounding box center [449, 214] width 10 height 10
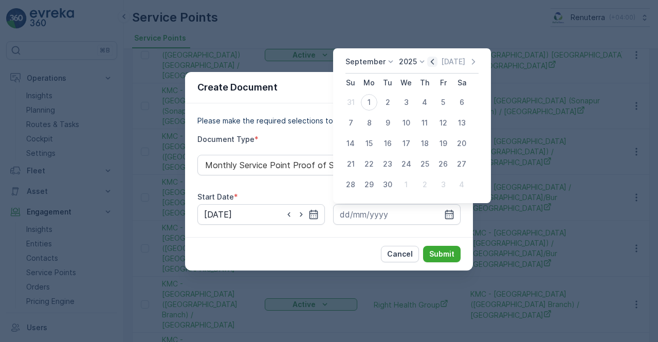
click at [431, 62] on icon "button" at bounding box center [432, 62] width 10 height 10
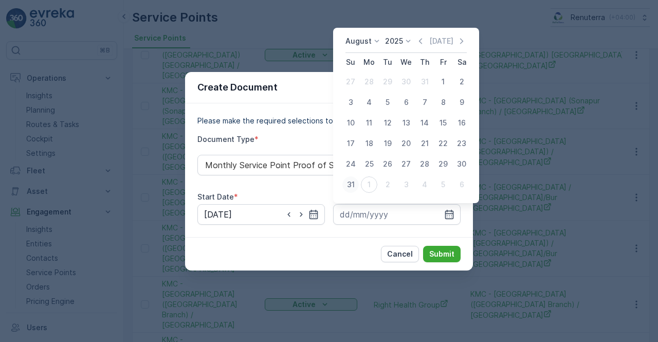
click at [356, 185] on div "31" at bounding box center [350, 184] width 16 height 16
type input "31.08.2025"
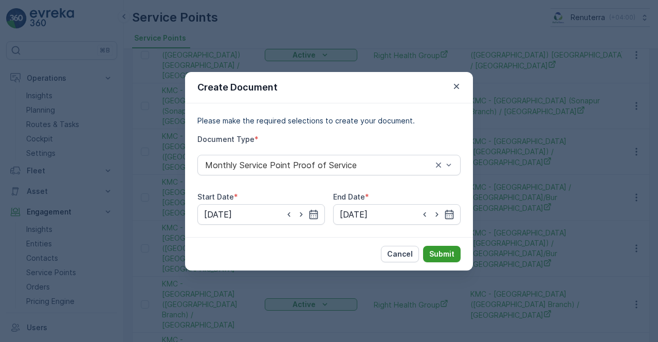
click at [452, 259] on button "Submit" at bounding box center [442, 254] width 38 height 16
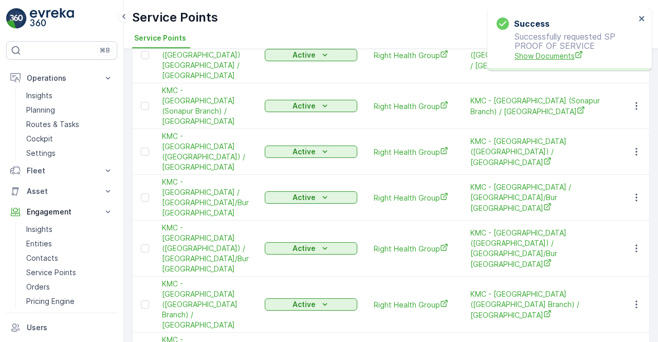
click at [531, 54] on span "Show Documents" at bounding box center [575, 55] width 121 height 11
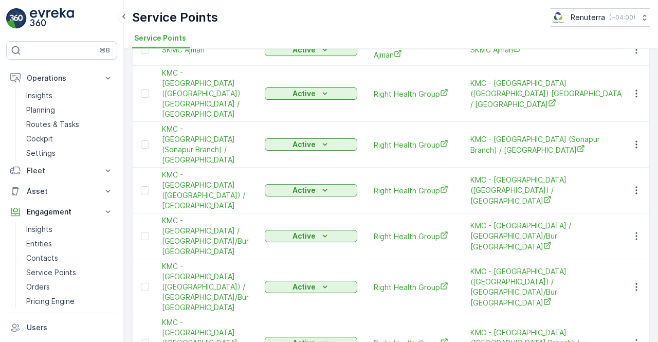
scroll to position [136, 0]
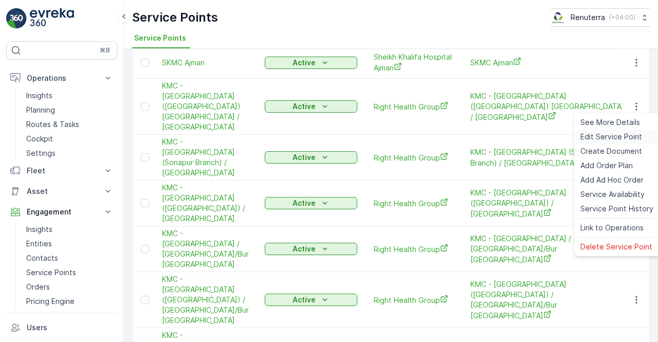
click at [600, 142] on div "Edit Service Point" at bounding box center [616, 137] width 81 height 14
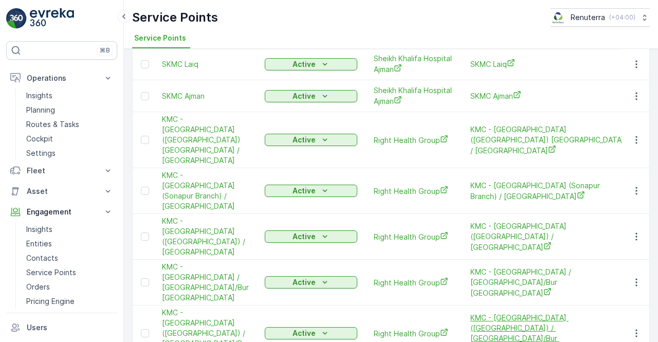
scroll to position [154, 0]
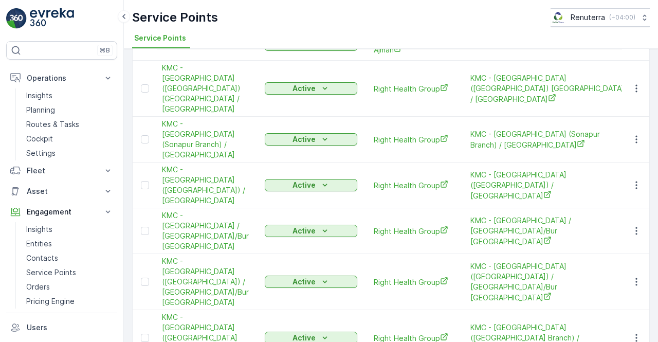
click at [633, 310] on td at bounding box center [636, 338] width 28 height 56
click at [635, 334] on icon "button" at bounding box center [636, 338] width 2 height 8
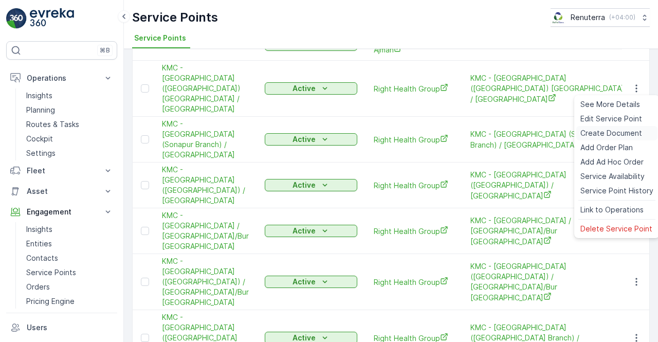
click at [600, 134] on span "Create Document" at bounding box center [611, 133] width 62 height 10
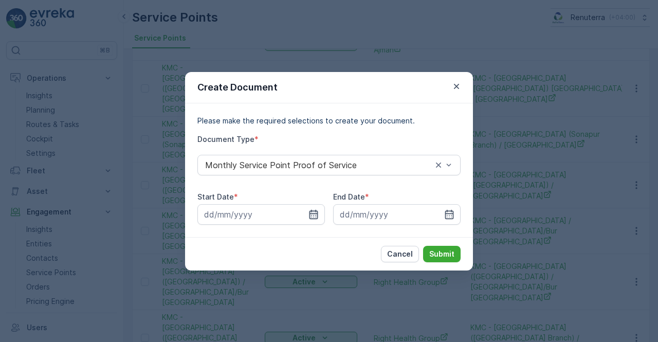
click at [312, 212] on icon "button" at bounding box center [313, 214] width 10 height 10
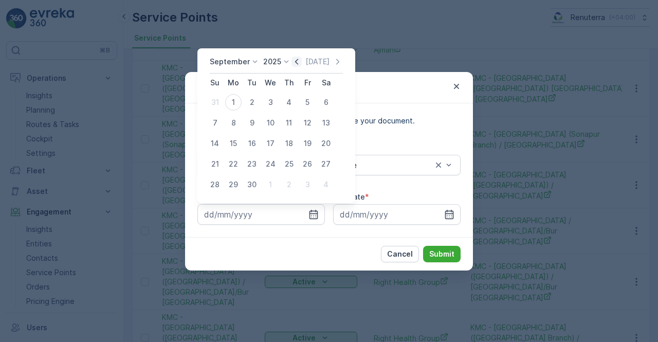
drag, startPoint x: 291, startPoint y: 63, endPoint x: 298, endPoint y: 62, distance: 7.2
click at [292, 63] on icon "button" at bounding box center [297, 62] width 10 height 10
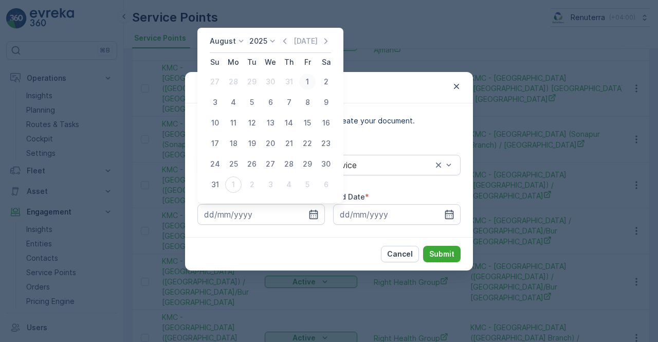
click at [308, 83] on div "1" at bounding box center [307, 82] width 16 height 16
type input "01.08.2025"
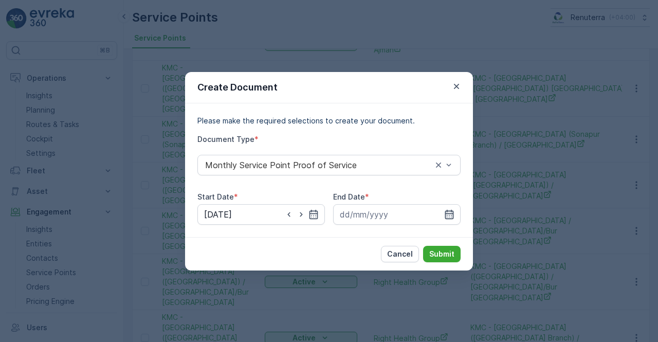
click at [450, 215] on icon "button" at bounding box center [449, 214] width 10 height 10
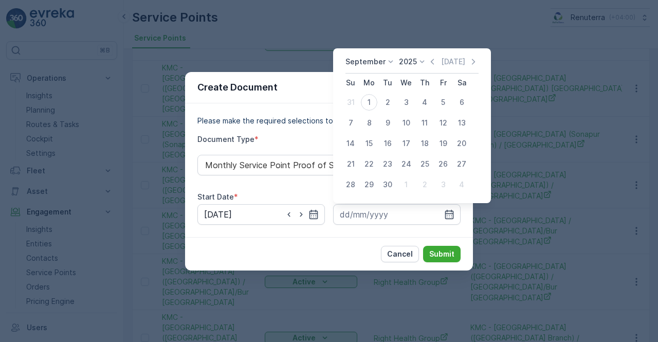
drag, startPoint x: 430, startPoint y: 61, endPoint x: 422, endPoint y: 70, distance: 12.4
click at [430, 62] on icon "button" at bounding box center [432, 62] width 10 height 10
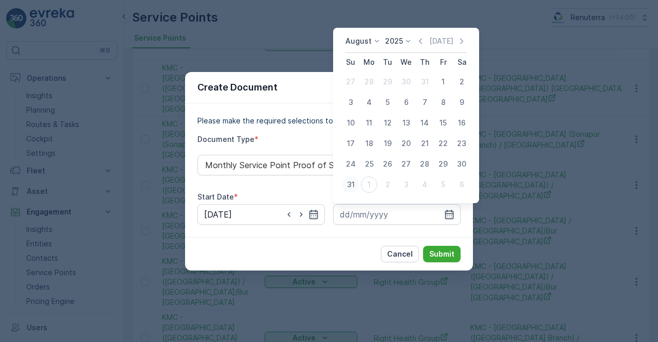
click at [351, 183] on div "31" at bounding box center [350, 184] width 16 height 16
type input "31.08.2025"
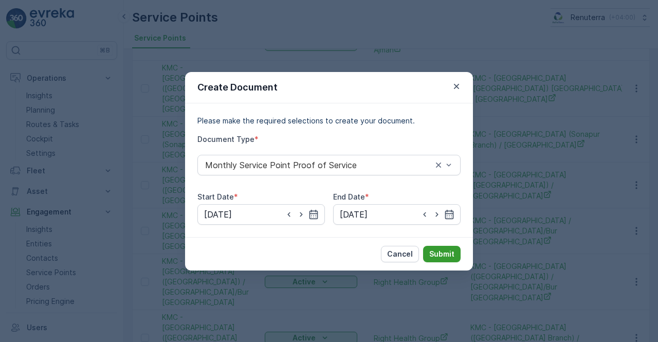
click at [449, 249] on p "Submit" at bounding box center [441, 254] width 25 height 10
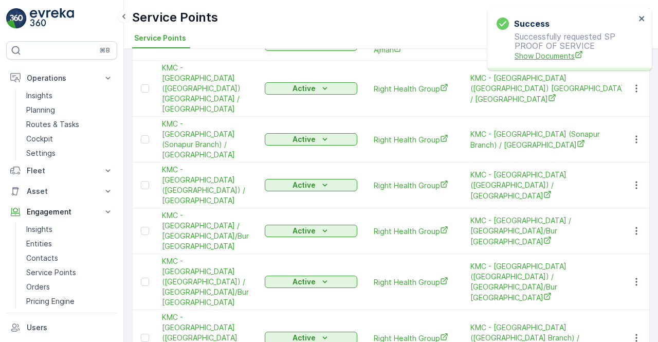
click at [530, 60] on span "Show Documents" at bounding box center [575, 55] width 121 height 11
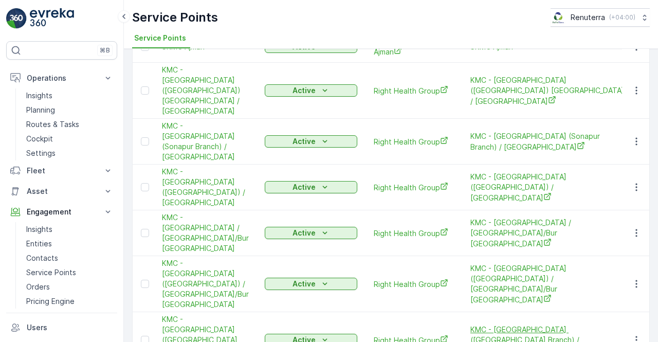
scroll to position [136, 0]
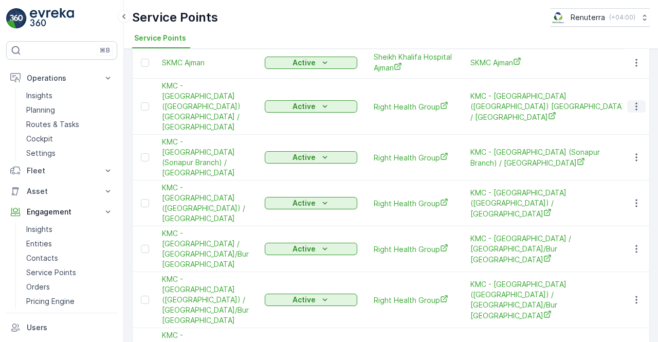
click at [637, 101] on icon "button" at bounding box center [636, 106] width 10 height 10
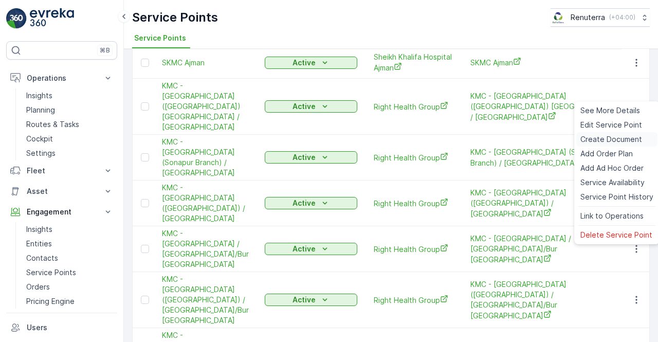
drag, startPoint x: 615, startPoint y: 138, endPoint x: 605, endPoint y: 142, distance: 10.6
click at [605, 142] on span "Create Document" at bounding box center [611, 139] width 62 height 10
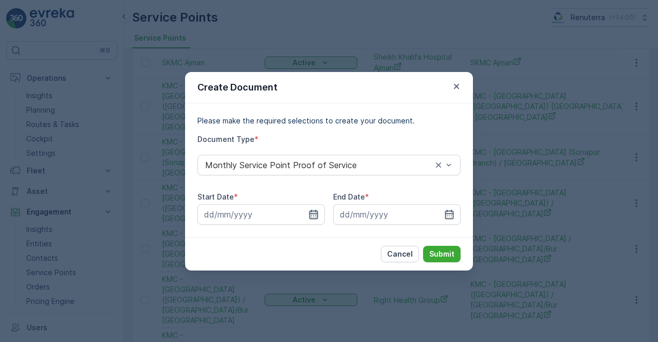
click at [318, 215] on div at bounding box center [261, 214] width 128 height 21
click at [306, 211] on input at bounding box center [261, 214] width 128 height 21
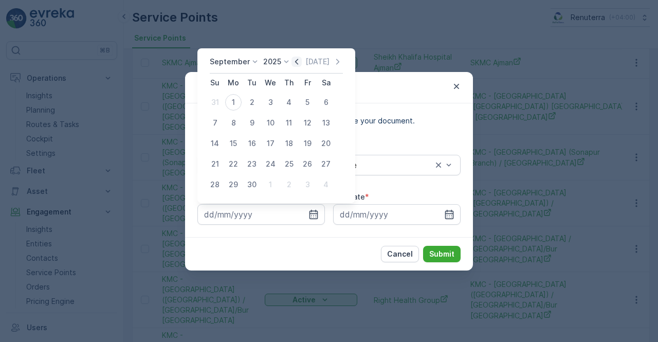
click at [292, 60] on icon "button" at bounding box center [297, 62] width 10 height 10
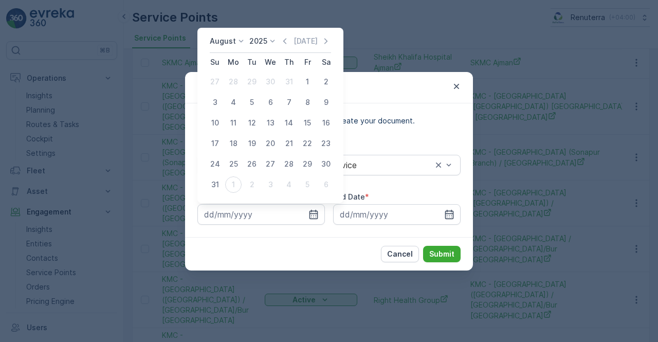
click at [309, 81] on div "1" at bounding box center [307, 82] width 16 height 16
type input "01.08.2025"
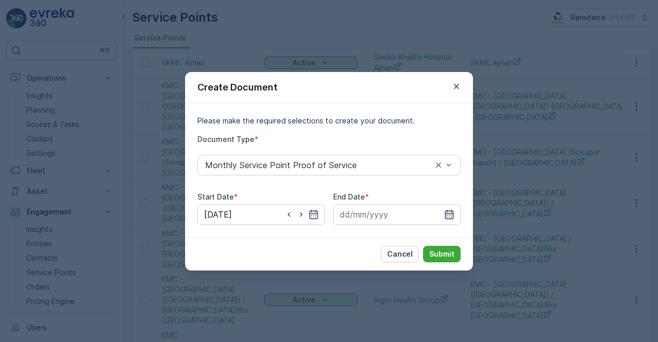
drag, startPoint x: 460, startPoint y: 216, endPoint x: 451, endPoint y: 214, distance: 9.0
click at [458, 215] on input at bounding box center [397, 214] width 128 height 21
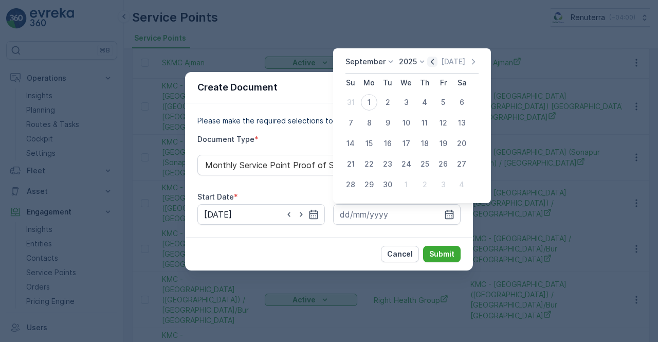
click at [432, 63] on icon "button" at bounding box center [432, 62] width 10 height 10
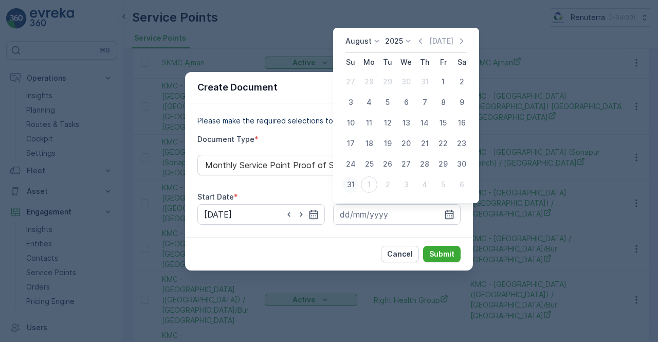
click at [350, 186] on div "31" at bounding box center [350, 184] width 16 height 16
type input "31.08.2025"
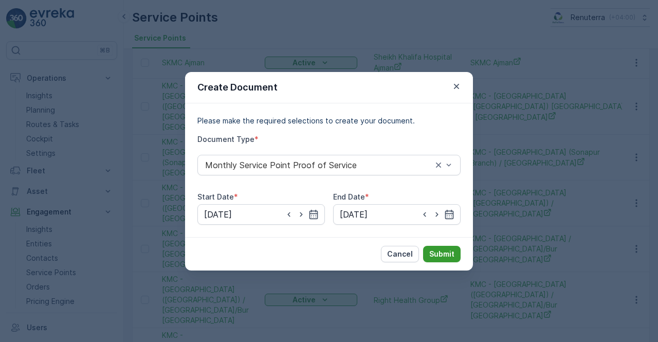
click at [442, 255] on p "Submit" at bounding box center [441, 254] width 25 height 10
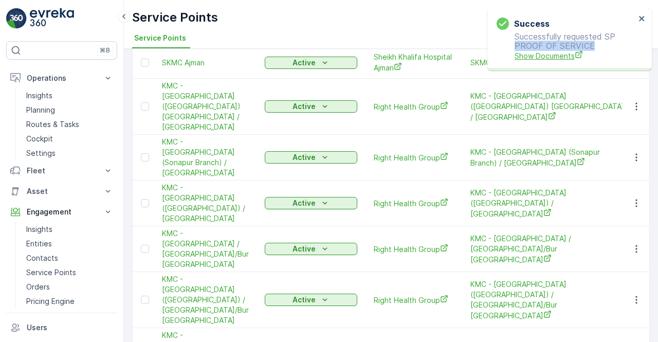
drag, startPoint x: 516, startPoint y: 49, endPoint x: 519, endPoint y: 53, distance: 5.5
click at [517, 52] on p "Successfully requested SP PROOF OF SERVICE Show Documents" at bounding box center [566, 46] width 139 height 29
click at [519, 56] on span "Show Documents" at bounding box center [575, 55] width 121 height 11
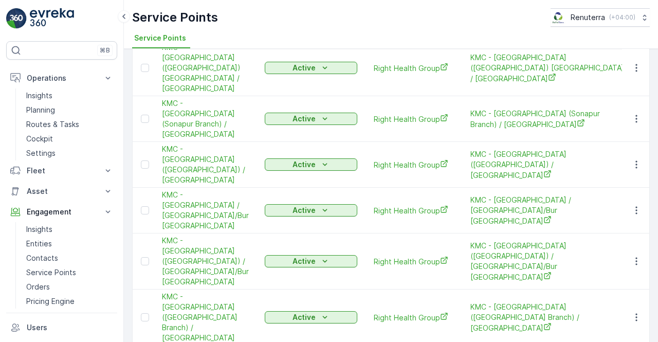
scroll to position [188, 0]
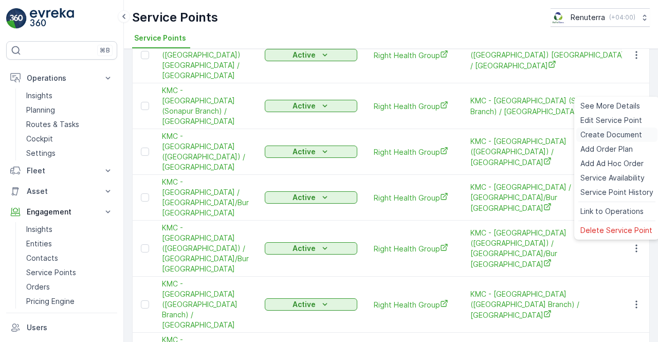
click at [602, 136] on span "Create Document" at bounding box center [611, 135] width 62 height 10
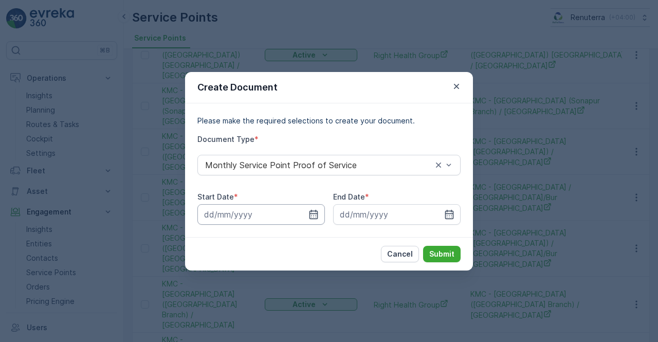
drag, startPoint x: 311, startPoint y: 214, endPoint x: 311, endPoint y: 205, distance: 9.3
click at [311, 212] on icon "button" at bounding box center [313, 214] width 10 height 10
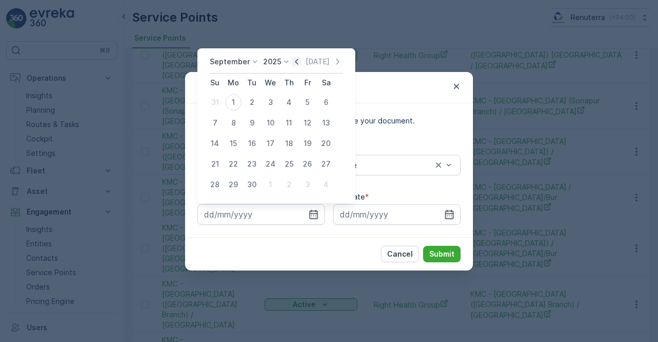
click at [293, 64] on icon "button" at bounding box center [297, 62] width 10 height 10
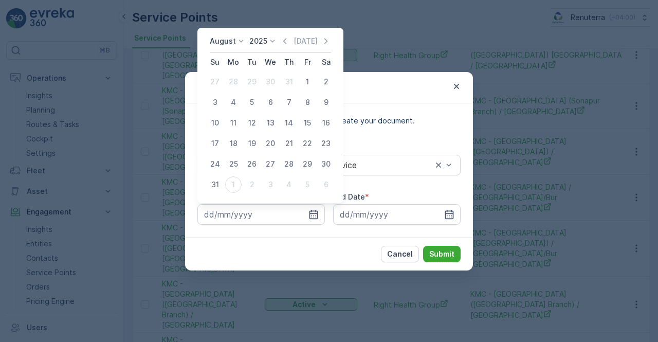
drag, startPoint x: 307, startPoint y: 82, endPoint x: 313, endPoint y: 87, distance: 7.3
click at [307, 83] on div "1" at bounding box center [307, 82] width 16 height 16
type input "01.08.2025"
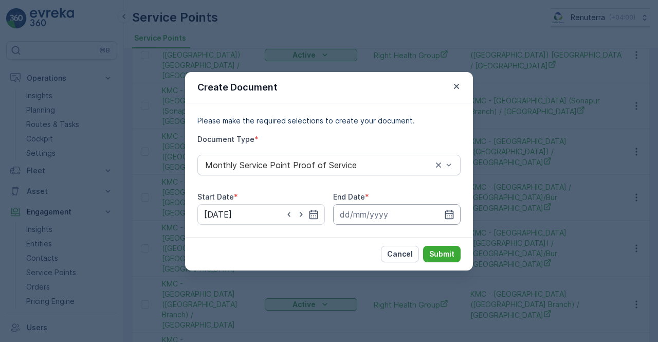
click at [455, 214] on input at bounding box center [397, 214] width 128 height 21
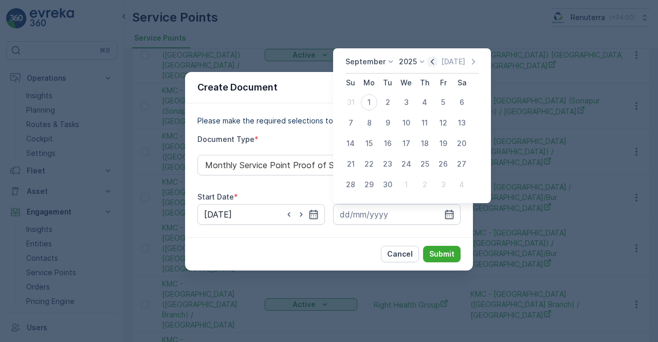
click at [429, 65] on icon "button" at bounding box center [432, 62] width 10 height 10
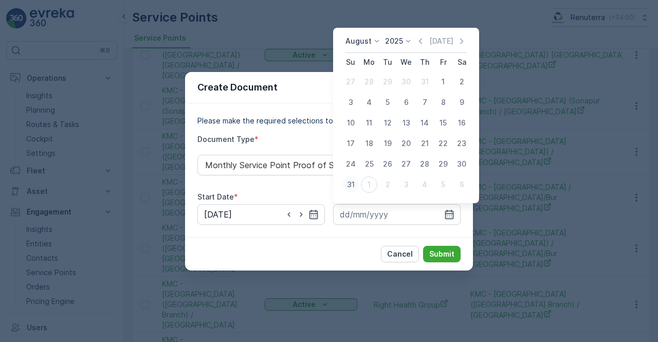
click at [352, 185] on div "31" at bounding box center [350, 184] width 16 height 16
type input "31.08.2025"
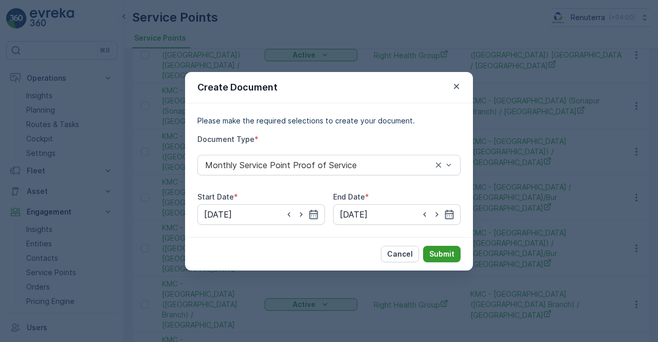
click at [438, 246] on button "Submit" at bounding box center [442, 254] width 38 height 16
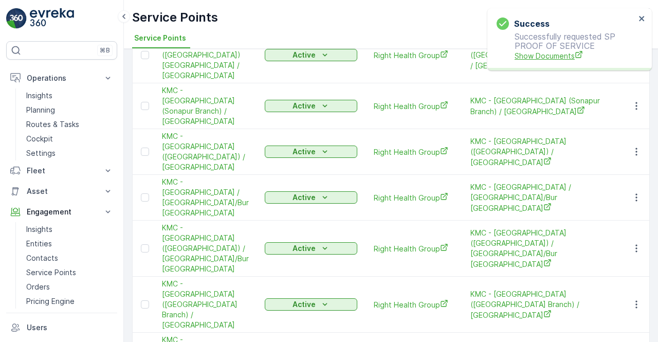
click at [528, 52] on span "Show Documents" at bounding box center [575, 55] width 121 height 11
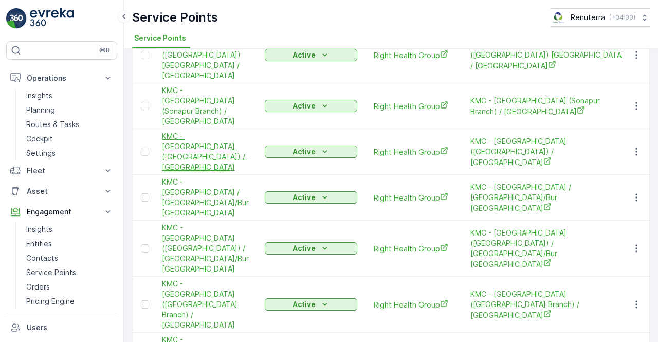
scroll to position [0, 0]
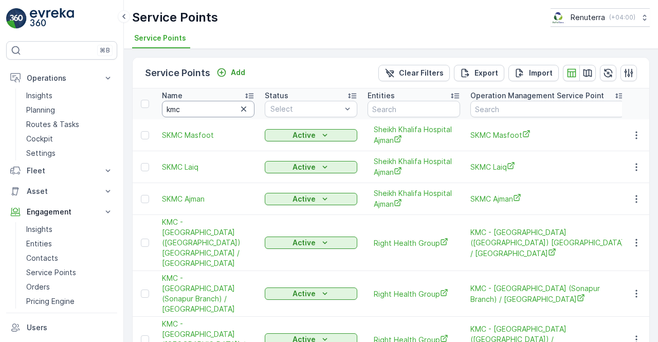
click at [211, 116] on input "kmc" at bounding box center [208, 109] width 93 height 16
type input "k"
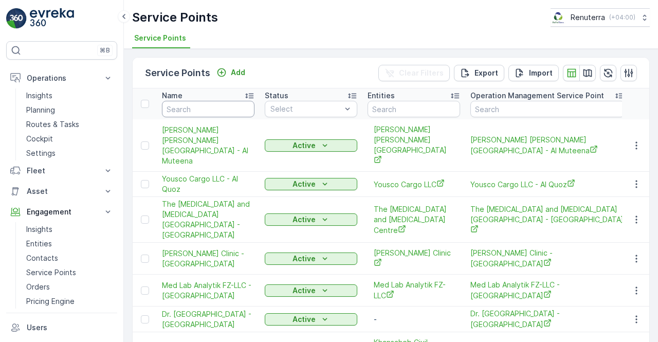
click at [194, 109] on input "text" at bounding box center [208, 109] width 93 height 16
paste input "Al Quoz Al Awsat"
type input "Al Quoz Al Awsat"
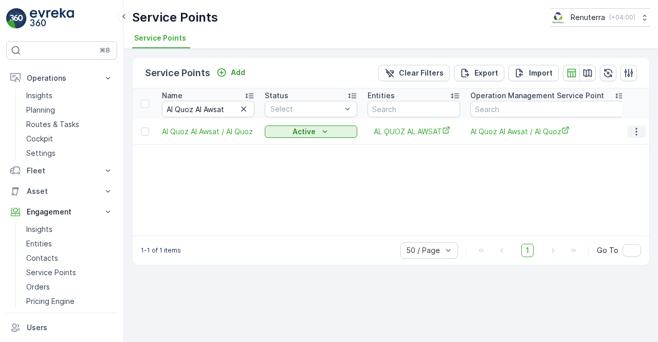
click at [631, 127] on button "button" at bounding box center [636, 131] width 19 height 12
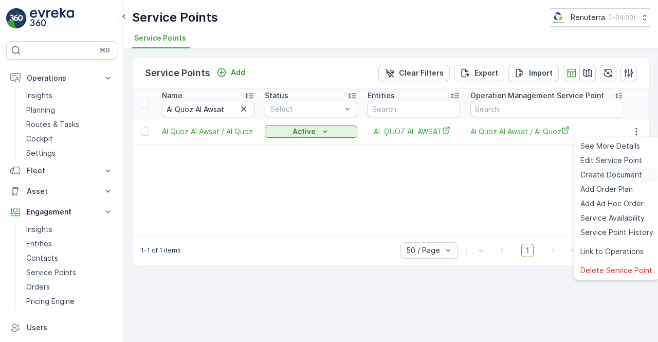
drag, startPoint x: 609, startPoint y: 176, endPoint x: 602, endPoint y: 178, distance: 8.0
click at [602, 178] on span "Create Document" at bounding box center [611, 175] width 62 height 10
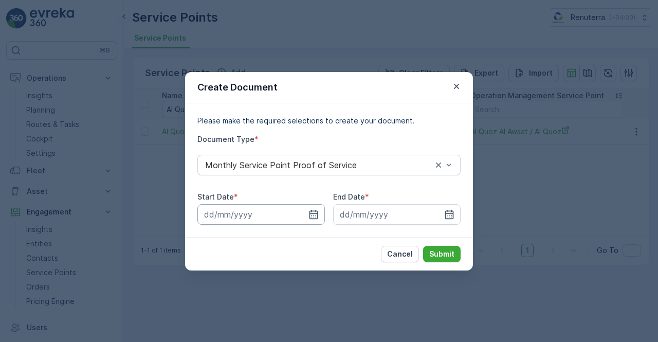
click at [311, 220] on input at bounding box center [261, 214] width 128 height 21
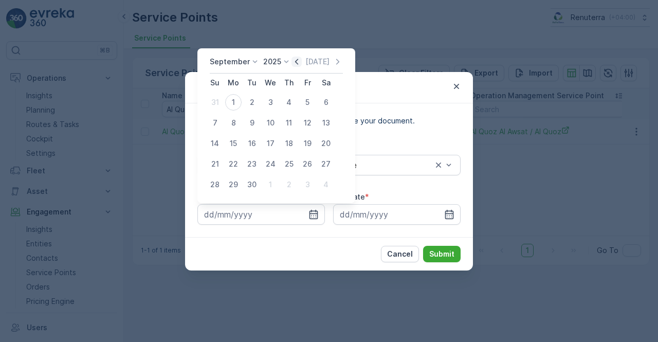
click at [293, 62] on icon "button" at bounding box center [297, 62] width 10 height 10
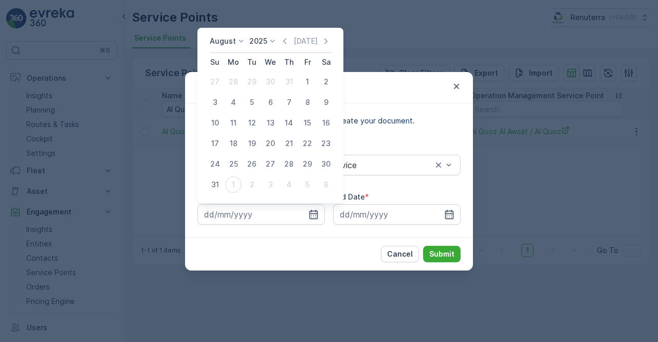
drag, startPoint x: 306, startPoint y: 82, endPoint x: 419, endPoint y: 179, distance: 148.3
click at [310, 82] on div "1" at bounding box center [307, 82] width 16 height 16
type input "01.08.2025"
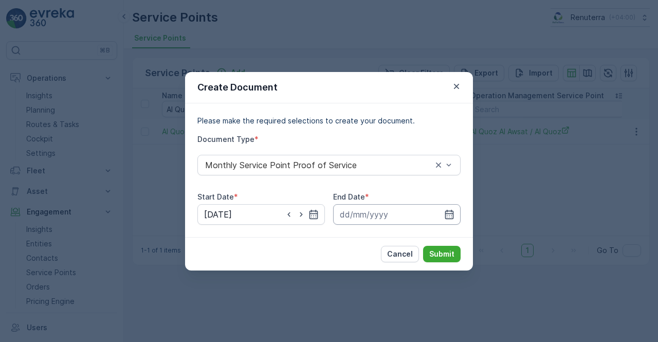
drag, startPoint x: 448, startPoint y: 213, endPoint x: 447, endPoint y: 205, distance: 7.8
click at [448, 212] on icon "button" at bounding box center [449, 214] width 10 height 10
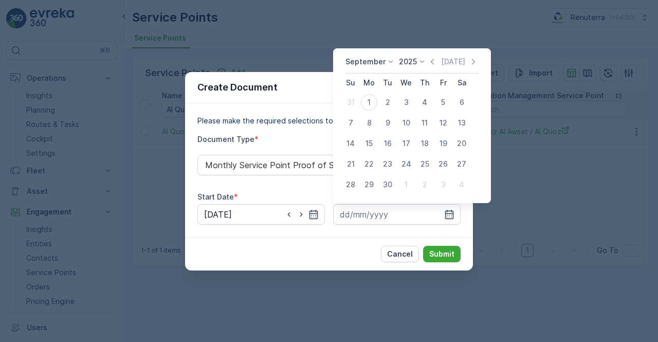
drag, startPoint x: 428, startPoint y: 57, endPoint x: 431, endPoint y: 69, distance: 12.7
click at [430, 62] on icon "button" at bounding box center [432, 62] width 10 height 10
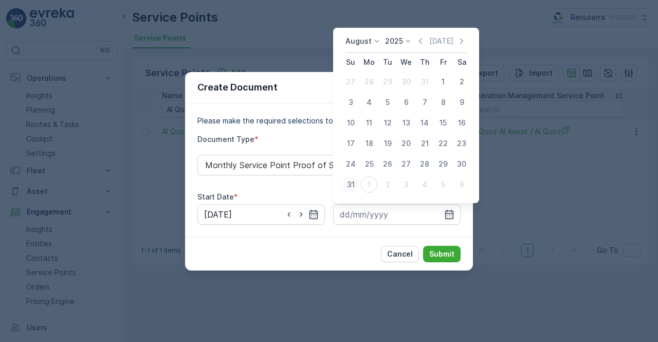
click at [355, 187] on div "31" at bounding box center [350, 184] width 16 height 16
type input "31.08.2025"
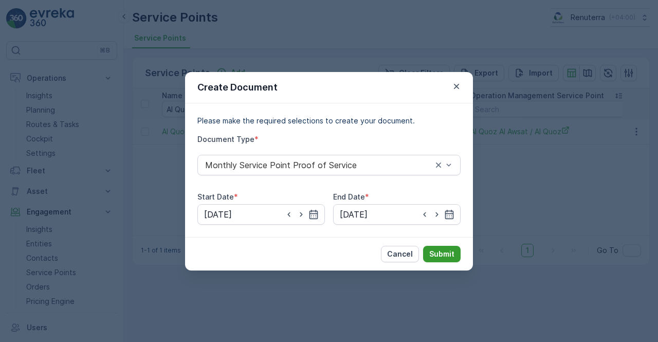
click at [448, 260] on button "Submit" at bounding box center [442, 254] width 38 height 16
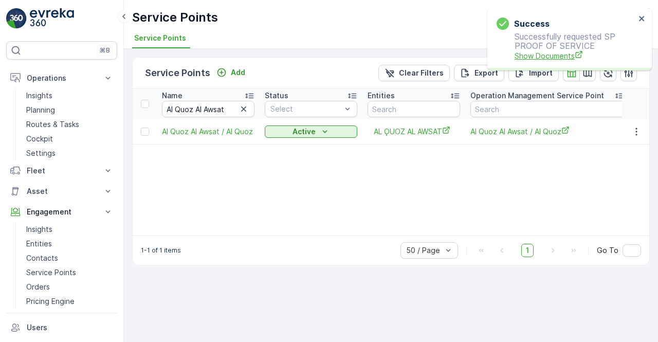
click at [546, 54] on span "Show Documents" at bounding box center [575, 55] width 121 height 11
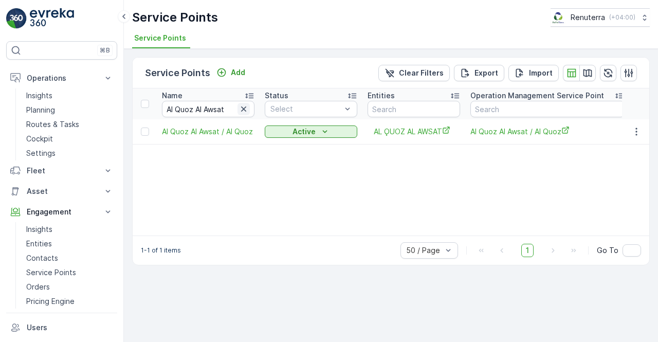
click at [241, 110] on icon "button" at bounding box center [244, 109] width 10 height 10
click at [214, 114] on input "text" at bounding box center [208, 109] width 93 height 16
click at [200, 110] on input "text" at bounding box center [208, 109] width 93 height 16
type input "Al Quoz Al Shamalia"
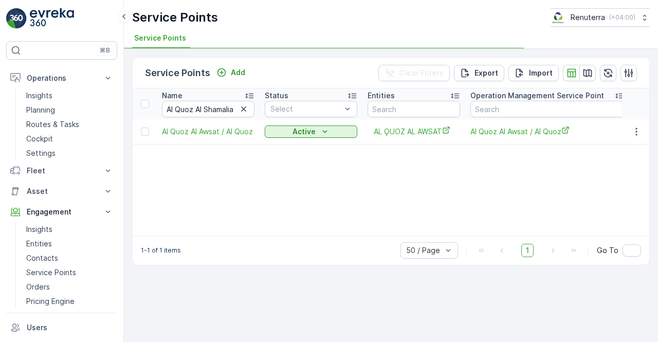
click at [215, 150] on div "Name Al Quoz Al Shamalia Status Select Entities Operation Management Service Po…" at bounding box center [391, 161] width 517 height 147
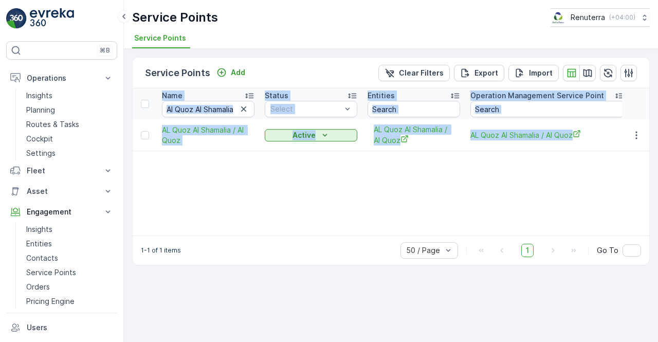
drag, startPoint x: 651, startPoint y: 130, endPoint x: 646, endPoint y: 132, distance: 5.5
click at [646, 132] on div "Service Points Add Clear Filters Export Import Name Al Quoz Al Shamalia Status …" at bounding box center [391, 195] width 534 height 293
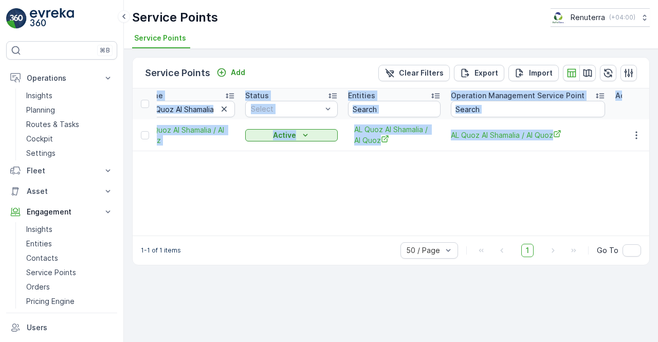
click at [631, 140] on button "button" at bounding box center [636, 135] width 19 height 12
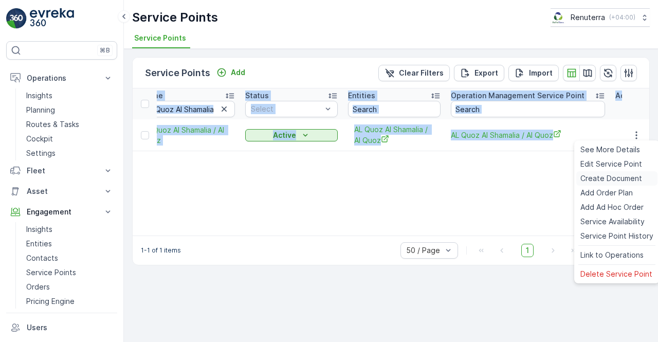
click at [610, 178] on span "Create Document" at bounding box center [611, 178] width 62 height 10
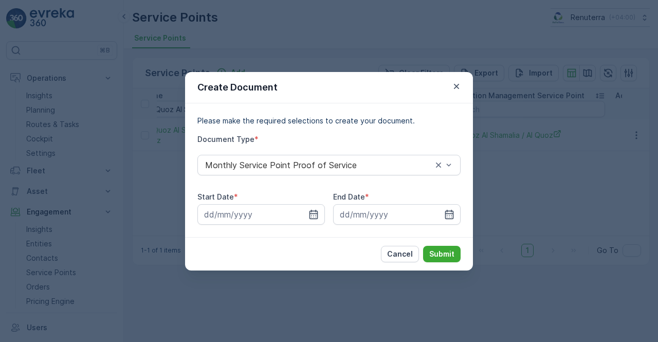
drag, startPoint x: 319, startPoint y: 209, endPoint x: 307, endPoint y: 230, distance: 23.5
click at [316, 209] on div at bounding box center [261, 214] width 128 height 21
click at [312, 216] on icon "button" at bounding box center [313, 214] width 10 height 10
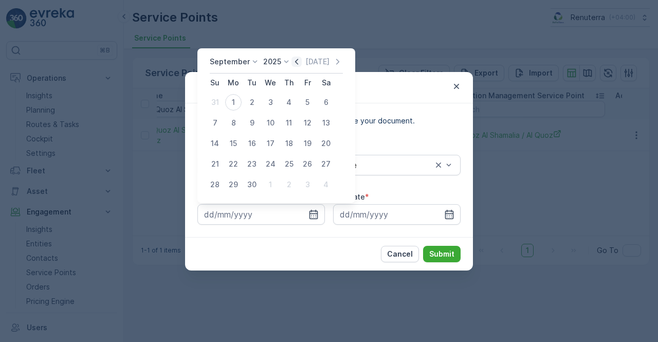
click at [292, 60] on icon "button" at bounding box center [297, 62] width 10 height 10
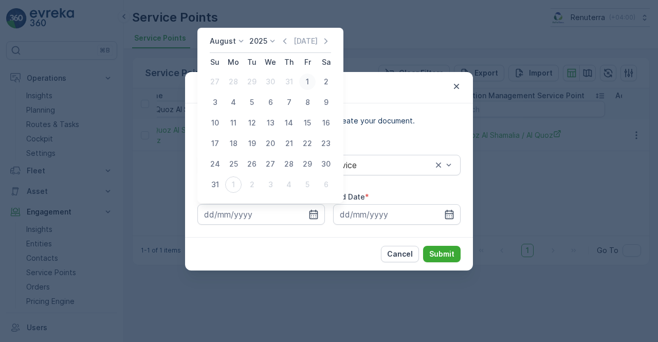
click at [310, 82] on div "1" at bounding box center [307, 82] width 16 height 16
type input "01.08.2025"
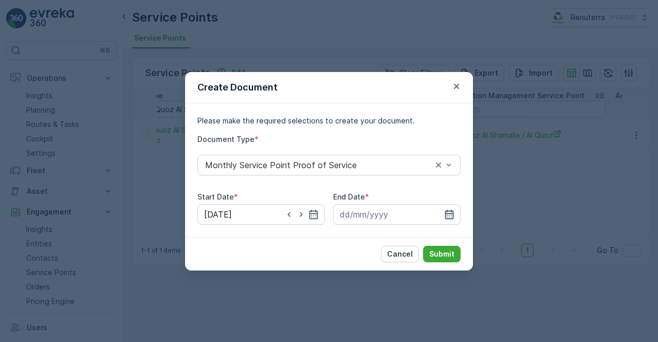
click at [449, 212] on icon "button" at bounding box center [449, 214] width 10 height 10
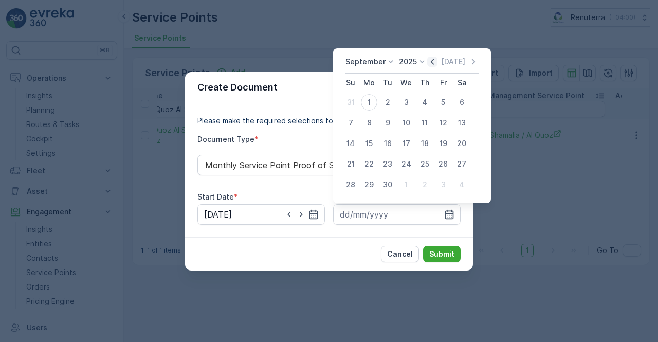
click at [433, 62] on icon "button" at bounding box center [432, 62] width 10 height 10
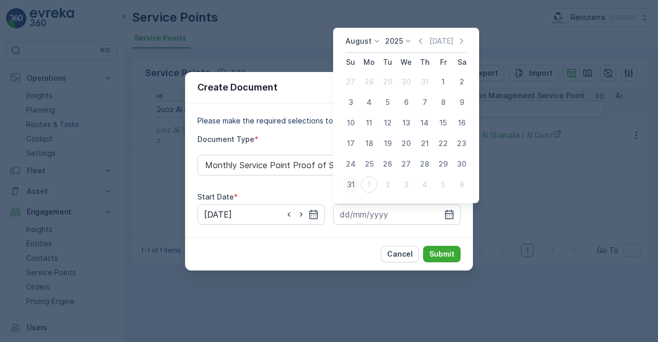
click at [351, 183] on div "31" at bounding box center [350, 184] width 16 height 16
type input "31.08.2025"
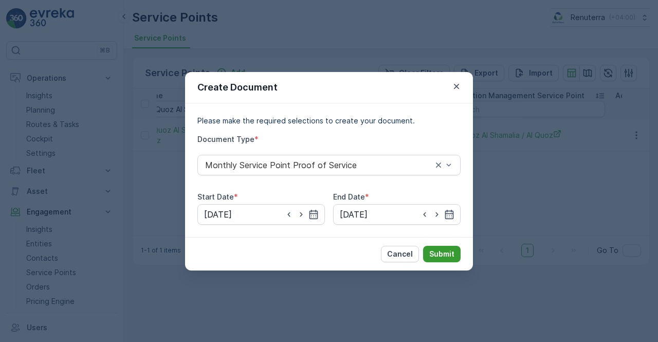
click at [446, 253] on p "Submit" at bounding box center [441, 254] width 25 height 10
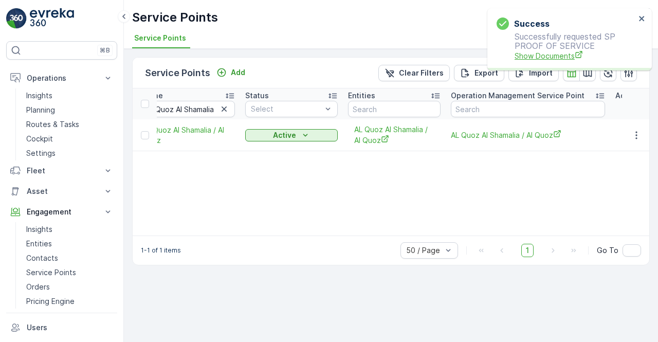
click at [518, 58] on span "Show Documents" at bounding box center [575, 55] width 121 height 11
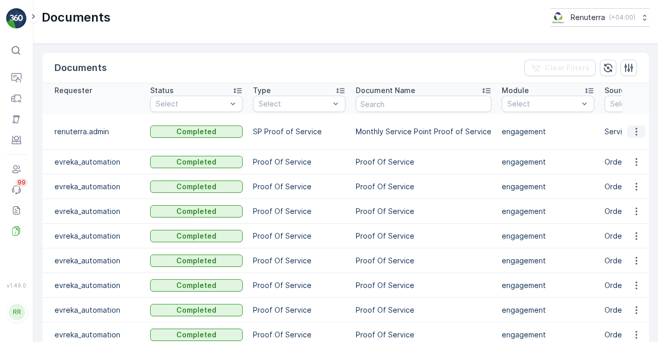
click at [635, 129] on icon "button" at bounding box center [636, 132] width 2 height 8
click at [627, 138] on span "See Details" at bounding box center [634, 141] width 40 height 10
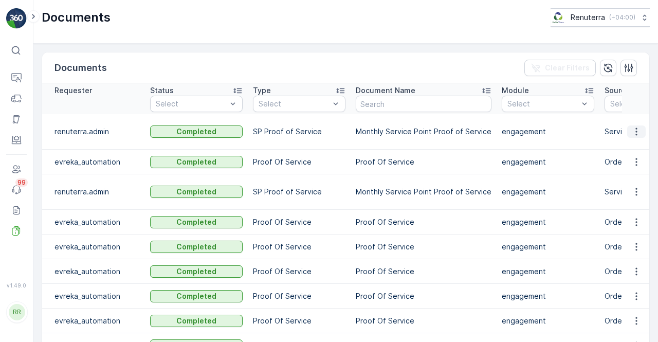
click at [637, 130] on icon "button" at bounding box center [636, 131] width 10 height 10
click at [619, 147] on span "See Details" at bounding box center [634, 146] width 40 height 10
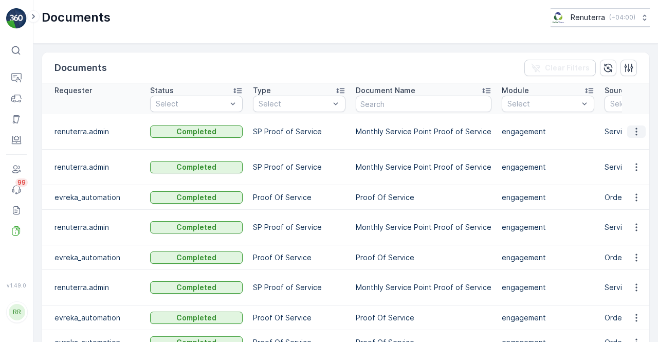
click at [637, 136] on button "button" at bounding box center [636, 131] width 19 height 12
click at [635, 144] on span "See Details" at bounding box center [634, 146] width 40 height 10
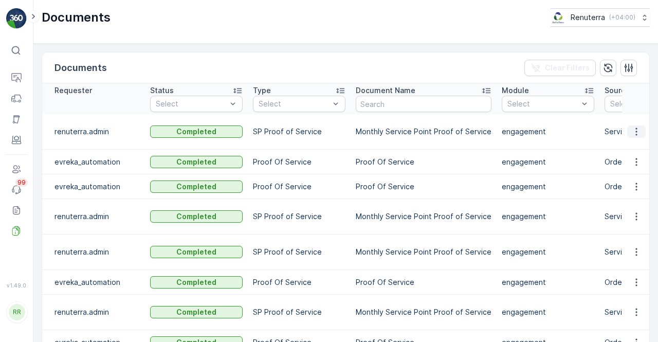
click at [638, 132] on icon "button" at bounding box center [636, 131] width 10 height 10
click at [632, 149] on span "See Details" at bounding box center [634, 146] width 40 height 10
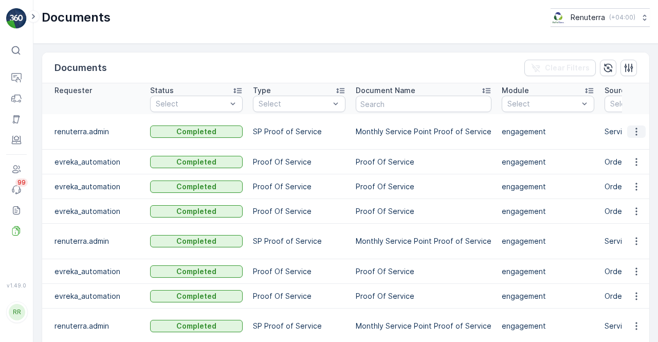
click at [631, 131] on icon "button" at bounding box center [636, 131] width 10 height 10
click at [629, 143] on span "See Details" at bounding box center [634, 146] width 40 height 10
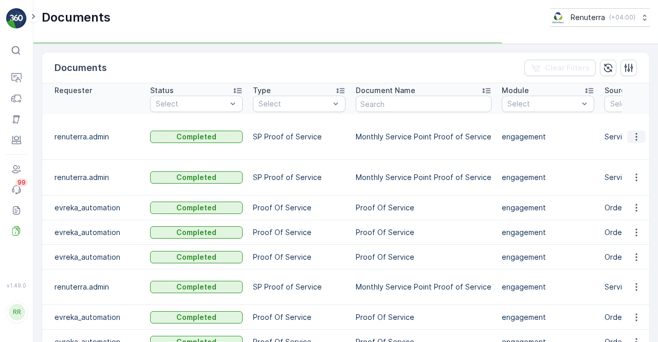
click at [631, 132] on icon "button" at bounding box center [636, 137] width 10 height 10
click at [633, 143] on td at bounding box center [636, 137] width 28 height 46
click at [635, 132] on icon "button" at bounding box center [636, 137] width 10 height 10
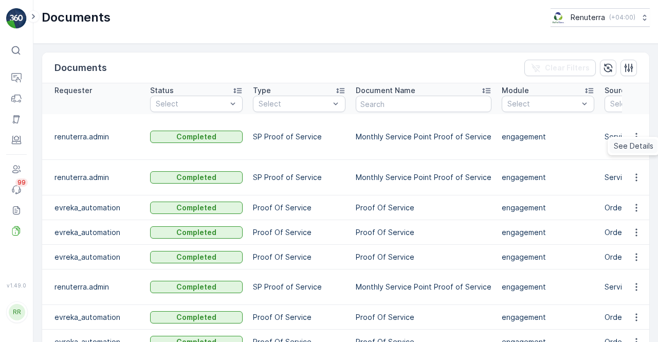
click at [633, 151] on span "See Details" at bounding box center [634, 146] width 40 height 10
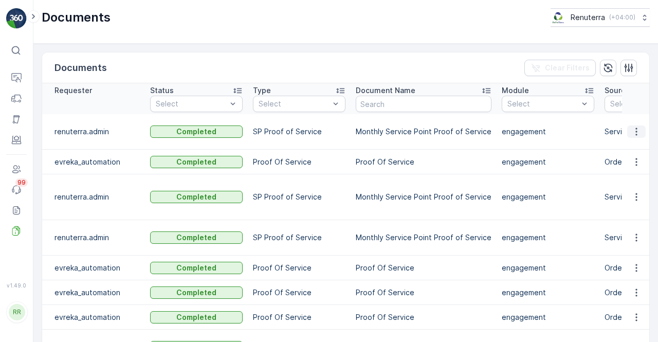
click at [632, 132] on icon "button" at bounding box center [636, 131] width 10 height 10
click at [621, 151] on span "See Details" at bounding box center [634, 146] width 40 height 10
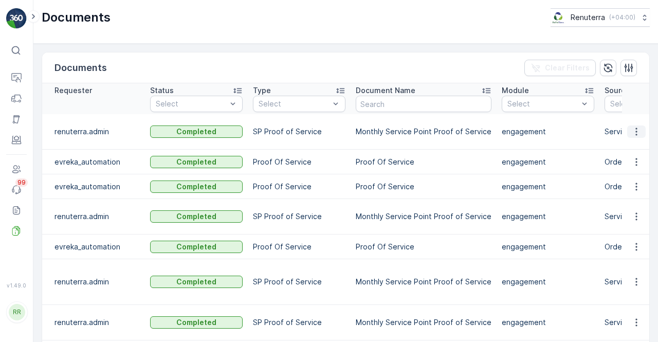
click at [635, 133] on icon "button" at bounding box center [636, 132] width 2 height 8
click at [633, 144] on span "See Details" at bounding box center [641, 146] width 43 height 9
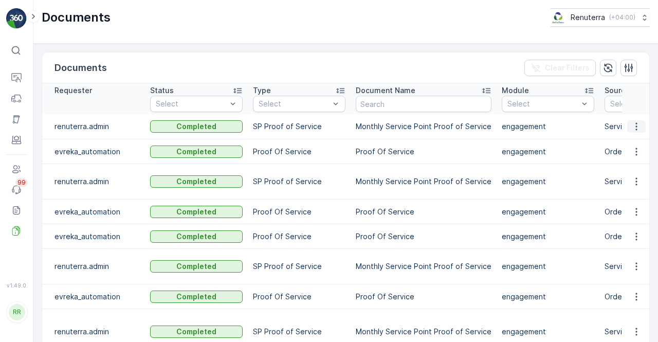
click at [638, 125] on icon "button" at bounding box center [636, 126] width 10 height 10
click at [620, 141] on span "See Details" at bounding box center [634, 141] width 40 height 10
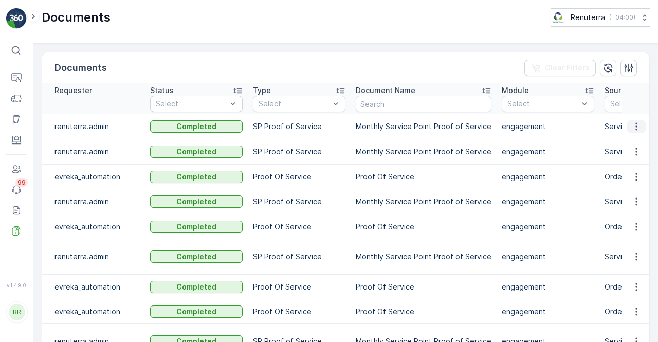
click at [633, 128] on icon "button" at bounding box center [636, 126] width 10 height 10
drag, startPoint x: 633, startPoint y: 131, endPoint x: 633, endPoint y: 140, distance: 9.3
click at [633, 140] on span "See Details" at bounding box center [634, 141] width 40 height 10
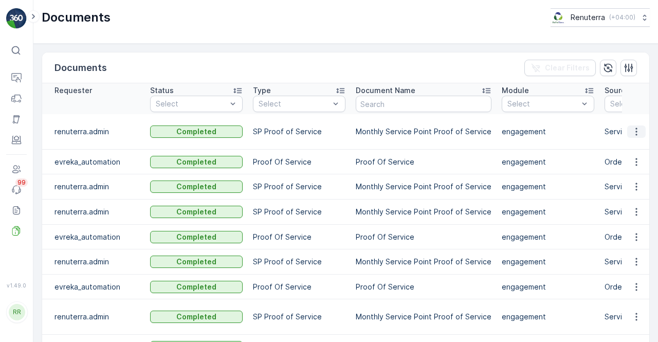
click at [632, 132] on icon "button" at bounding box center [636, 131] width 10 height 10
click at [629, 146] on span "See Details" at bounding box center [634, 146] width 40 height 10
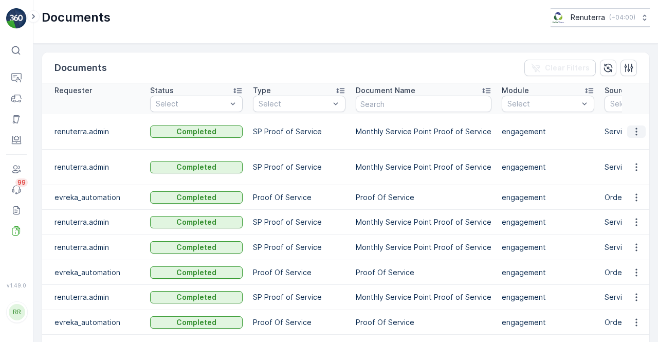
drag, startPoint x: 644, startPoint y: 127, endPoint x: 638, endPoint y: 131, distance: 7.4
click at [644, 128] on td at bounding box center [636, 131] width 28 height 35
click at [635, 132] on icon "button" at bounding box center [636, 131] width 10 height 10
click at [628, 147] on span "See Details" at bounding box center [634, 146] width 40 height 10
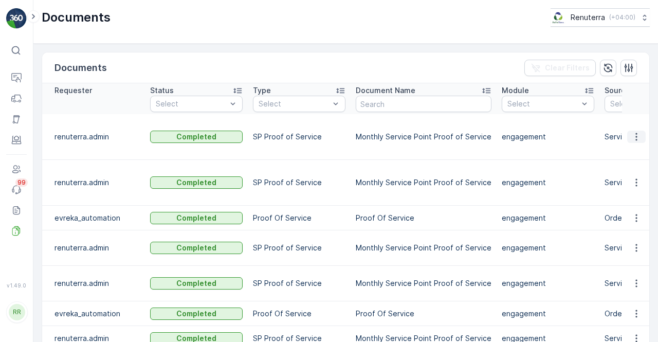
drag, startPoint x: 628, startPoint y: 132, endPoint x: 632, endPoint y: 136, distance: 6.2
click at [630, 133] on button "button" at bounding box center [636, 137] width 19 height 12
click at [629, 146] on span "See Details" at bounding box center [634, 146] width 40 height 10
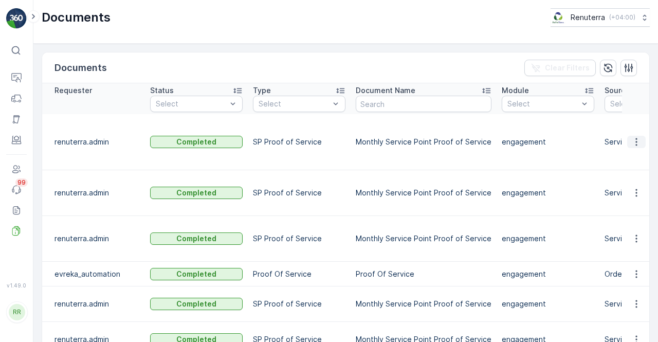
click at [635, 137] on icon "button" at bounding box center [636, 142] width 10 height 10
click at [632, 144] on span "See Details" at bounding box center [641, 146] width 43 height 9
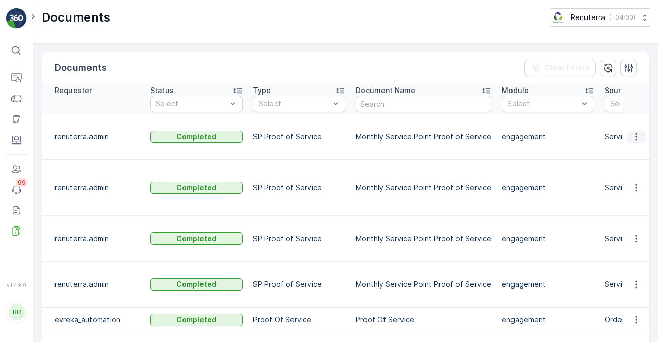
click at [629, 135] on button "button" at bounding box center [636, 137] width 19 height 12
click at [629, 144] on span "See Details" at bounding box center [634, 146] width 40 height 10
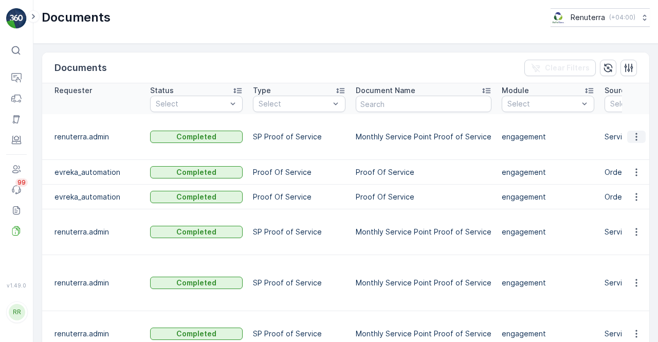
click at [627, 133] on button "button" at bounding box center [636, 137] width 19 height 12
click at [628, 142] on span "See Details" at bounding box center [634, 146] width 40 height 10
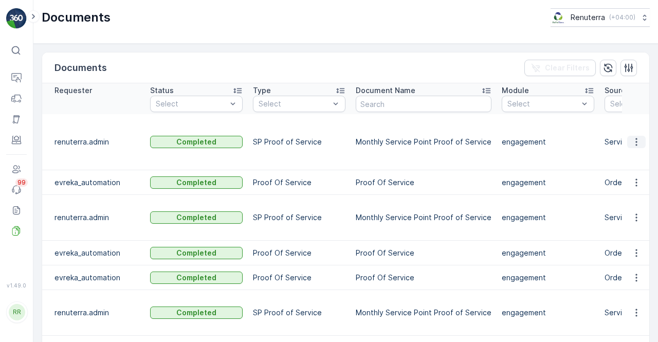
click at [632, 137] on icon "button" at bounding box center [636, 142] width 10 height 10
click at [634, 142] on span "See Details" at bounding box center [634, 146] width 40 height 10
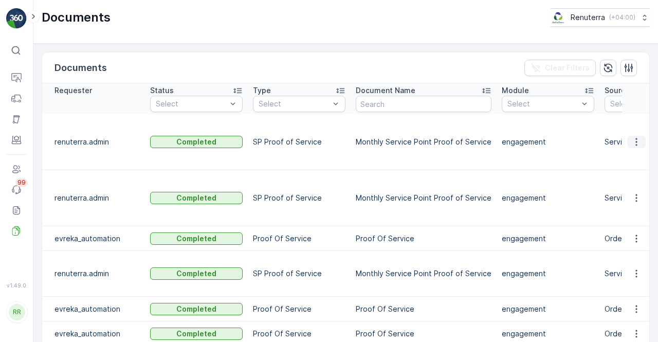
click at [635, 137] on icon "button" at bounding box center [636, 142] width 10 height 10
click at [630, 147] on span "See Details" at bounding box center [634, 146] width 40 height 10
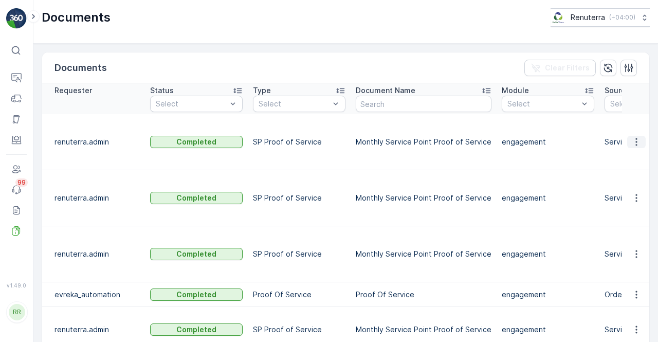
drag, startPoint x: 641, startPoint y: 121, endPoint x: 638, endPoint y: 129, distance: 8.3
click at [641, 122] on td at bounding box center [636, 142] width 28 height 56
click at [637, 137] on icon "button" at bounding box center [636, 142] width 10 height 10
click at [626, 142] on span "See Details" at bounding box center [634, 146] width 40 height 10
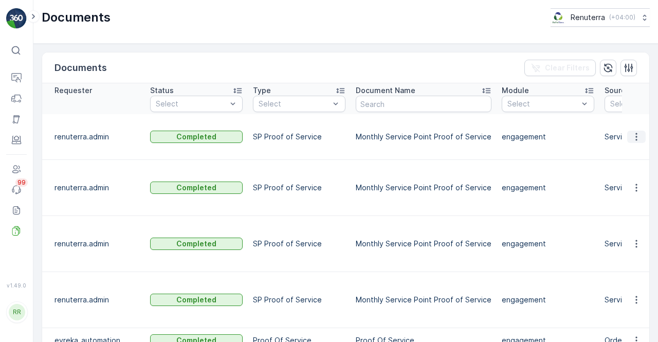
drag, startPoint x: 630, startPoint y: 133, endPoint x: 626, endPoint y: 136, distance: 5.5
click at [631, 134] on icon "button" at bounding box center [636, 137] width 10 height 10
click at [611, 152] on div "See Details" at bounding box center [634, 146] width 48 height 14
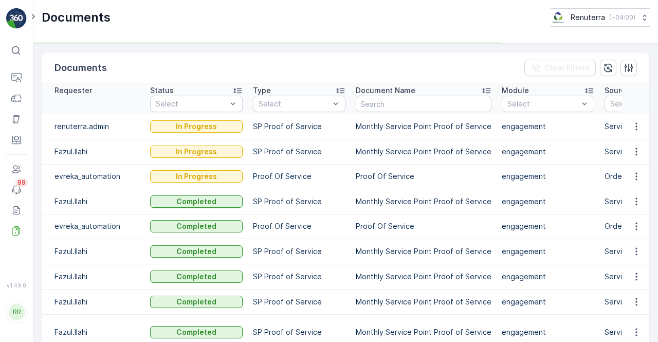
click at [532, 208] on td "engagement" at bounding box center [548, 201] width 103 height 25
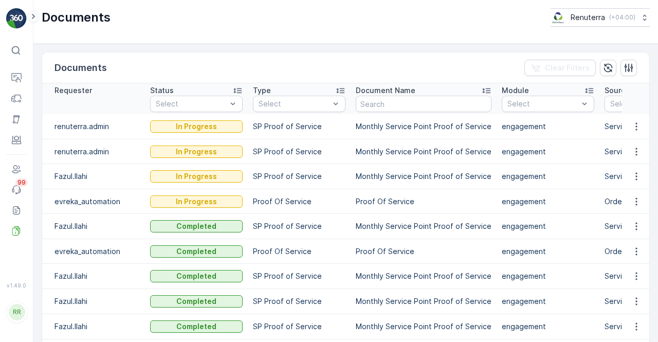
click at [33, 12] on icon at bounding box center [33, 16] width 11 height 12
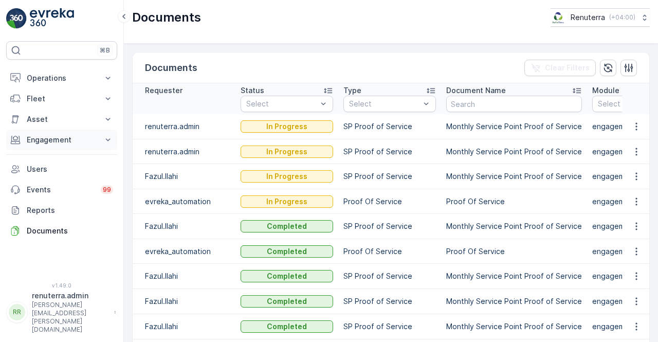
click at [103, 141] on icon at bounding box center [108, 140] width 10 height 10
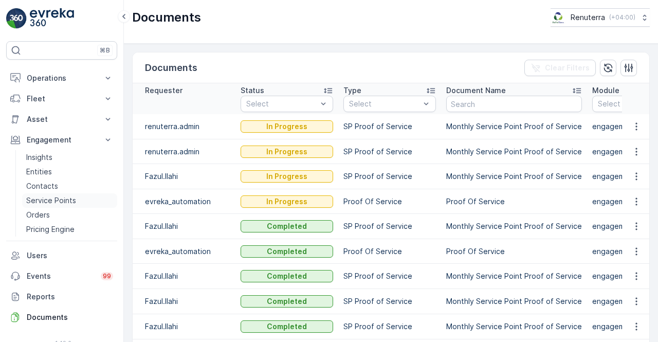
click at [53, 202] on p "Service Points" at bounding box center [51, 200] width 50 height 10
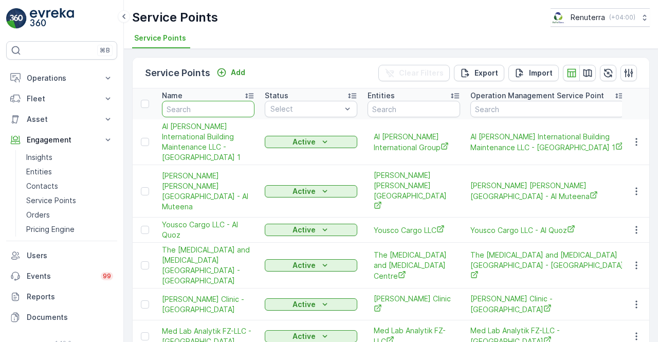
click at [183, 106] on input "text" at bounding box center [208, 109] width 93 height 16
type input "ar"
click at [184, 108] on input "ar" at bounding box center [208, 109] width 93 height 16
click at [194, 107] on input "ar" at bounding box center [208, 109] width 93 height 16
type input "a"
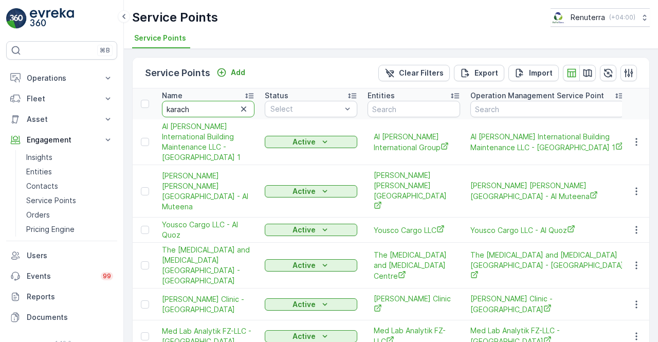
type input "karachi"
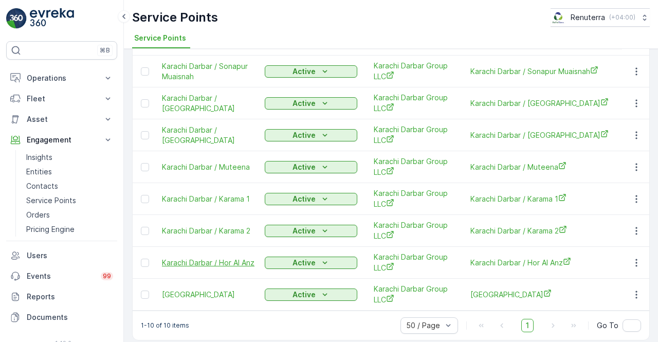
scroll to position [138, 0]
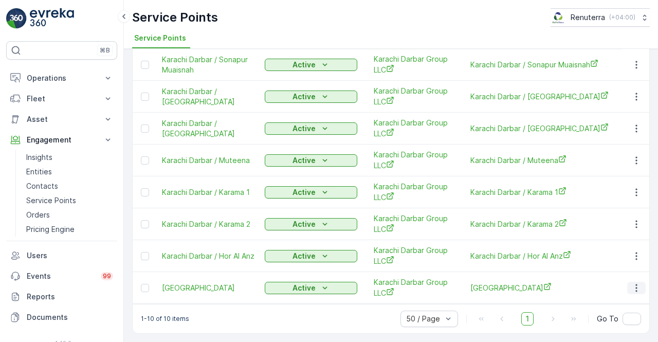
click at [636, 283] on icon "button" at bounding box center [636, 288] width 10 height 10
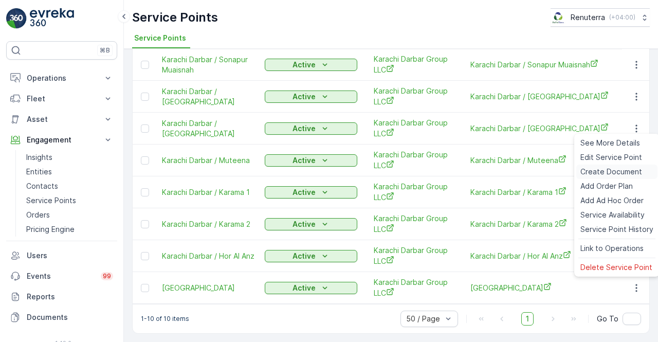
click at [593, 173] on span "Create Document" at bounding box center [611, 172] width 62 height 10
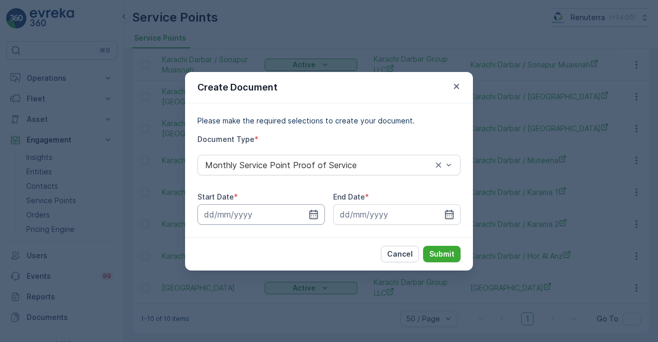
click at [311, 210] on icon "button" at bounding box center [313, 214] width 10 height 10
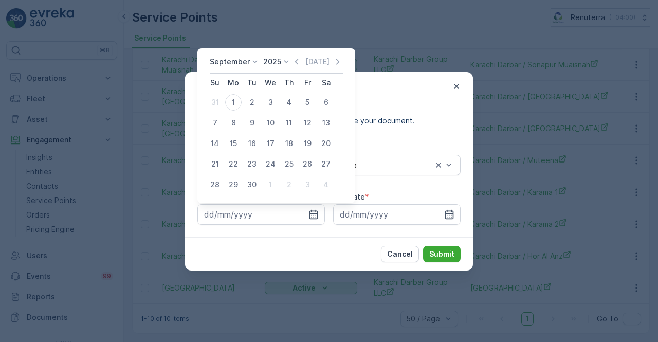
click at [292, 61] on icon "button" at bounding box center [297, 62] width 10 height 10
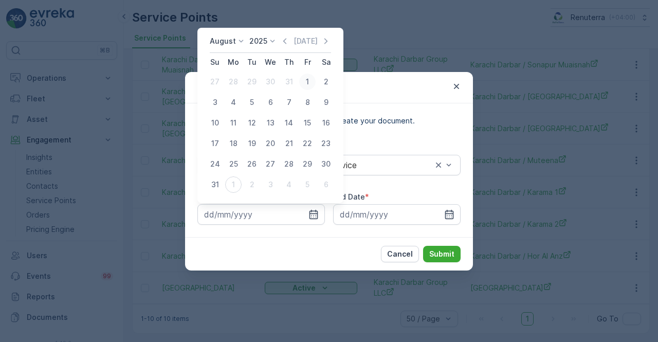
click at [307, 82] on div "1" at bounding box center [307, 82] width 16 height 16
type input "01.08.2025"
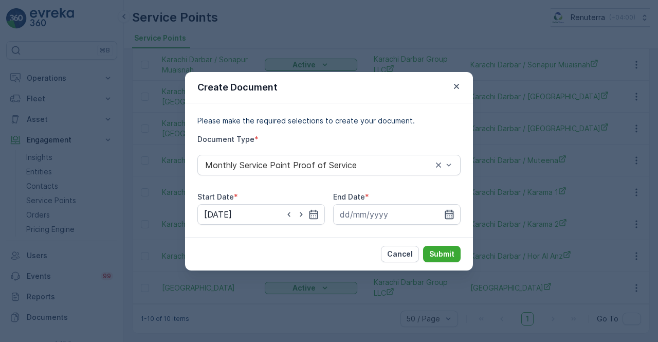
click at [452, 211] on div at bounding box center [397, 214] width 128 height 21
click at [449, 214] on icon "button" at bounding box center [449, 214] width 10 height 10
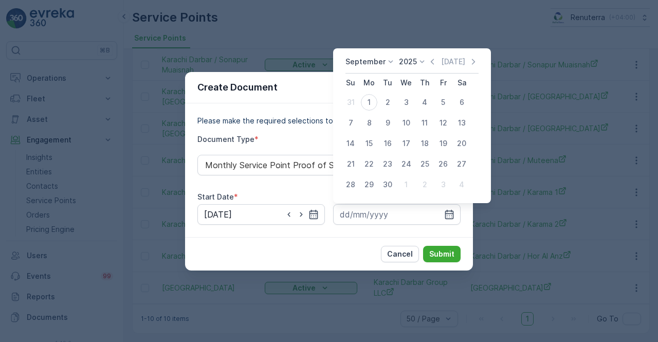
click at [433, 65] on icon "button" at bounding box center [432, 62] width 10 height 10
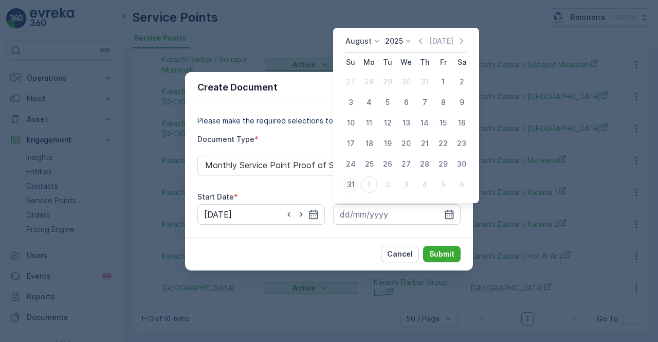
click at [348, 186] on div "31" at bounding box center [350, 184] width 16 height 16
type input "31.08.2025"
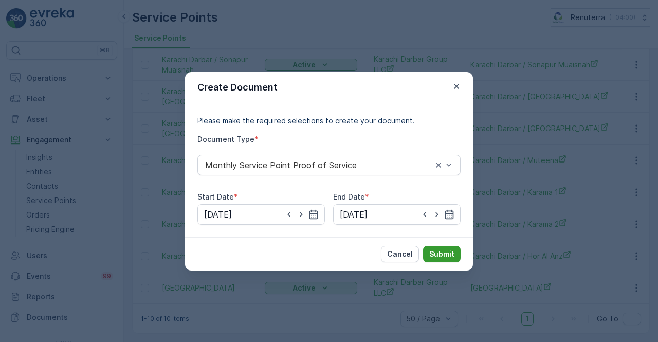
click at [439, 249] on p "Submit" at bounding box center [441, 254] width 25 height 10
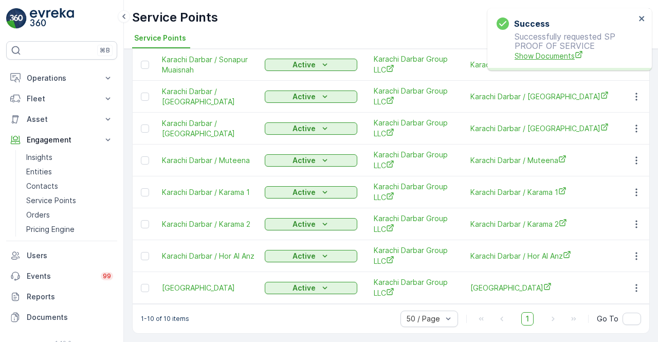
click at [531, 59] on span "Show Documents" at bounding box center [575, 55] width 121 height 11
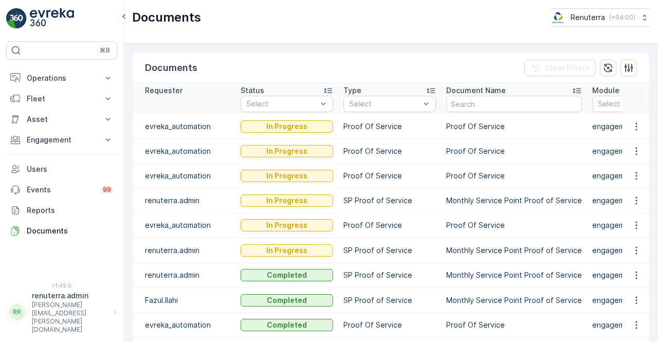
click at [466, 244] on td "Monthly Service Point Proof of Service" at bounding box center [514, 250] width 146 height 25
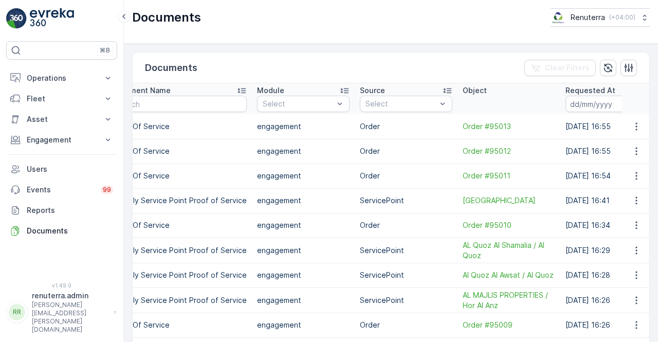
scroll to position [0, 430]
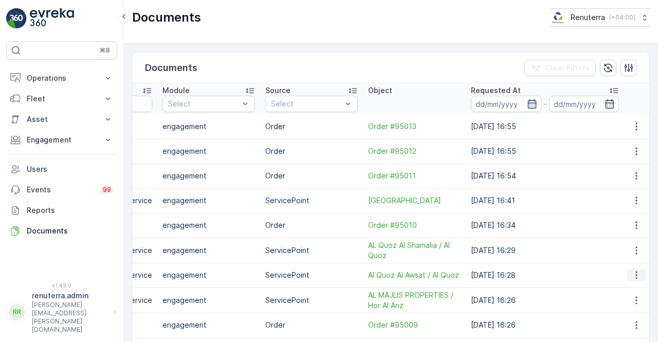
click at [627, 274] on button "button" at bounding box center [636, 275] width 19 height 12
click at [628, 285] on span "See Details" at bounding box center [634, 289] width 40 height 10
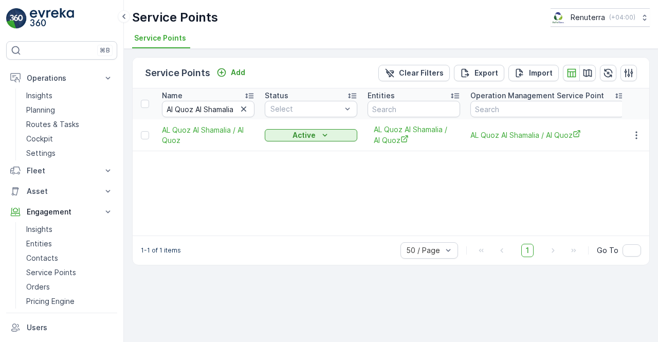
scroll to position [0, 20]
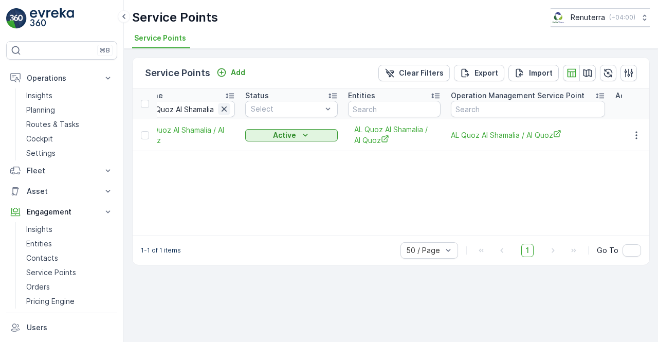
click at [219, 110] on icon "button" at bounding box center [224, 109] width 10 height 10
click at [203, 113] on input "text" at bounding box center [188, 109] width 93 height 16
click at [186, 112] on input "text" at bounding box center [188, 109] width 93 height 16
paste input "Al Quoz Al Shamalia"
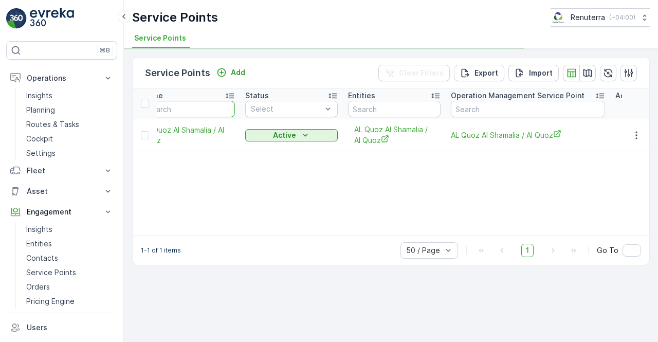
type input "Al Quoz Al Shamalia"
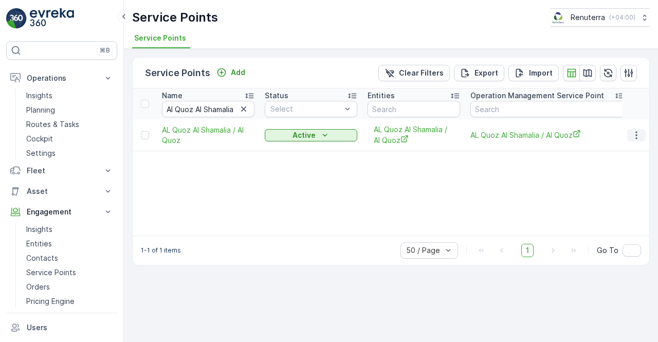
click at [637, 134] on icon "button" at bounding box center [636, 135] width 2 height 8
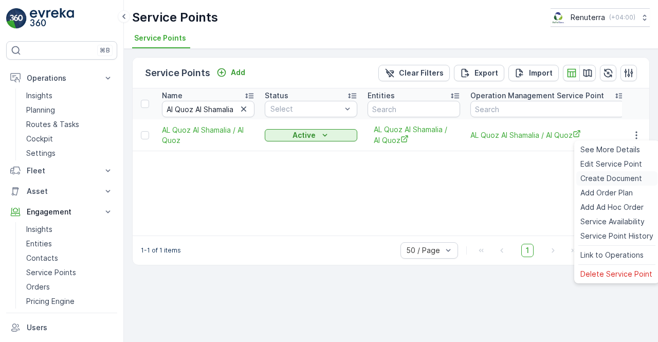
click at [608, 178] on span "Create Document" at bounding box center [611, 178] width 62 height 10
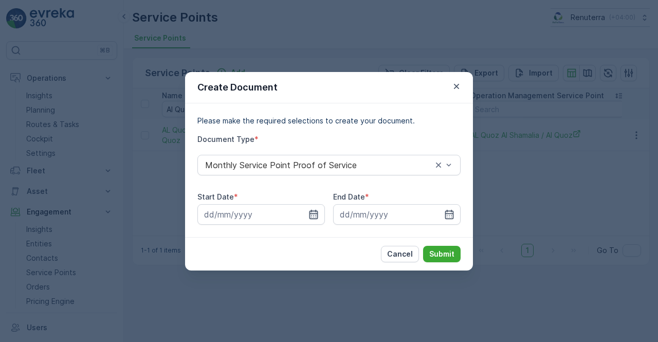
click at [310, 215] on icon "button" at bounding box center [314, 213] width 9 height 9
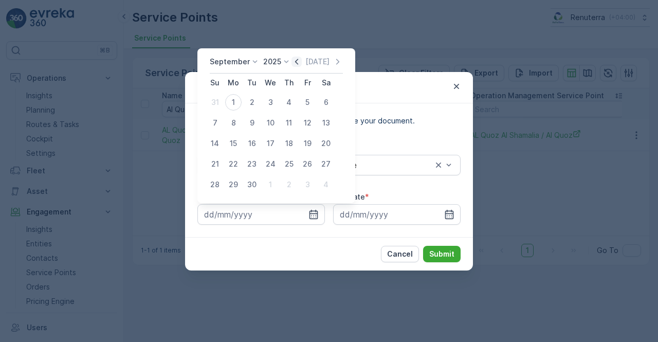
click at [298, 64] on icon "button" at bounding box center [297, 62] width 10 height 10
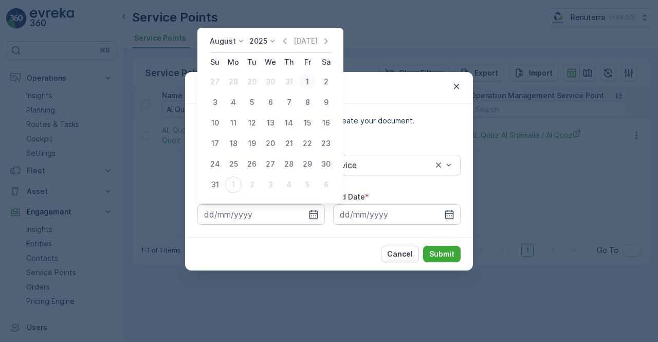
click at [307, 86] on div "1" at bounding box center [307, 82] width 16 height 16
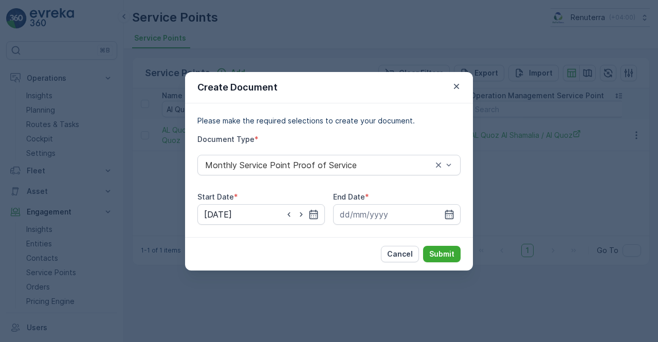
type input "[DATE]"
click at [452, 215] on icon "button" at bounding box center [449, 214] width 10 height 10
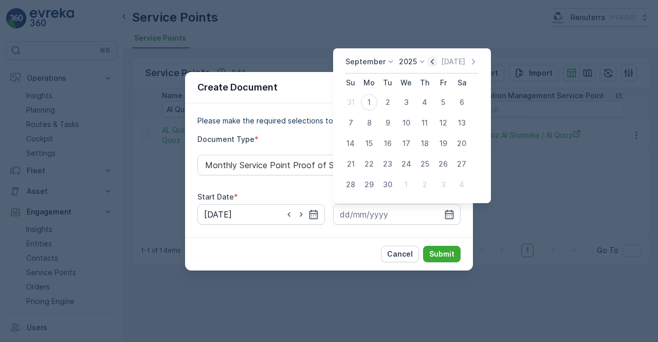
click at [431, 65] on icon "button" at bounding box center [432, 62] width 10 height 10
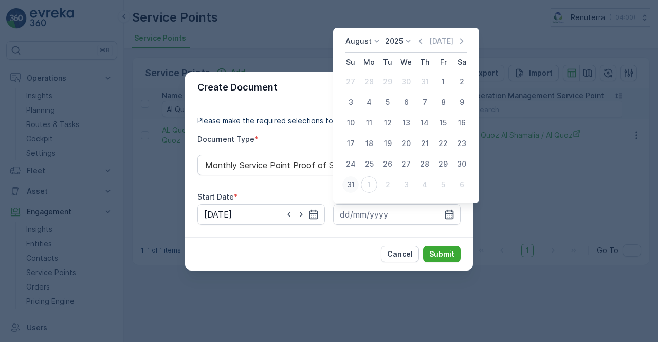
click at [351, 186] on div "31" at bounding box center [350, 184] width 16 height 16
type input "[DATE]"
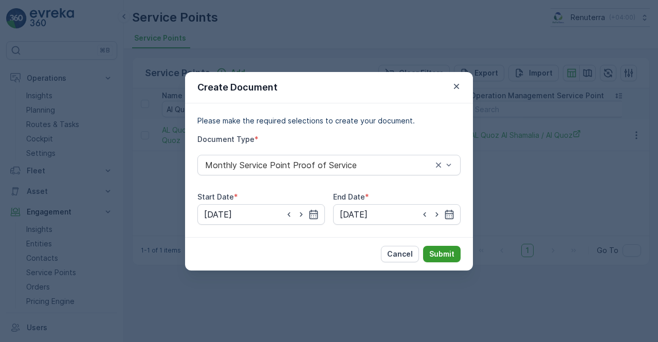
click at [437, 249] on p "Submit" at bounding box center [441, 254] width 25 height 10
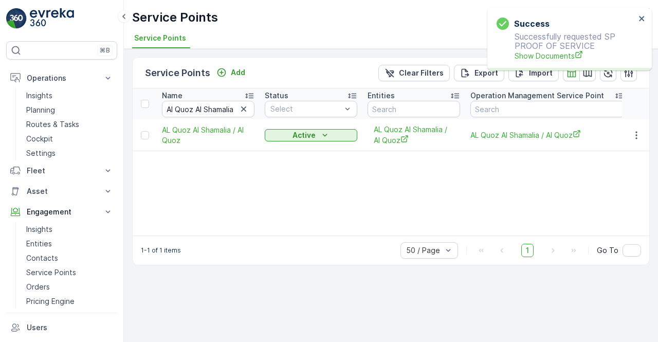
click at [537, 61] on span "Show Documents" at bounding box center [575, 55] width 121 height 11
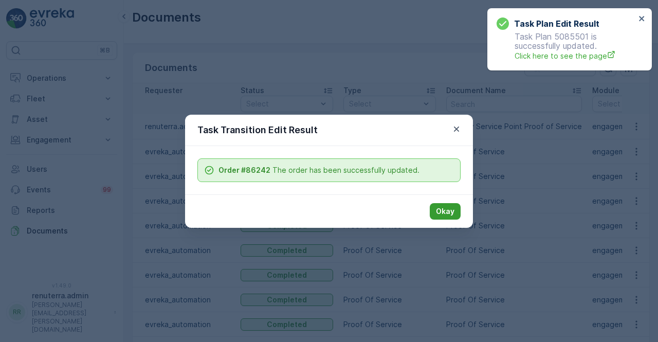
click at [450, 207] on p "Okay" at bounding box center [445, 211] width 19 height 10
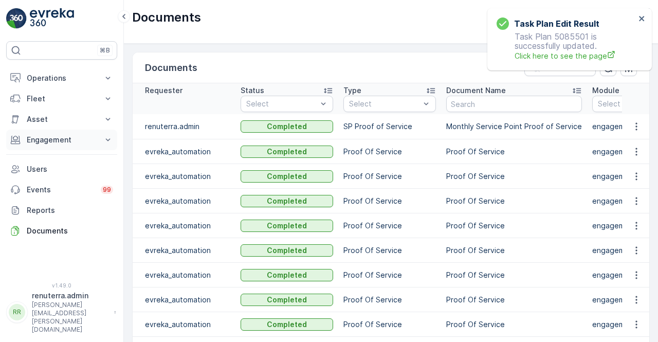
click at [52, 142] on p "Engagement" at bounding box center [62, 140] width 70 height 10
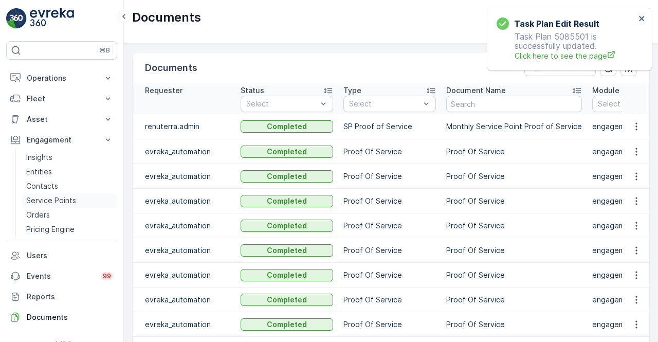
click at [55, 195] on p "Service Points" at bounding box center [51, 200] width 50 height 10
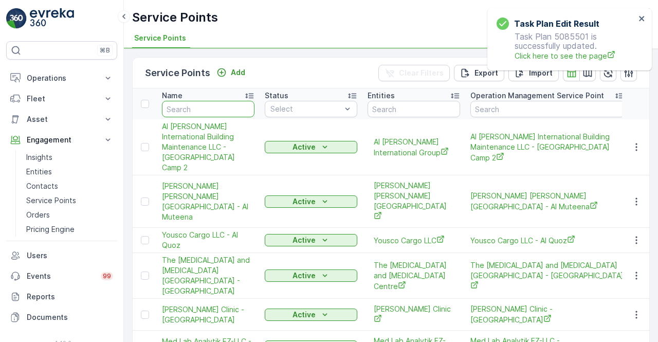
click at [194, 112] on input "text" at bounding box center [208, 109] width 93 height 16
click at [195, 110] on input "text" at bounding box center [208, 109] width 93 height 16
paste input "Al Quoz Al Shamalia"
type input "Al Quoz Al Shamalia"
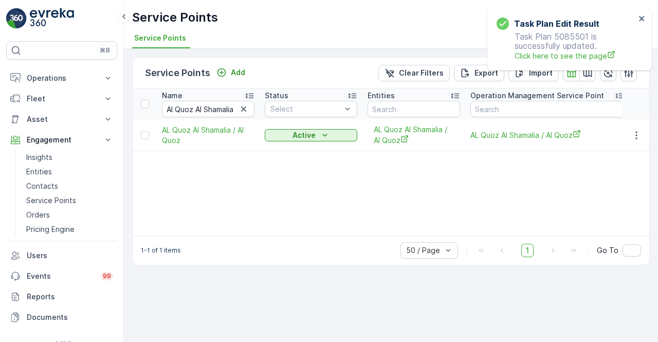
click at [646, 138] on td at bounding box center [636, 135] width 28 height 32
click at [635, 136] on icon "button" at bounding box center [636, 135] width 10 height 10
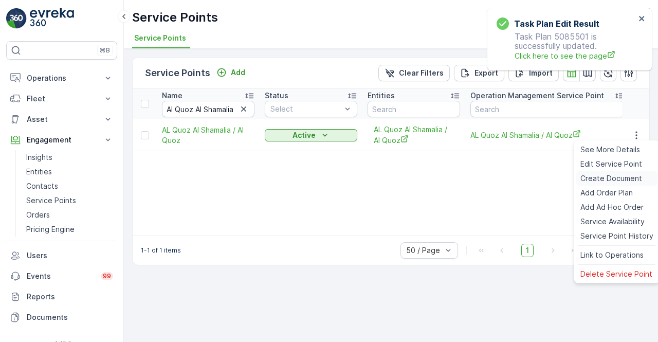
click at [610, 175] on span "Create Document" at bounding box center [611, 178] width 62 height 10
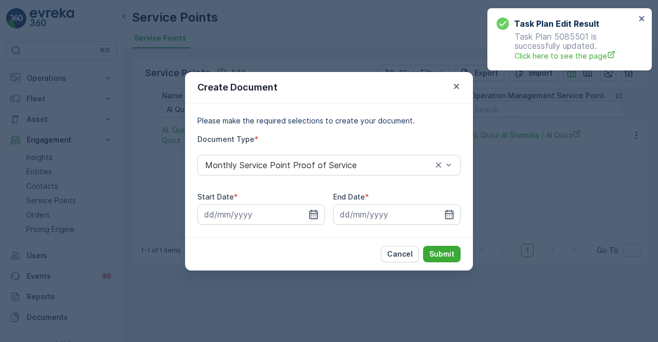
click at [315, 216] on icon "button" at bounding box center [313, 214] width 10 height 10
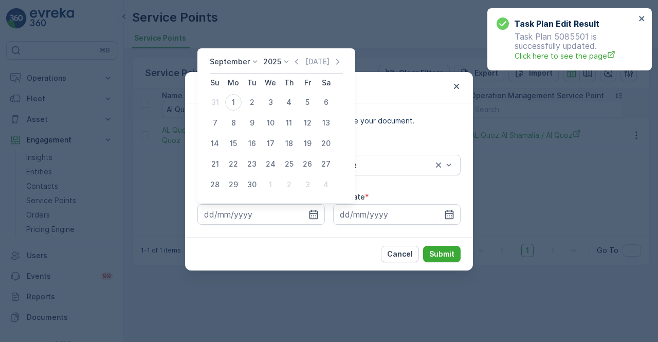
click at [293, 69] on div "September 2025 Today" at bounding box center [276, 65] width 133 height 17
click at [292, 61] on icon "button" at bounding box center [297, 62] width 10 height 10
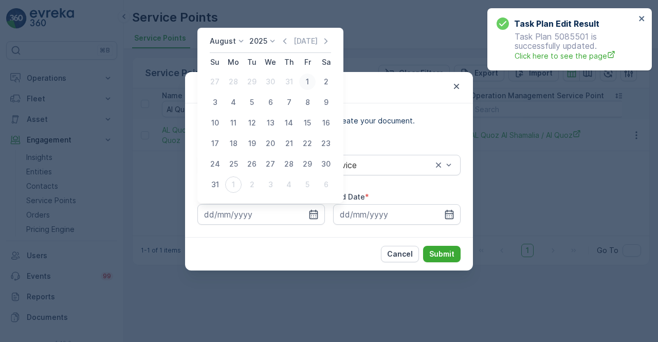
click at [303, 83] on div "1" at bounding box center [307, 82] width 16 height 16
type input "01.08.2025"
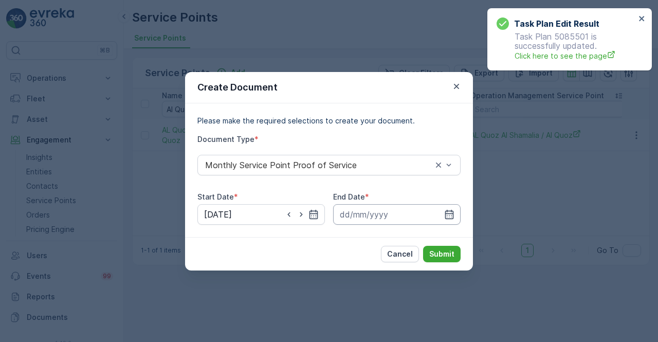
drag, startPoint x: 453, startPoint y: 214, endPoint x: 450, endPoint y: 204, distance: 11.2
click at [453, 212] on icon "button" at bounding box center [449, 214] width 10 height 10
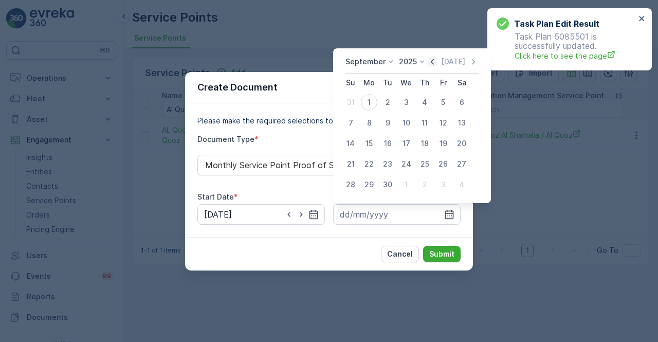
click at [433, 63] on icon "button" at bounding box center [432, 62] width 10 height 10
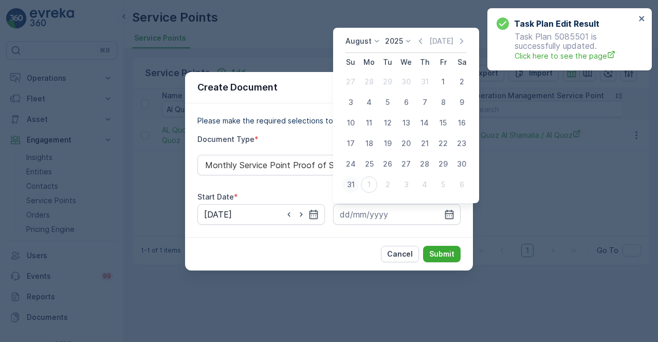
click at [353, 180] on div "31" at bounding box center [350, 184] width 16 height 16
type input "31.08.2025"
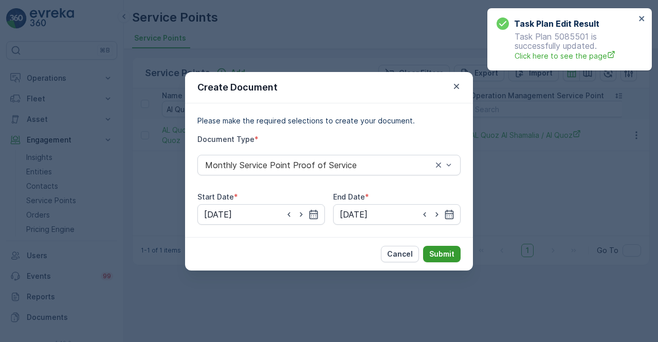
click at [445, 257] on p "Submit" at bounding box center [441, 254] width 25 height 10
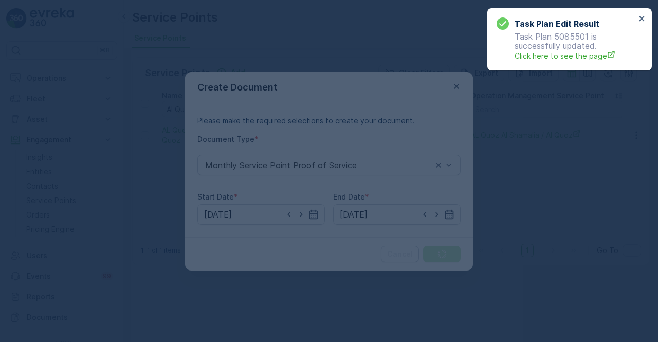
click at [641, 14] on div "Task Plan Edit Result Task Plan 5085501 is successfully updated. Click here to …" at bounding box center [569, 39] width 165 height 62
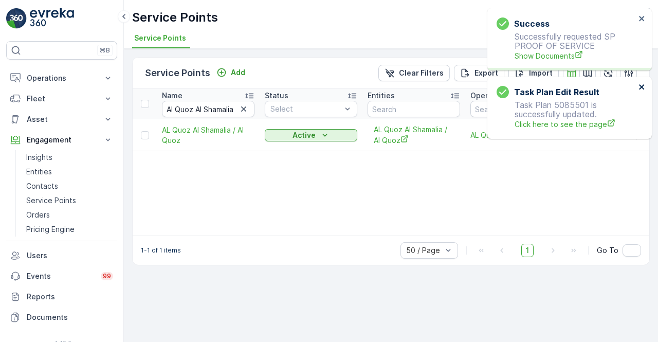
click at [642, 12] on div "Task Plan Edit Result Task Plan 5085501 is successfully updated. Click here to …" at bounding box center [567, 10] width 165 height 4
click at [552, 56] on span "Show Documents" at bounding box center [575, 55] width 121 height 11
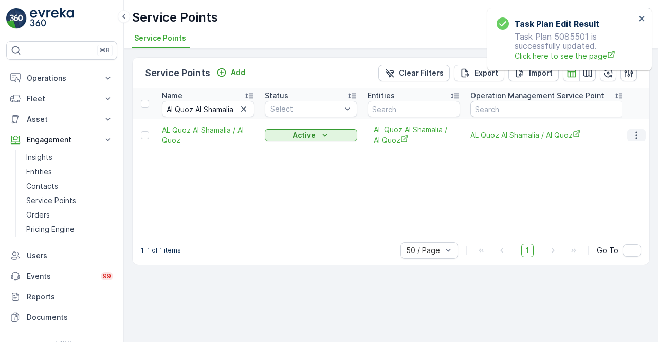
click at [639, 135] on icon "button" at bounding box center [636, 135] width 10 height 10
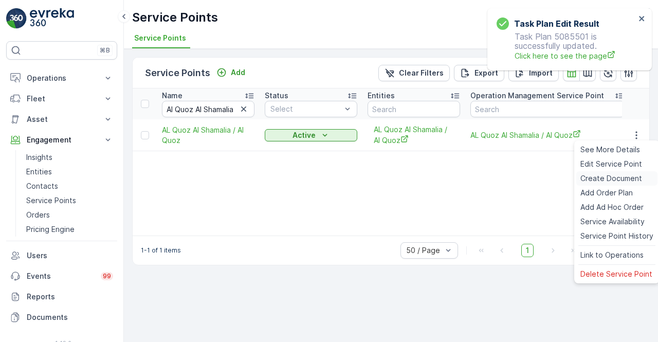
click at [605, 180] on span "Create Document" at bounding box center [611, 178] width 62 height 10
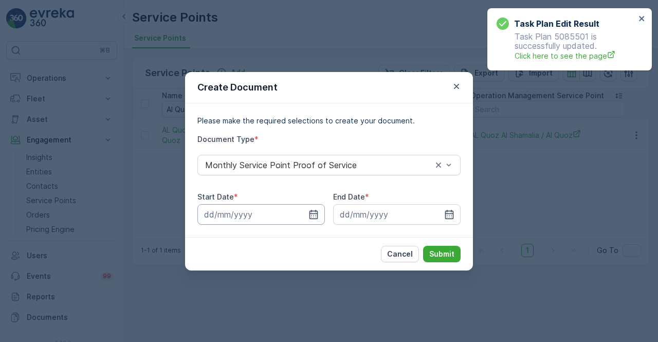
click at [323, 219] on input at bounding box center [261, 214] width 128 height 21
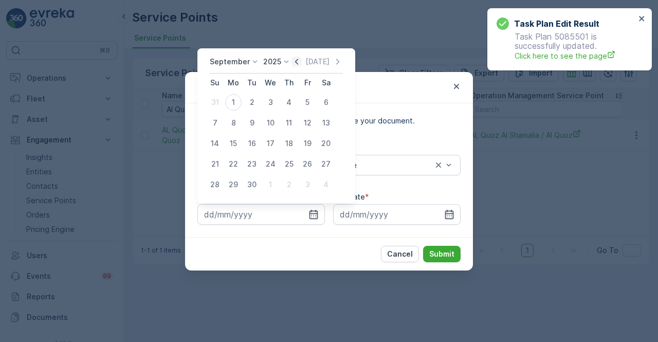
click at [292, 60] on icon "button" at bounding box center [297, 62] width 10 height 10
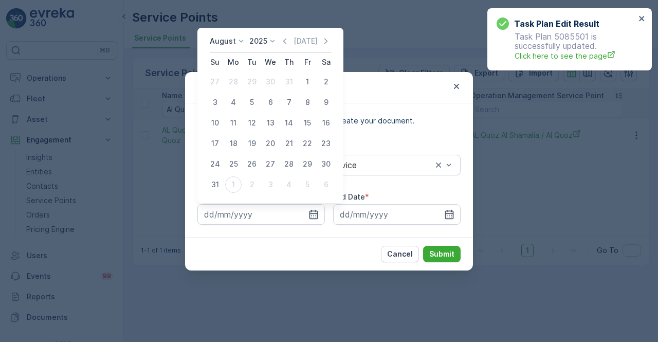
drag, startPoint x: 304, startPoint y: 78, endPoint x: 318, endPoint y: 109, distance: 33.8
click at [304, 78] on div "1" at bounding box center [307, 82] width 16 height 16
type input "01.08.2025"
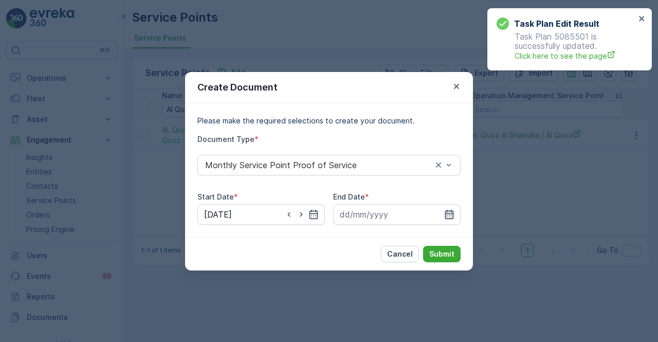
click at [449, 217] on icon "button" at bounding box center [449, 214] width 10 height 10
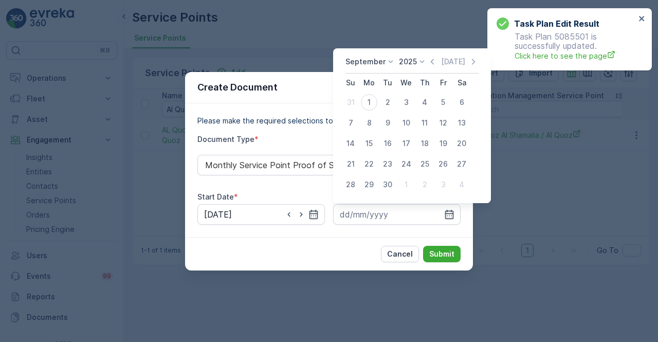
drag, startPoint x: 427, startPoint y: 61, endPoint x: 425, endPoint y: 67, distance: 7.2
click at [428, 61] on icon "button" at bounding box center [432, 62] width 10 height 10
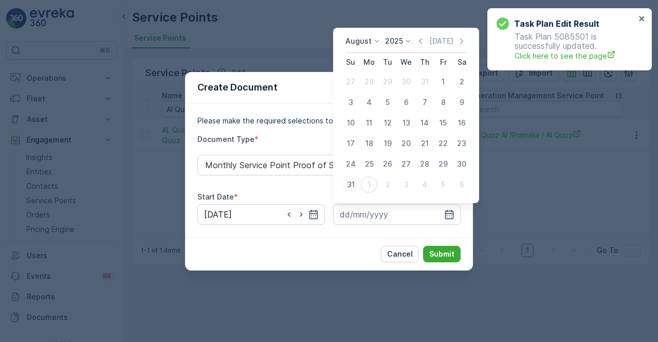
click at [353, 184] on div "31" at bounding box center [350, 184] width 16 height 16
type input "31.08.2025"
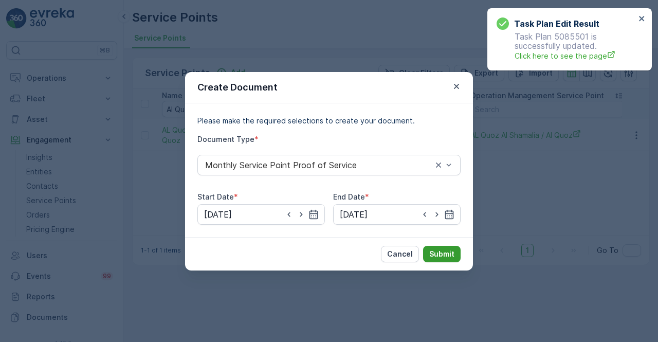
click at [458, 255] on button "Submit" at bounding box center [442, 254] width 38 height 16
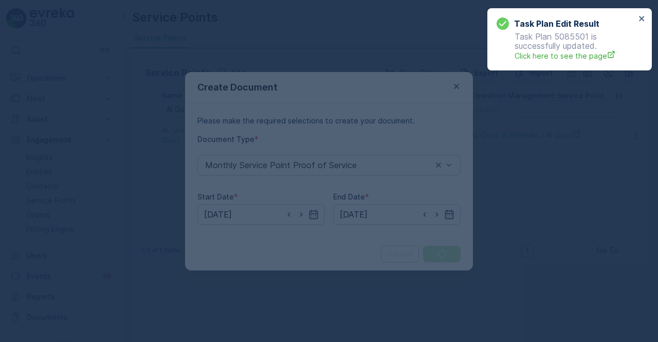
click at [644, 10] on div "Task Plan Edit Result Task Plan 5085501 is successfully updated. Click here to …" at bounding box center [569, 39] width 165 height 62
click at [644, 12] on div "Task Plan Edit Result Task Plan 5085501 is successfully updated. Click here to …" at bounding box center [569, 39] width 165 height 62
click at [638, 16] on div "Task Plan Edit Result Task Plan 5085501 is successfully updated. Click here to …" at bounding box center [566, 39] width 145 height 50
click at [641, 17] on icon "close" at bounding box center [641, 18] width 5 height 5
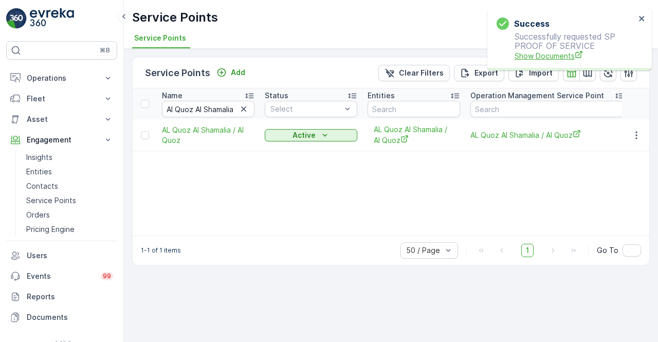
click at [543, 52] on span "Show Documents" at bounding box center [575, 55] width 121 height 11
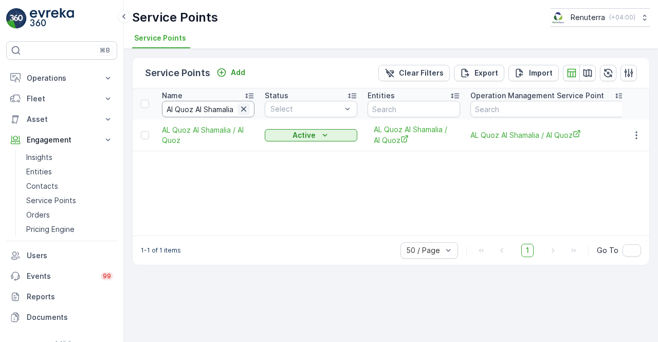
drag, startPoint x: 251, startPoint y: 102, endPoint x: 248, endPoint y: 107, distance: 5.3
click at [250, 104] on input "Al Quoz Al Shamalia" at bounding box center [208, 109] width 93 height 16
click at [243, 110] on icon "button" at bounding box center [244, 109] width 10 height 10
click at [198, 116] on input "text" at bounding box center [208, 109] width 93 height 16
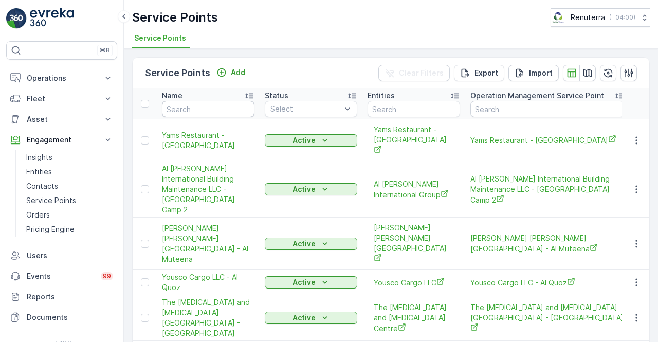
click at [198, 116] on input "text" at bounding box center [208, 109] width 93 height 16
type input "cmc"
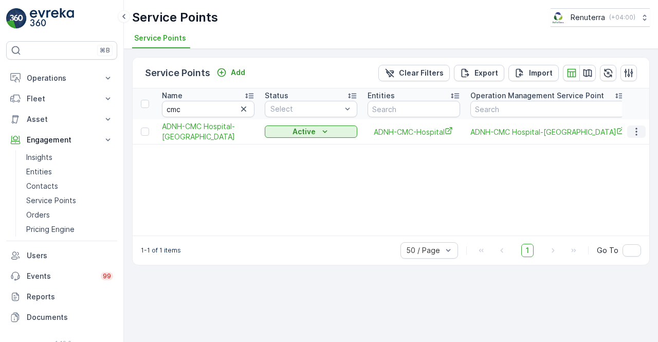
click at [645, 130] on button "button" at bounding box center [636, 131] width 19 height 12
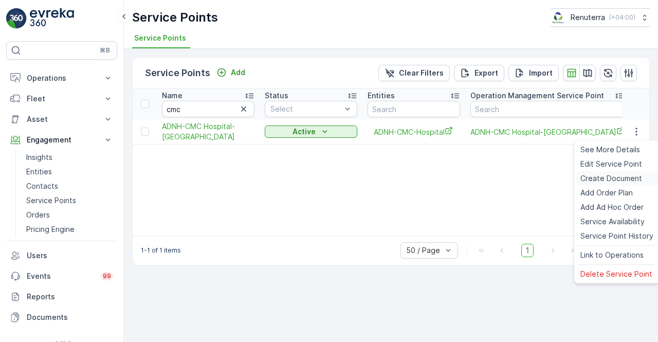
click at [604, 179] on span "Create Document" at bounding box center [611, 178] width 62 height 10
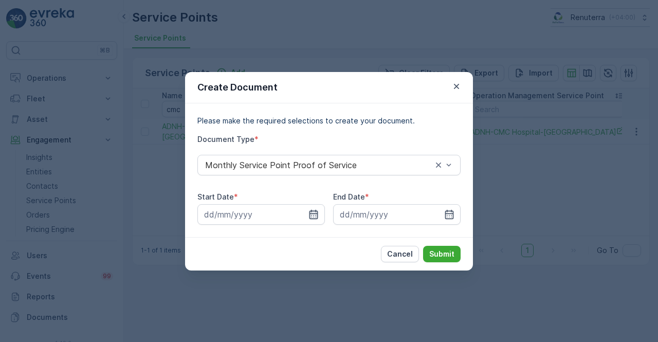
click at [312, 212] on icon "button" at bounding box center [313, 214] width 10 height 10
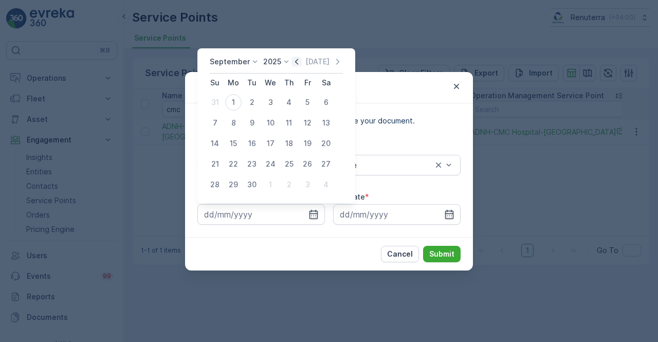
click at [295, 60] on icon "button" at bounding box center [296, 62] width 3 height 6
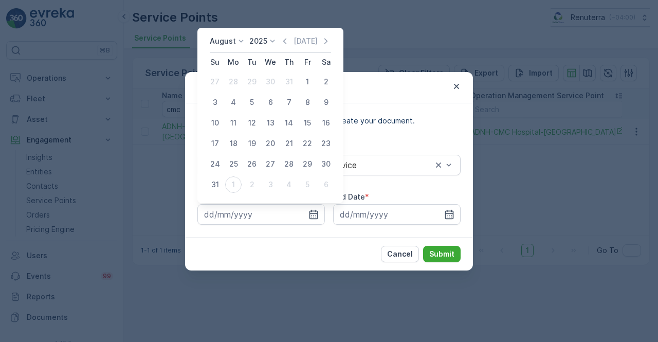
click at [308, 76] on div "1" at bounding box center [307, 82] width 16 height 16
type input "01.08.2025"
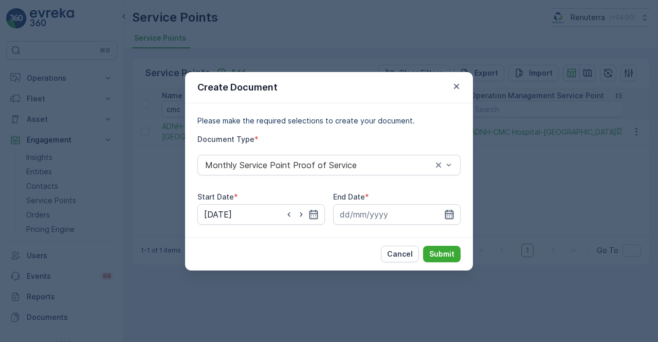
click at [450, 211] on icon "button" at bounding box center [449, 213] width 9 height 9
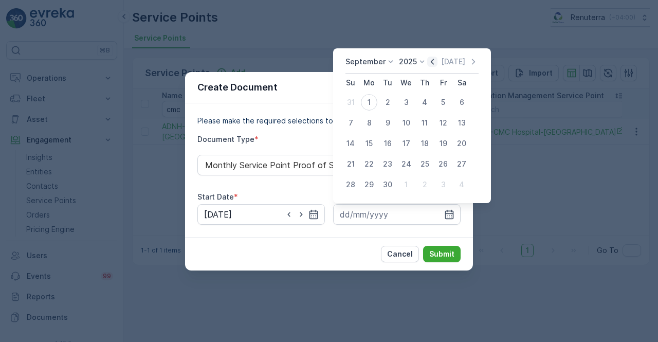
drag, startPoint x: 431, startPoint y: 59, endPoint x: 431, endPoint y: 64, distance: 5.2
click at [431, 64] on icon "button" at bounding box center [432, 62] width 10 height 10
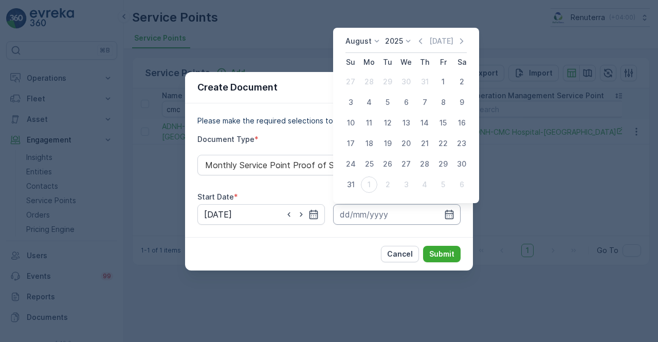
drag, startPoint x: 350, startPoint y: 186, endPoint x: 387, endPoint y: 213, distance: 46.0
click at [350, 189] on div "31" at bounding box center [350, 184] width 16 height 16
type input "31.08.2025"
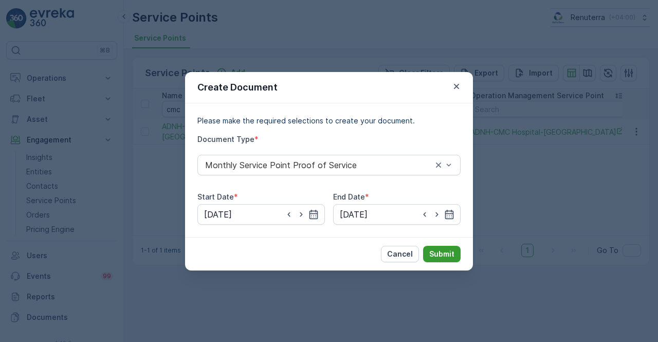
click at [428, 247] on button "Submit" at bounding box center [442, 254] width 38 height 16
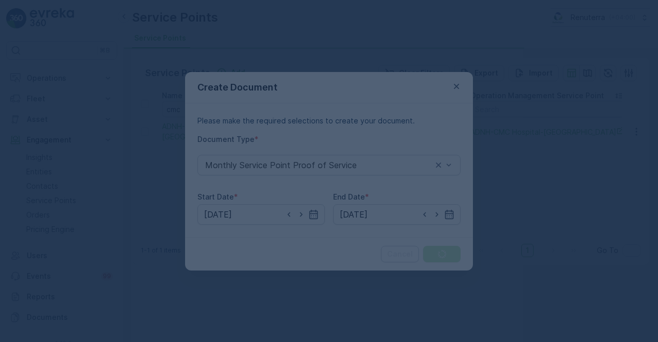
click at [430, 220] on div at bounding box center [329, 171] width 658 height 342
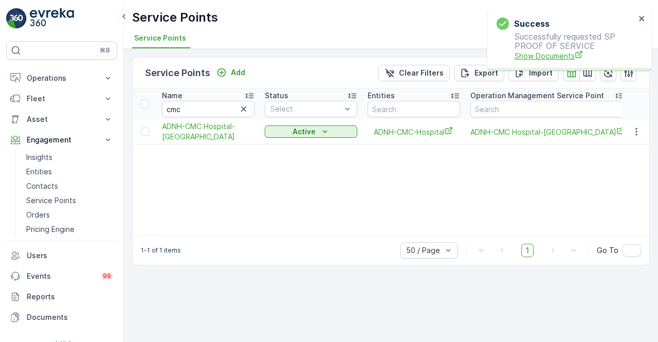
click at [530, 53] on span "Show Documents" at bounding box center [575, 55] width 121 height 11
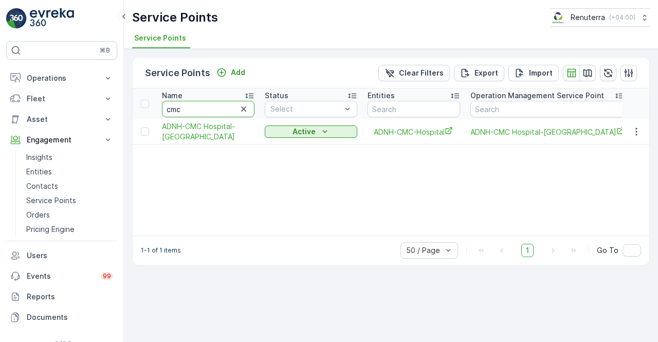
click at [201, 107] on input "cmc" at bounding box center [208, 109] width 93 height 16
type input "c"
type input "ka"
drag, startPoint x: 201, startPoint y: 107, endPoint x: 198, endPoint y: 113, distance: 6.4
click at [199, 112] on input "ka" at bounding box center [208, 109] width 93 height 16
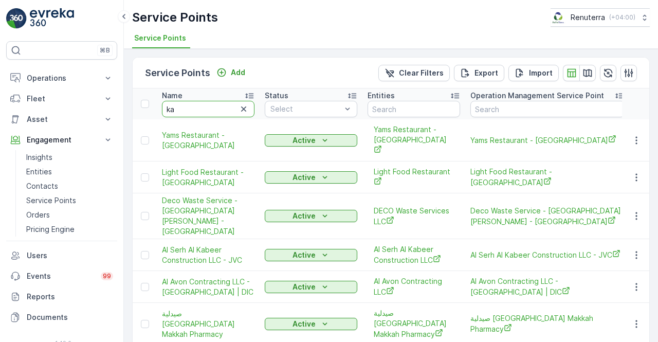
click at [198, 113] on input "ka" at bounding box center [208, 109] width 93 height 16
type input "kali"
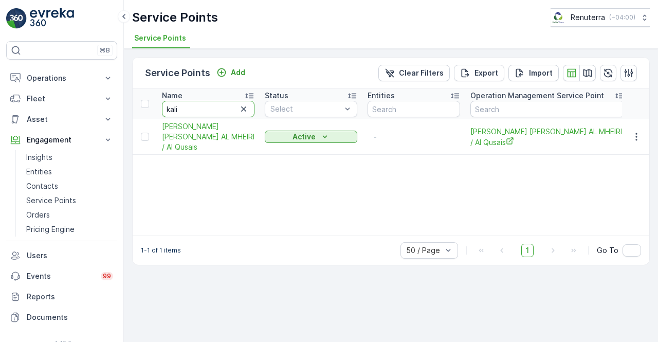
click at [187, 109] on input "kali" at bounding box center [208, 109] width 93 height 16
type input "k"
click at [190, 108] on input "text" at bounding box center [208, 109] width 93 height 16
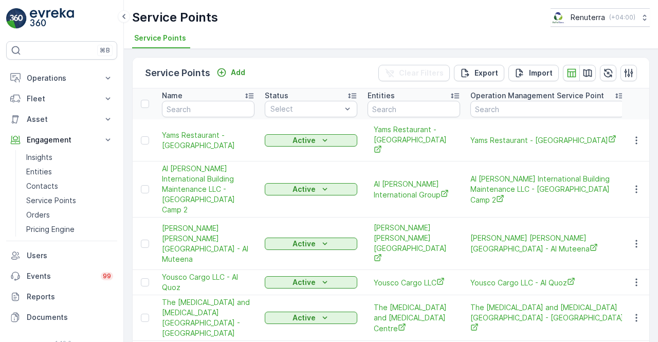
click at [190, 108] on input "text" at bounding box center [208, 109] width 93 height 16
type input "ca"
click at [190, 108] on input "cal" at bounding box center [208, 109] width 93 height 16
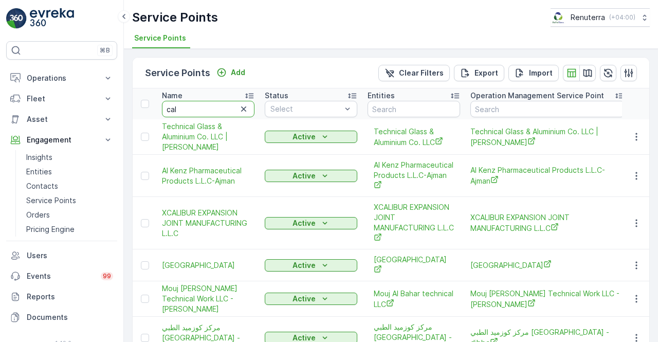
click at [190, 108] on input "cal" at bounding box center [208, 109] width 93 height 16
type input "cali"
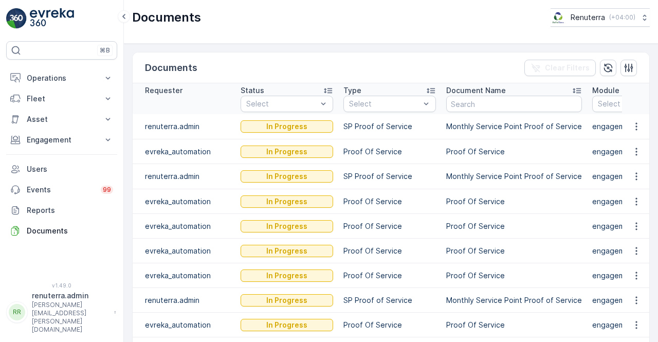
click at [235, 173] on td "In Progress" at bounding box center [286, 176] width 103 height 25
click at [351, 150] on td "Proof Of Service" at bounding box center [389, 151] width 103 height 25
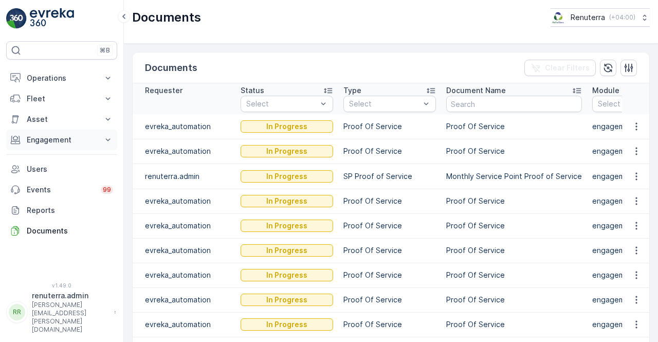
click at [65, 140] on p "Engagement" at bounding box center [62, 140] width 70 height 10
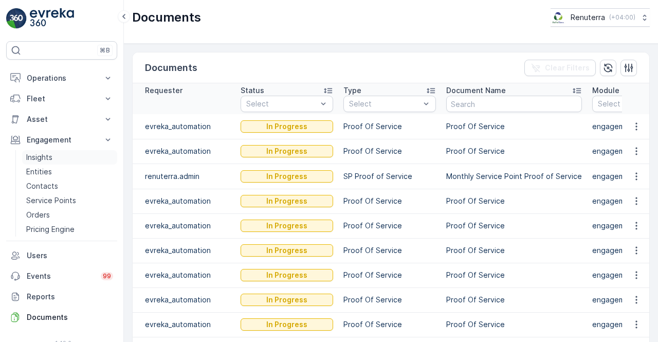
click at [48, 158] on p "Insights" at bounding box center [39, 157] width 26 height 10
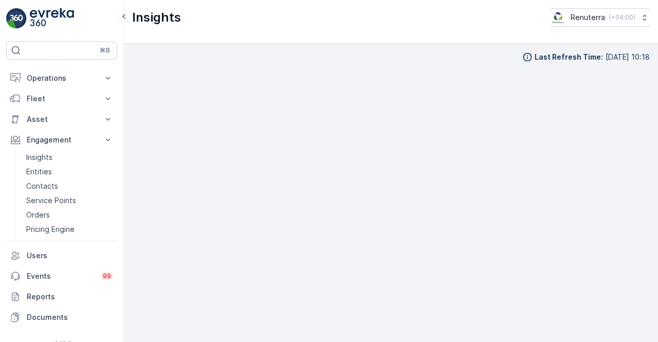
scroll to position [7, 0]
click at [651, 279] on div "Last Refresh Time : [DATE] 10:18" at bounding box center [391, 193] width 534 height 298
